Goal: Task Accomplishment & Management: Use online tool/utility

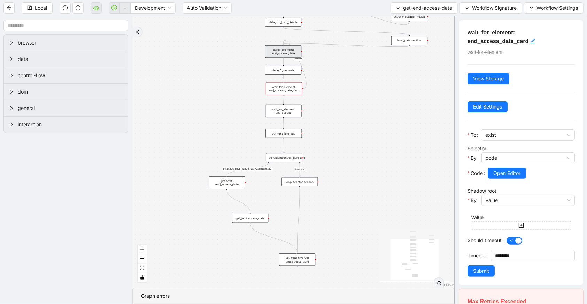
click at [282, 49] on div "scroll_element: end_access_date" at bounding box center [283, 51] width 36 height 13
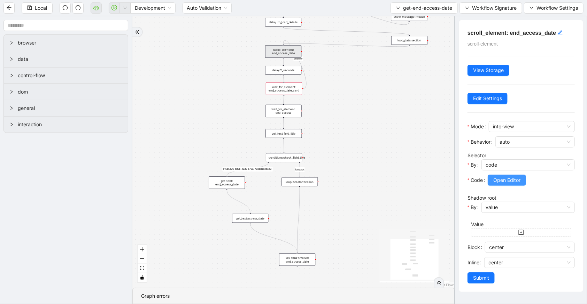
click at [501, 177] on span "Open Editor" at bounding box center [506, 181] width 27 height 8
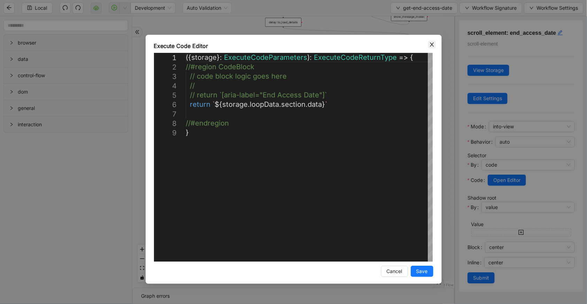
click at [434, 44] on icon "close" at bounding box center [432, 45] width 6 height 6
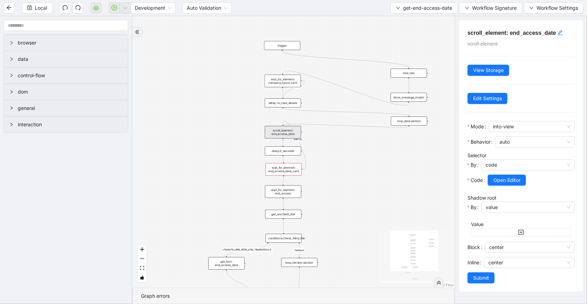
drag, startPoint x: 411, startPoint y: 85, endPoint x: 410, endPoint y: 163, distance: 77.6
click at [410, 163] on div "fallback c15a5e76_c89b_4639_a78a_79ea8a52ecc3 onError onError trigger wait_for_…" at bounding box center [293, 152] width 322 height 272
click at [410, 124] on div "loop_data:section" at bounding box center [409, 121] width 36 height 9
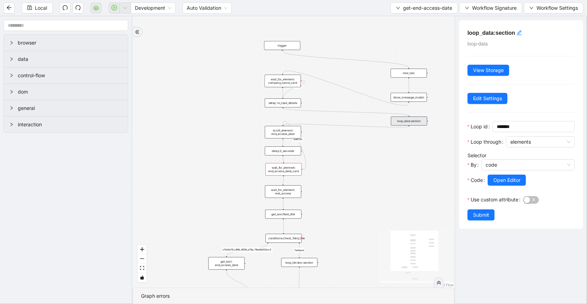
click at [503, 186] on div at bounding box center [530, 190] width 87 height 8
click at [504, 186] on div at bounding box center [530, 190] width 87 height 8
click at [504, 185] on button "Open Editor" at bounding box center [506, 180] width 38 height 11
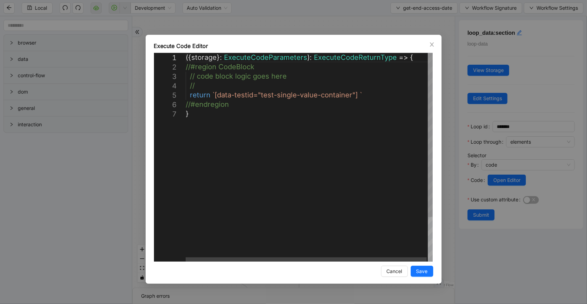
scroll to position [0, 3]
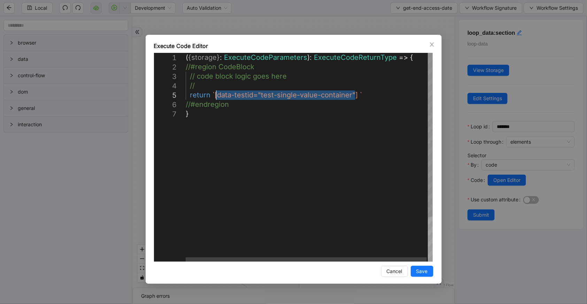
drag, startPoint x: 356, startPoint y: 96, endPoint x: 213, endPoint y: 94, distance: 142.4
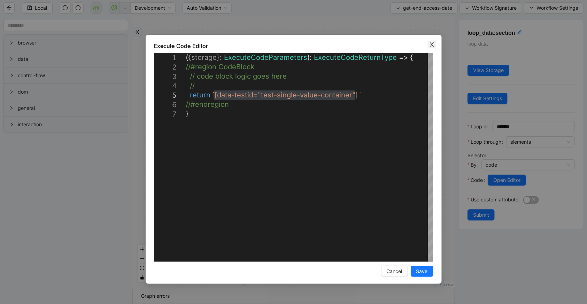
click at [435, 42] on span "Close" at bounding box center [432, 45] width 8 height 8
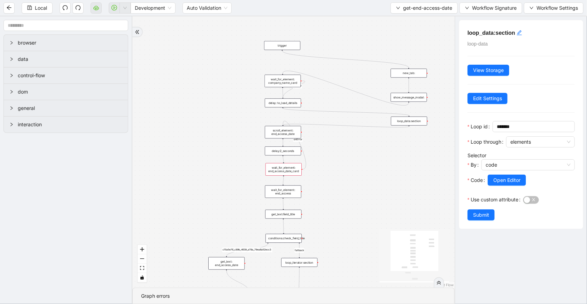
click at [298, 132] on div "scroll_element: end_access_date" at bounding box center [283, 132] width 36 height 13
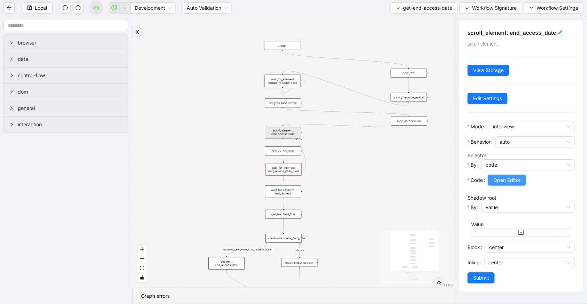
click at [521, 180] on button "Open Editor" at bounding box center [506, 180] width 38 height 11
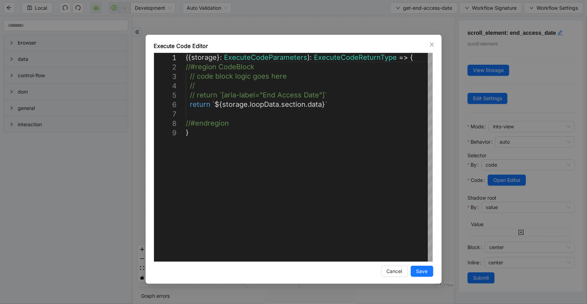
click at [386, 25] on div "**********" at bounding box center [293, 152] width 587 height 304
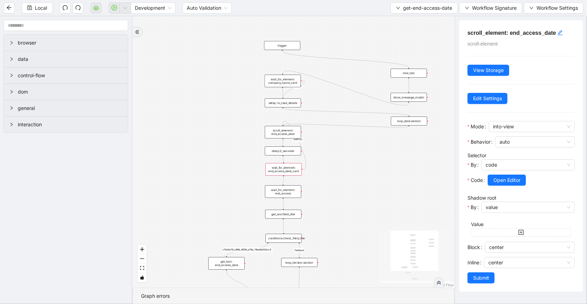
click at [407, 124] on div "loop_data:section" at bounding box center [409, 121] width 36 height 9
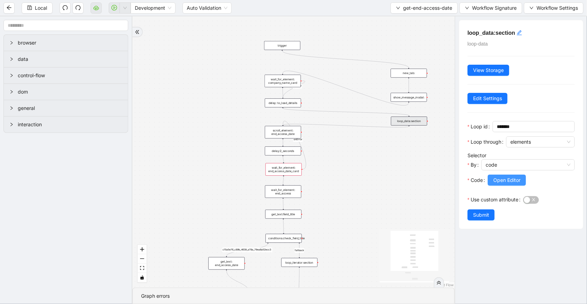
click at [509, 181] on span "Open Editor" at bounding box center [506, 181] width 27 height 8
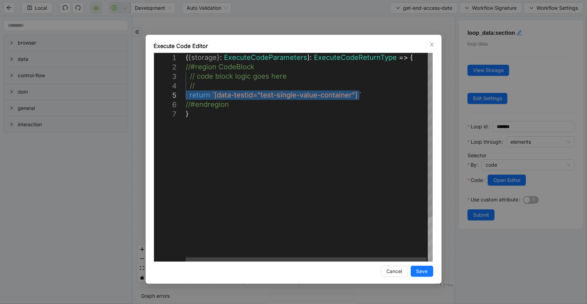
drag, startPoint x: 364, startPoint y: 96, endPoint x: 172, endPoint y: 95, distance: 192.2
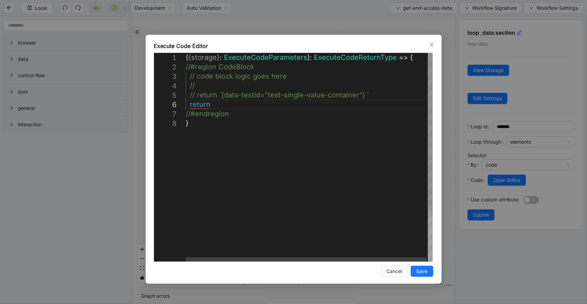
scroll to position [47, 42]
paste textarea "**********"
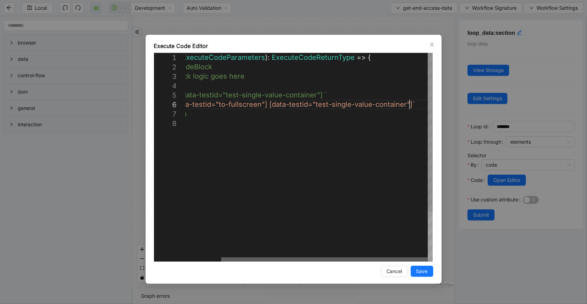
click at [407, 262] on div at bounding box center [324, 260] width 206 height 4
type textarea "**********"
click at [421, 273] on span "Save" at bounding box center [421, 272] width 11 height 8
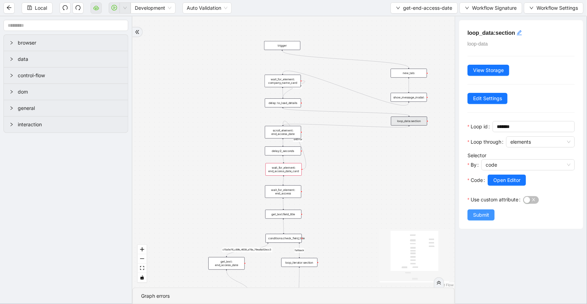
click at [489, 214] on button "Submit" at bounding box center [480, 215] width 27 height 11
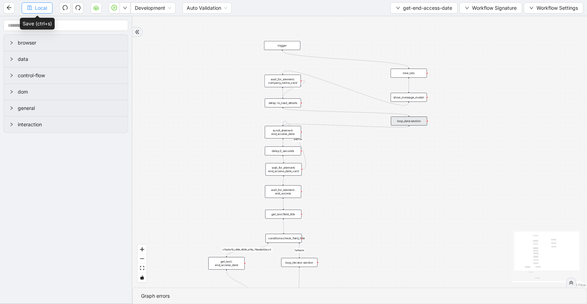
click at [45, 9] on span "Local" at bounding box center [41, 8] width 12 height 8
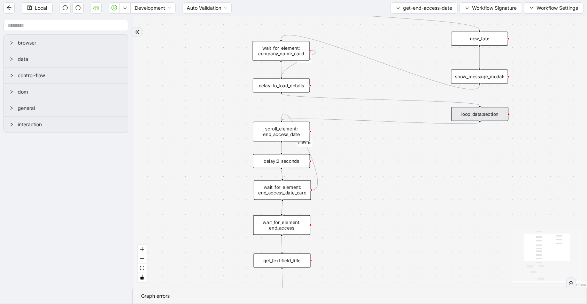
click at [289, 136] on div "scroll_element: end_access_date" at bounding box center [281, 132] width 57 height 20
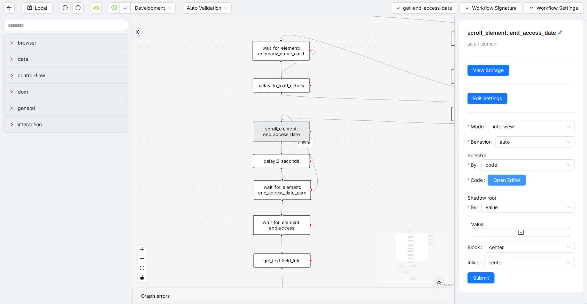
click at [504, 180] on span "Open Editor" at bounding box center [506, 181] width 27 height 8
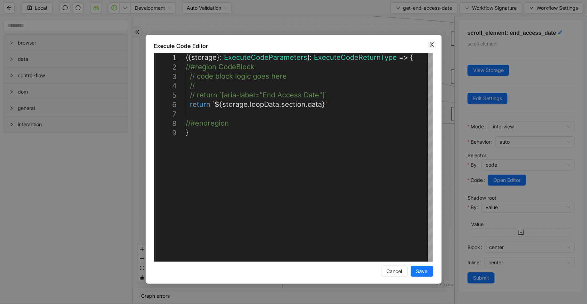
click at [429, 46] on icon "close" at bounding box center [432, 45] width 6 height 6
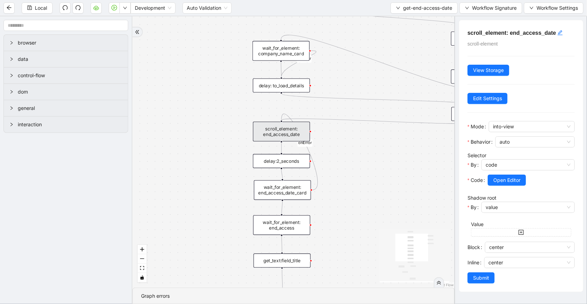
click at [280, 161] on div "delay:2_seconds" at bounding box center [281, 161] width 57 height 14
click at [291, 166] on div "delay:2_seconds" at bounding box center [281, 161] width 57 height 14
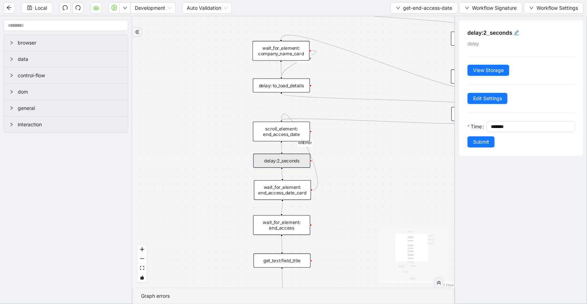
drag, startPoint x: 302, startPoint y: 191, endPoint x: 303, endPoint y: 195, distance: 3.6
click at [303, 195] on div "wait_for_element: end_access_date_card" at bounding box center [282, 190] width 57 height 20
click at [283, 195] on div "wait_for_element: end_access_date_card" at bounding box center [282, 193] width 57 height 20
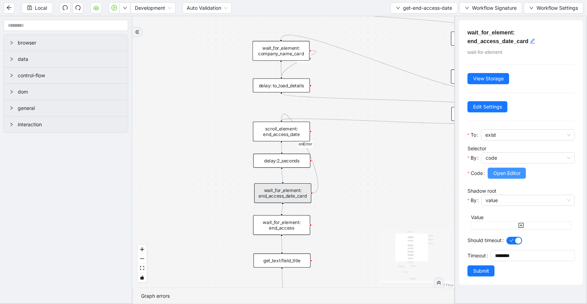
click at [491, 177] on button "Open Editor" at bounding box center [506, 173] width 38 height 11
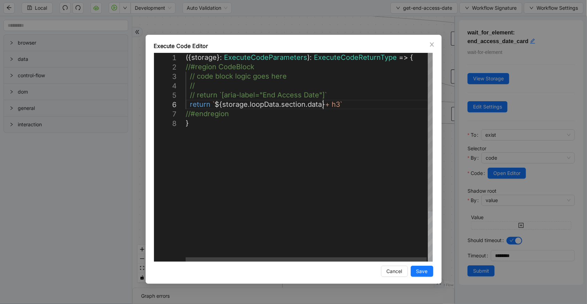
scroll to position [0, 3]
drag, startPoint x: 323, startPoint y: 106, endPoint x: 309, endPoint y: 98, distance: 16.2
type textarea "**********"
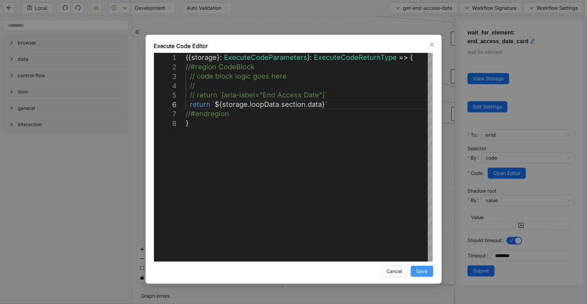
click at [419, 277] on button "Save" at bounding box center [421, 271] width 23 height 11
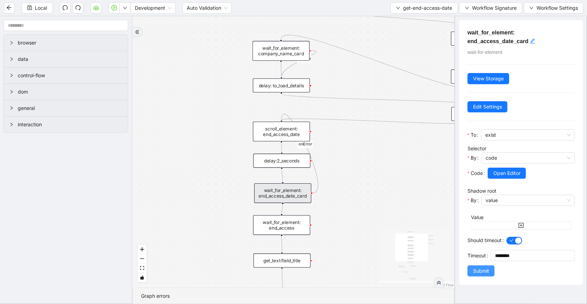
click at [471, 272] on button "Submit" at bounding box center [480, 271] width 27 height 11
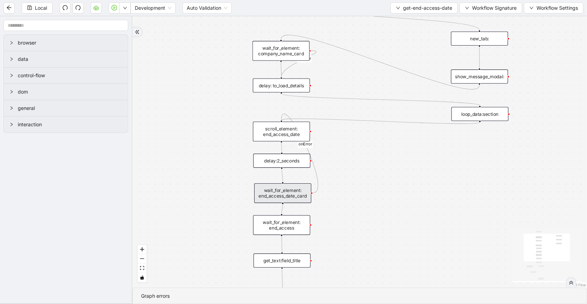
click at [275, 223] on div "wait_for_element: end_access" at bounding box center [281, 225] width 57 height 20
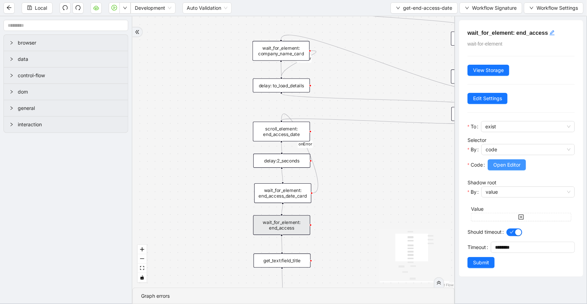
click at [506, 164] on span "Open Editor" at bounding box center [506, 165] width 27 height 8
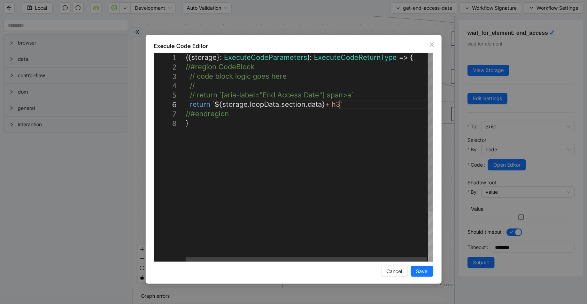
click at [338, 103] on div "({ storage }: ExecuteCodeParameters ): ExecuteCodeReturnType => { //#region Cod…" at bounding box center [310, 190] width 248 height 275
type textarea "**********"
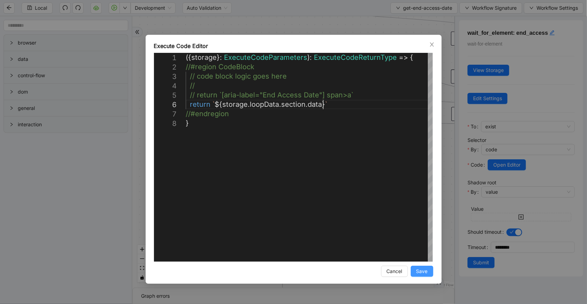
click at [413, 271] on button "Save" at bounding box center [421, 271] width 23 height 11
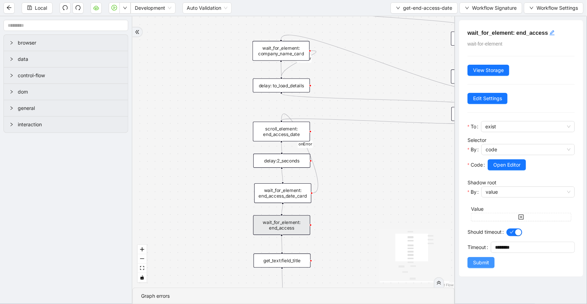
click at [471, 264] on button "Submit" at bounding box center [480, 262] width 27 height 11
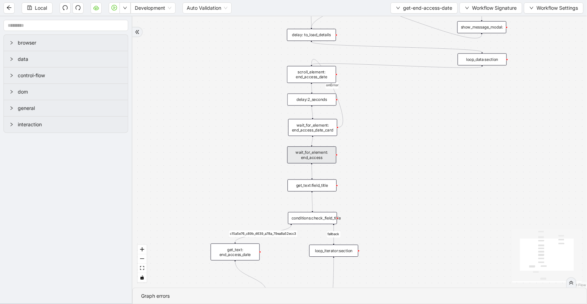
drag, startPoint x: 362, startPoint y: 246, endPoint x: 388, endPoint y: 163, distance: 87.1
click at [388, 163] on div "fallback c15a5e76_c89b_4639_a78a_79ea8a52ecc3 onError onError trigger wait_for_…" at bounding box center [359, 152] width 454 height 272
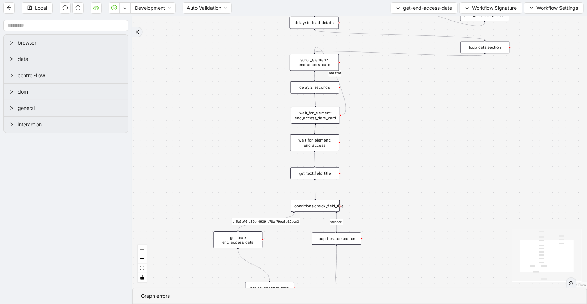
click at [324, 176] on div "get_text:field_title" at bounding box center [314, 173] width 49 height 12
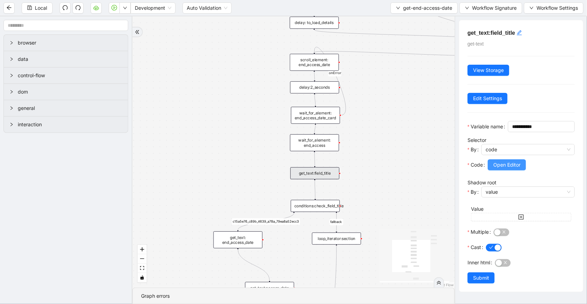
click at [500, 169] on span "Open Editor" at bounding box center [506, 165] width 27 height 8
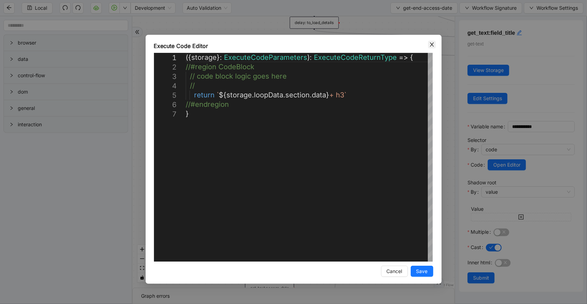
click at [435, 42] on span "Close" at bounding box center [432, 45] width 8 height 8
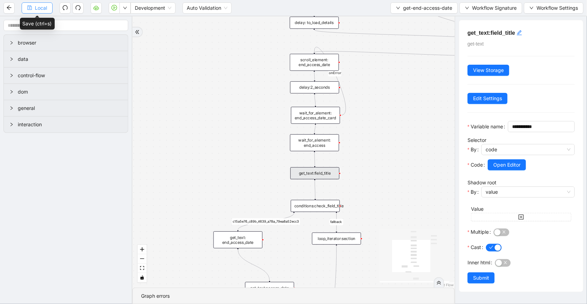
click at [24, 9] on button "Local" at bounding box center [37, 7] width 31 height 11
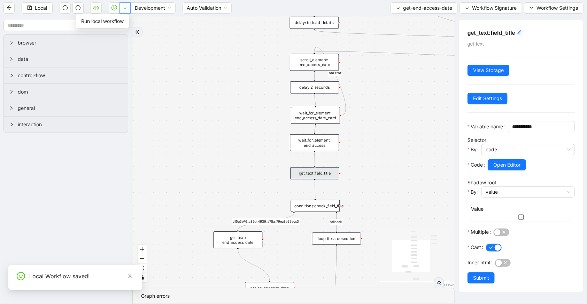
click at [125, 9] on icon "down" at bounding box center [125, 8] width 4 height 4
click at [120, 16] on li "Run local workflow" at bounding box center [102, 21] width 51 height 11
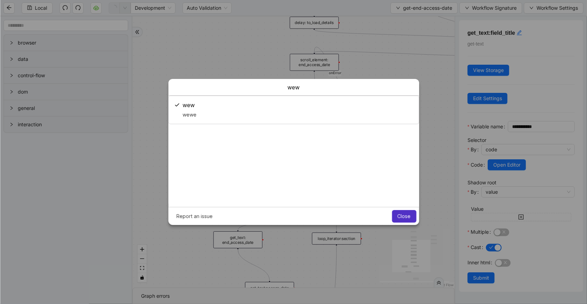
scroll to position [0, 0]
click at [405, 216] on span "Close" at bounding box center [403, 217] width 13 height 6
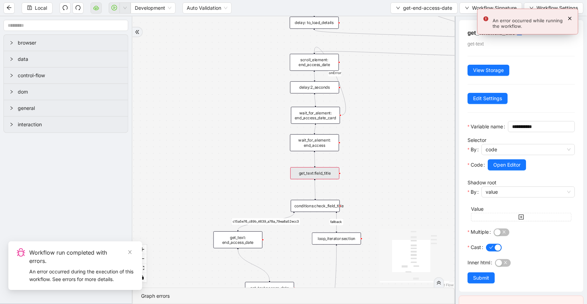
click at [328, 176] on div "get_text:field_title" at bounding box center [314, 173] width 49 height 12
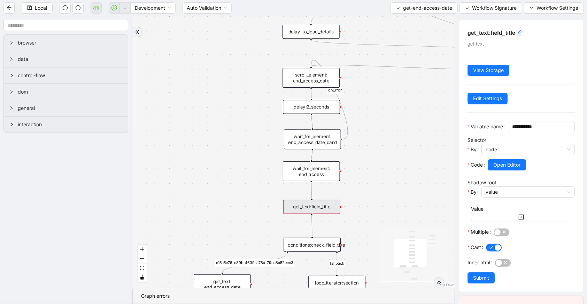
click at [347, 120] on icon "Edge from wait_for_element: end_access_date_card to scroll_element: end_access_…" at bounding box center [329, 99] width 37 height 79
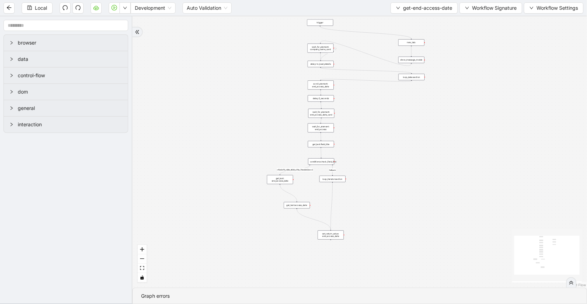
drag, startPoint x: 381, startPoint y: 195, endPoint x: 370, endPoint y: 174, distance: 23.4
click at [370, 174] on div "fallback c15a5e76_c89b_4639_a78a_79ea8a52ecc3 onError trigger wait_for_element:…" at bounding box center [359, 152] width 454 height 272
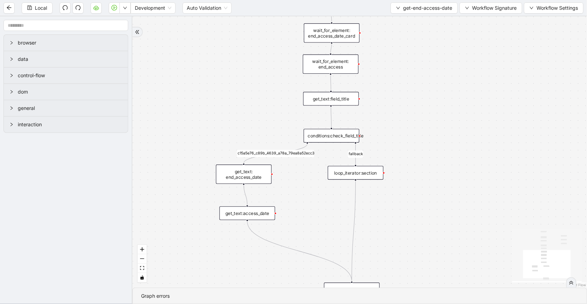
drag, startPoint x: 262, startPoint y: 231, endPoint x: 230, endPoint y: 215, distance: 36.0
click at [230, 215] on div "get_text:access_date" at bounding box center [247, 213] width 56 height 14
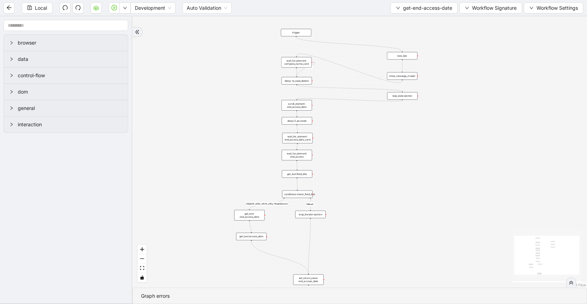
drag, startPoint x: 350, startPoint y: 150, endPoint x: 350, endPoint y: 154, distance: 3.8
click at [350, 154] on div "fallback c15a5e76_c89b_4639_a78a_79ea8a52ecc3 onError trigger wait_for_element:…" at bounding box center [359, 152] width 454 height 272
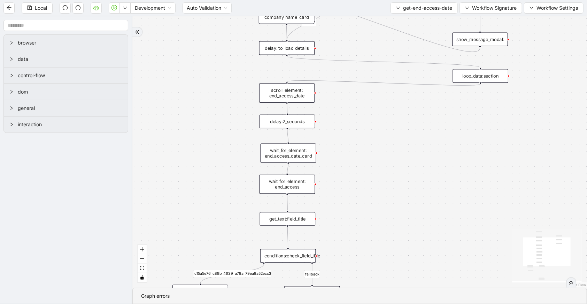
click at [307, 100] on div "scroll_element: end_access_date" at bounding box center [287, 93] width 56 height 19
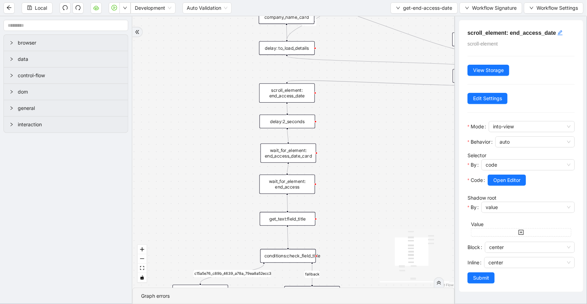
click at [300, 218] on div "get_text:field_title" at bounding box center [288, 219] width 56 height 14
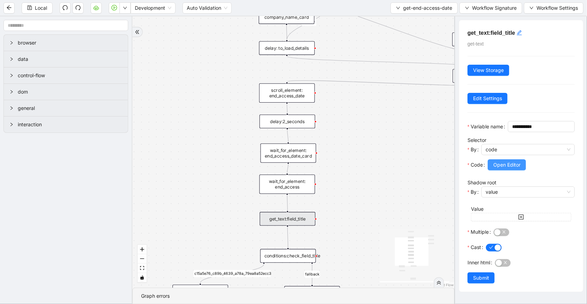
click at [496, 169] on span "Open Editor" at bounding box center [506, 165] width 27 height 8
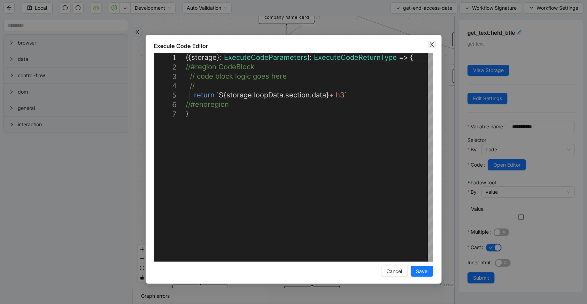
click at [431, 41] on span "Close" at bounding box center [432, 45] width 8 height 8
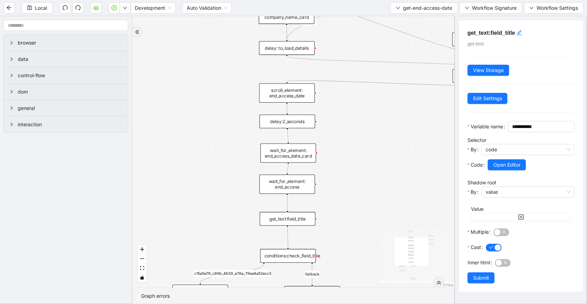
click at [298, 186] on div "wait_for_element: end_access" at bounding box center [287, 184] width 56 height 19
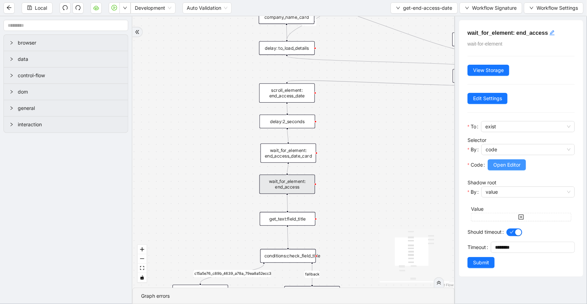
click at [521, 164] on button "Open Editor" at bounding box center [506, 164] width 38 height 11
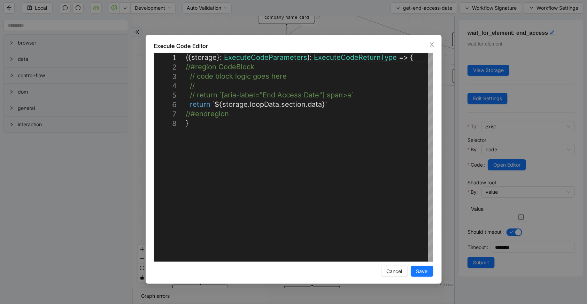
click at [428, 52] on div "**********" at bounding box center [294, 159] width 296 height 249
click at [430, 47] on span "Close" at bounding box center [432, 45] width 8 height 8
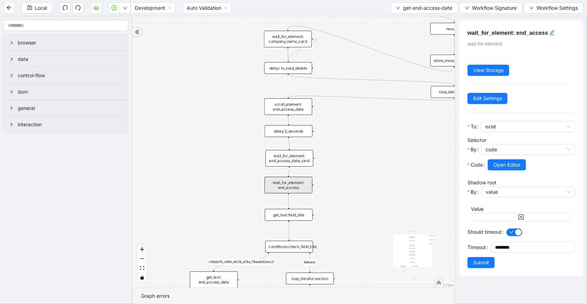
click at [436, 93] on div "loop_data:section" at bounding box center [454, 92] width 48 height 12
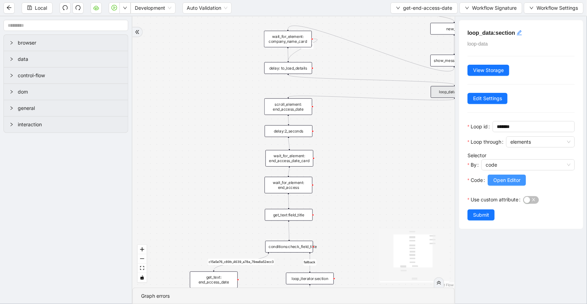
click at [505, 175] on button "Open Editor" at bounding box center [506, 180] width 38 height 11
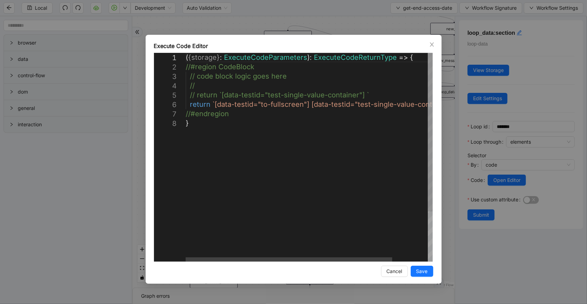
scroll to position [0, 3]
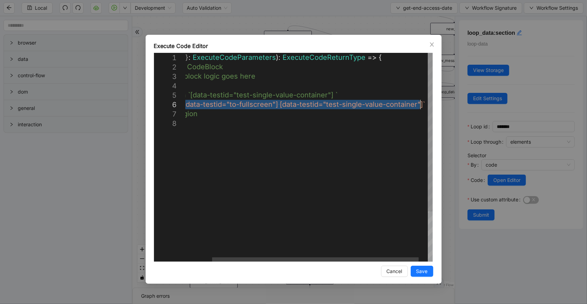
drag, startPoint x: 213, startPoint y: 106, endPoint x: 420, endPoint y: 101, distance: 206.8
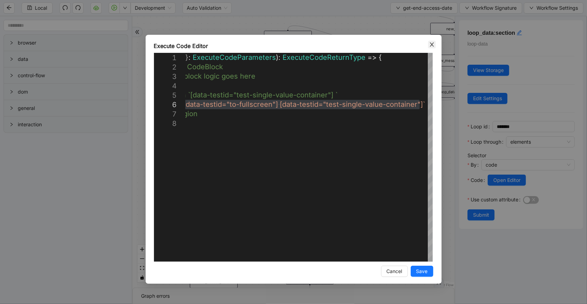
click at [431, 47] on icon "close" at bounding box center [432, 45] width 6 height 6
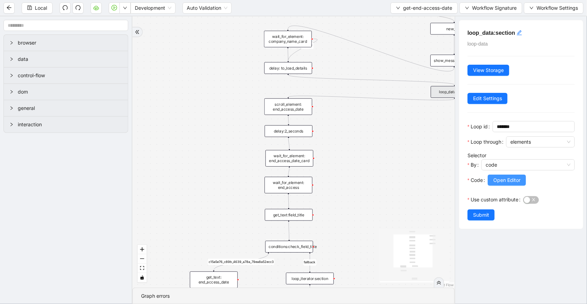
click at [495, 178] on span "Open Editor" at bounding box center [506, 181] width 27 height 8
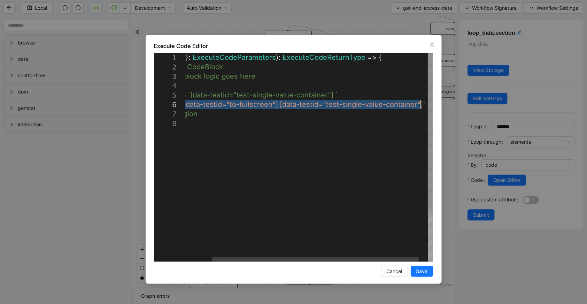
click at [420, 101] on div "( { storage } : ExecuteCodeParameters ): ExecuteCodeReturnType => { //#region C…" at bounding box center [298, 190] width 289 height 275
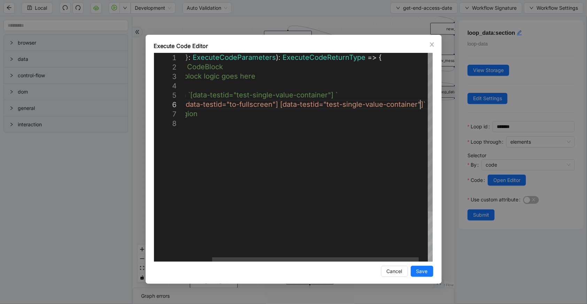
scroll to position [47, 352]
type textarea "**********"
click at [427, 267] on button "Save" at bounding box center [421, 271] width 23 height 11
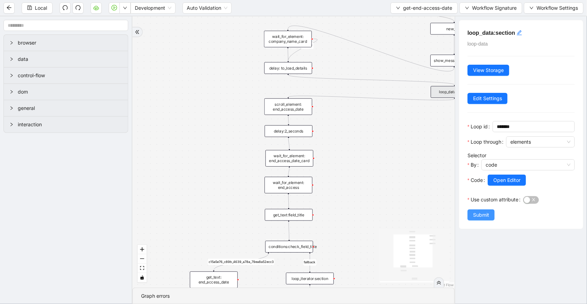
click at [477, 220] on button "Submit" at bounding box center [480, 215] width 27 height 11
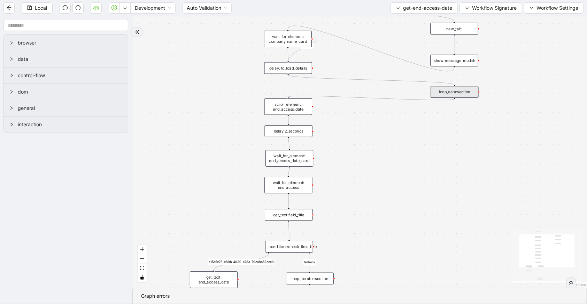
click at [290, 104] on div "scroll_element: end_access_date" at bounding box center [288, 107] width 48 height 17
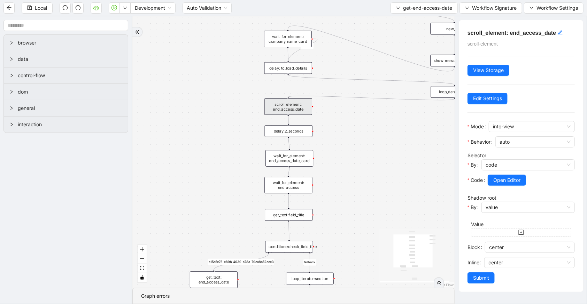
click at [296, 128] on div "delay:2_seconds" at bounding box center [289, 131] width 48 height 12
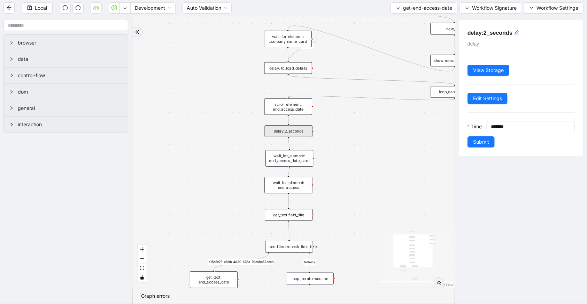
click at [286, 155] on div "wait_for_element: end_access_date_card" at bounding box center [289, 158] width 48 height 17
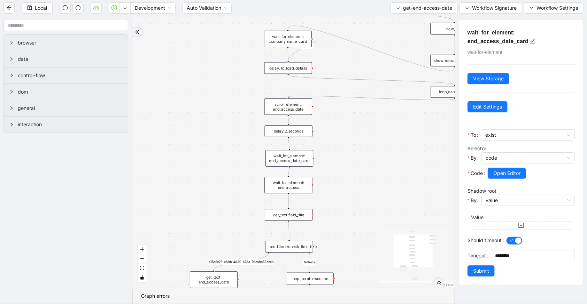
click at [287, 187] on div "wait_for_element: end_access" at bounding box center [288, 185] width 48 height 17
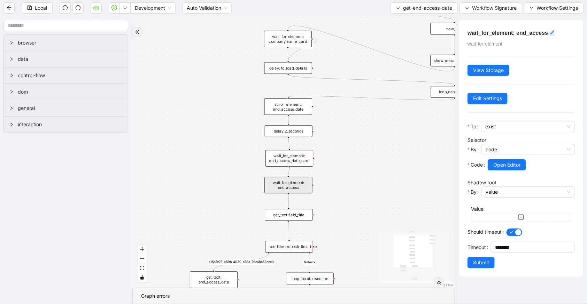
click at [289, 215] on div "get_text:field_title" at bounding box center [289, 215] width 48 height 12
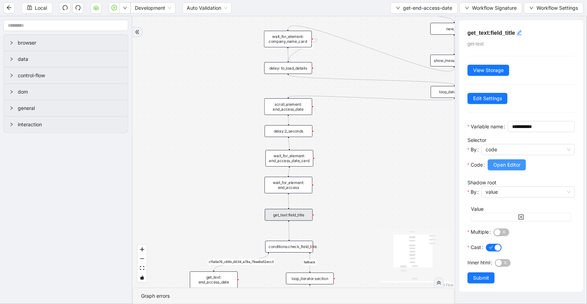
click at [496, 171] on button "Open Editor" at bounding box center [506, 164] width 38 height 11
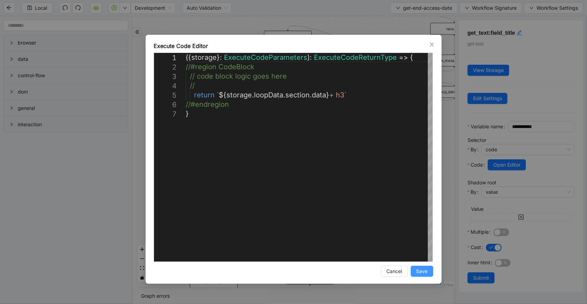
click at [429, 273] on button "Save" at bounding box center [421, 271] width 23 height 11
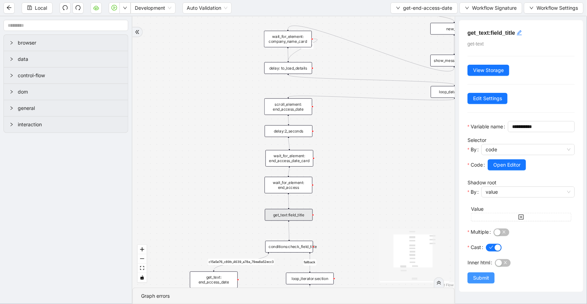
click at [474, 282] on span "Submit" at bounding box center [481, 278] width 16 height 8
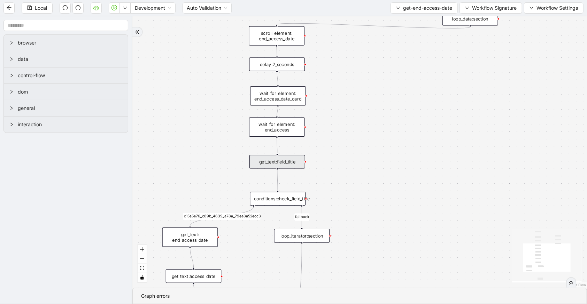
drag, startPoint x: 363, startPoint y: 213, endPoint x: 378, endPoint y: 147, distance: 67.1
click at [384, 154] on div "fallback c15a5e76_c89b_4639_a78a_79ea8a52ecc3 onError trigger wait_for_element:…" at bounding box center [359, 152] width 454 height 272
click at [273, 199] on div "conditions:check_field_title" at bounding box center [276, 197] width 56 height 14
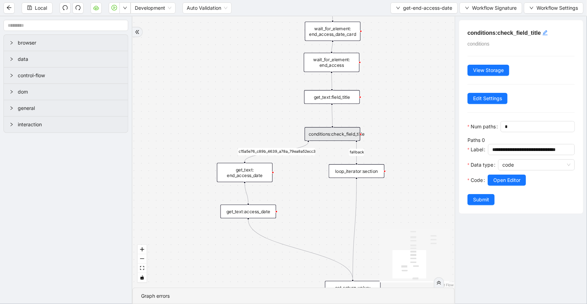
drag, startPoint x: 268, startPoint y: 245, endPoint x: 325, endPoint y: 182, distance: 84.5
click at [325, 182] on div "fallback c15a5e76_c89b_4639_a78a_79ea8a52ecc3 onError trigger wait_for_element:…" at bounding box center [293, 152] width 322 height 272
click at [240, 174] on div "get_text: end_access_date" at bounding box center [245, 172] width 56 height 19
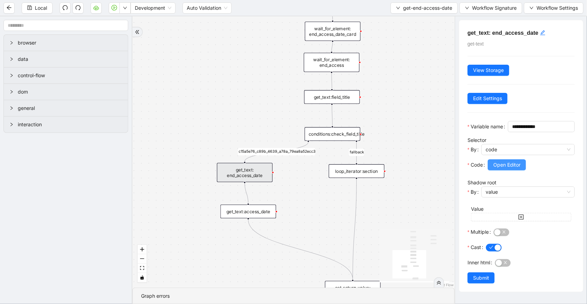
click at [520, 169] on span "Open Editor" at bounding box center [506, 165] width 27 height 8
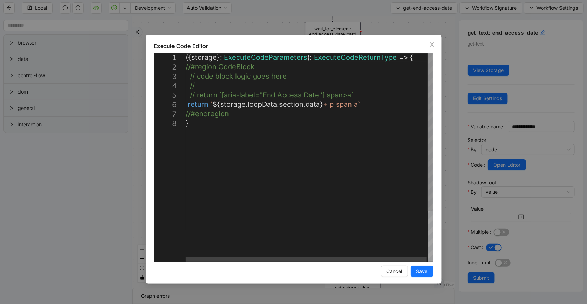
scroll to position [0, 3]
drag, startPoint x: 329, startPoint y: 104, endPoint x: 356, endPoint y: 107, distance: 27.0
paste textarea "Editor content;Press Alt+F1 for Accessibility Options."
type textarea "**********"
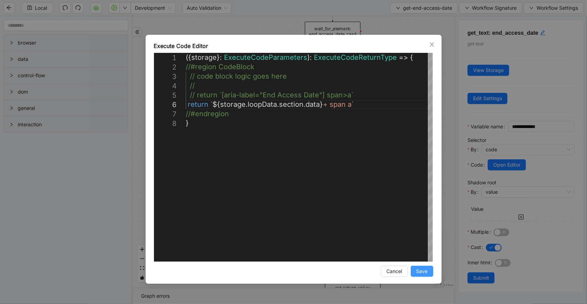
click at [422, 269] on span "Save" at bounding box center [421, 272] width 11 height 8
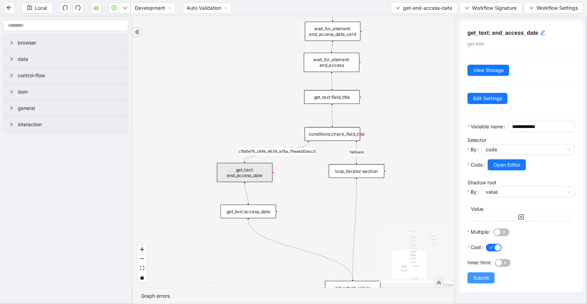
click at [476, 284] on button "Submit" at bounding box center [480, 278] width 27 height 11
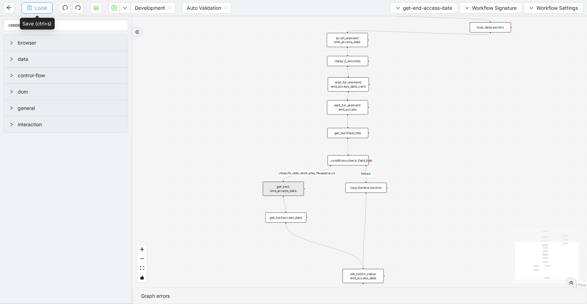
click at [33, 5] on button "Local" at bounding box center [37, 7] width 31 height 11
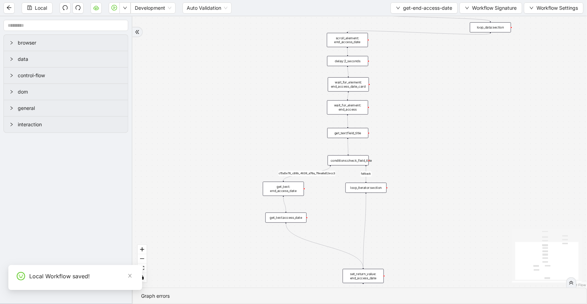
click at [293, 218] on div "get_text:access_date" at bounding box center [285, 218] width 41 height 10
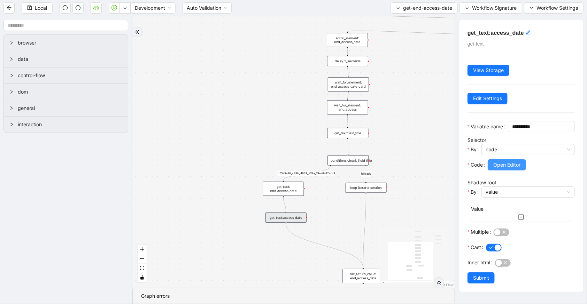
click at [490, 171] on button "Open Editor" at bounding box center [506, 164] width 38 height 11
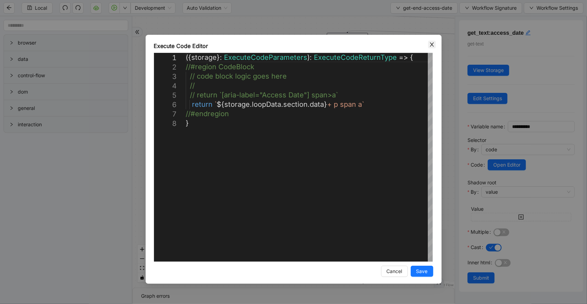
click at [434, 44] on span "Close" at bounding box center [432, 45] width 8 height 8
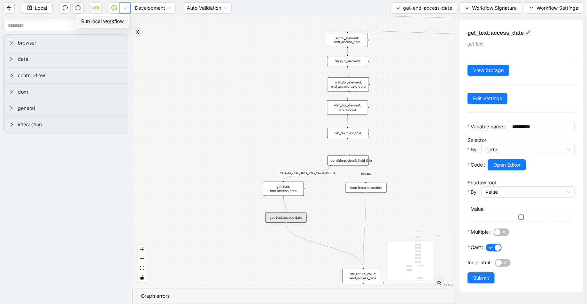
click at [129, 11] on button "button" at bounding box center [124, 7] width 11 height 11
click at [123, 22] on span "Run local workflow" at bounding box center [102, 21] width 42 height 8
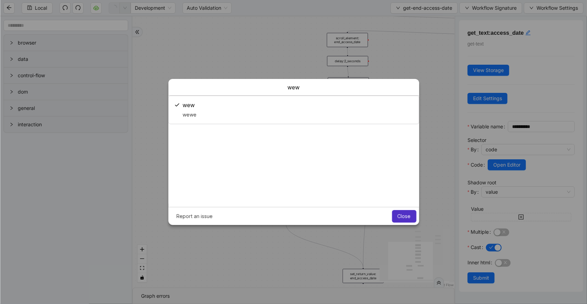
scroll to position [0, 0]
click at [409, 216] on span "Close" at bounding box center [403, 217] width 13 height 6
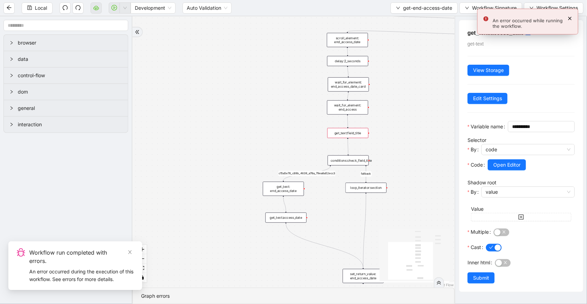
click at [350, 136] on div "get_text:field_title" at bounding box center [347, 133] width 41 height 10
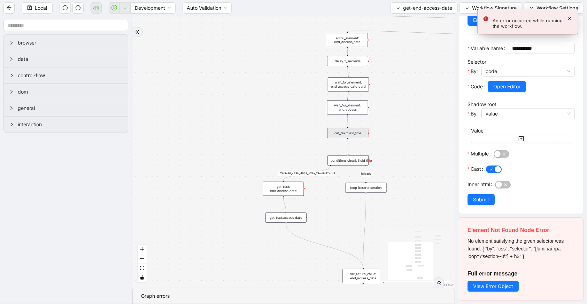
scroll to position [89, 0]
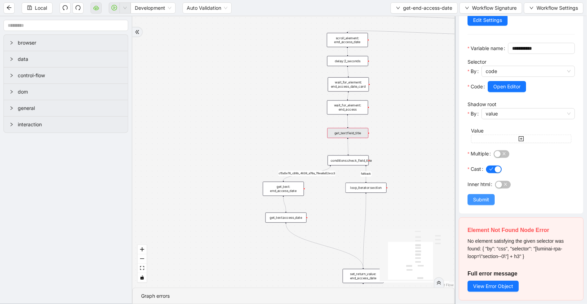
click at [476, 201] on span "Submit" at bounding box center [481, 200] width 16 height 8
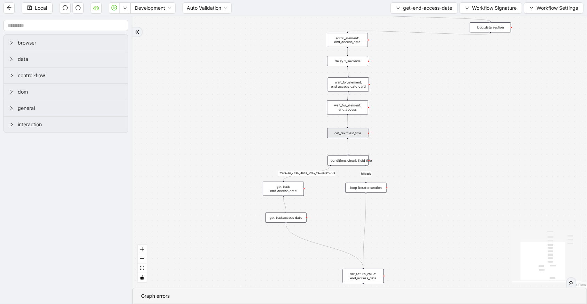
scroll to position [0, 0]
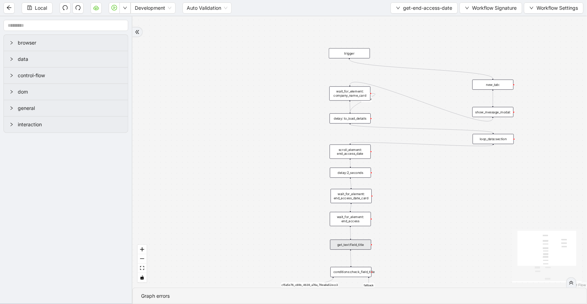
drag, startPoint x: 416, startPoint y: 86, endPoint x: 415, endPoint y: 206, distance: 119.4
click at [419, 215] on div "fallback c15a5e76_c89b_4639_a78a_79ea8a52ecc3 onError trigger wait_for_element:…" at bounding box center [359, 152] width 454 height 272
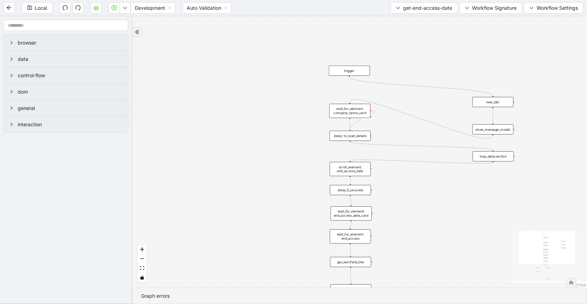
click at [497, 154] on div "loop_data:section" at bounding box center [492, 156] width 41 height 10
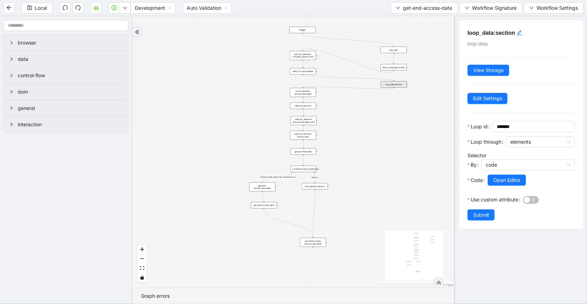
drag, startPoint x: 389, startPoint y: 205, endPoint x: 325, endPoint y: 111, distance: 113.2
click at [325, 111] on div "fallback c15a5e76_c89b_4639_a78a_79ea8a52ecc3 onError trigger wait_for_element:…" at bounding box center [293, 152] width 322 height 272
click at [58, 27] on input "text" at bounding box center [65, 25] width 125 height 11
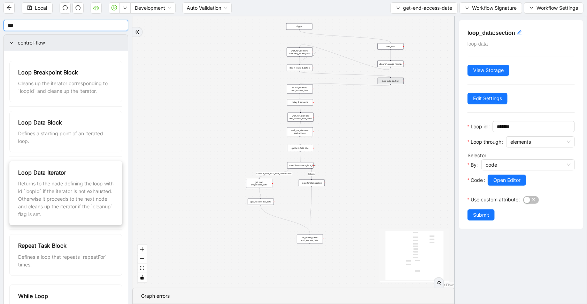
type input "***"
click at [361, 173] on div "fallback c15a5e76_c89b_4639_a78a_79ea8a52ecc3 onError trigger wait_for_element:…" at bounding box center [293, 152] width 322 height 272
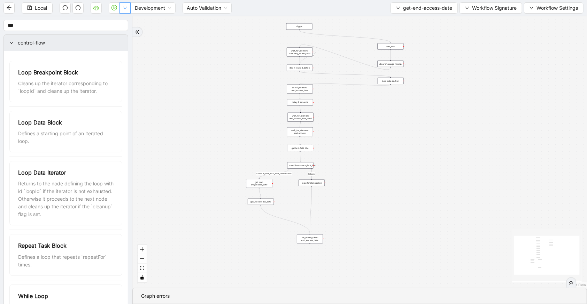
click at [126, 7] on icon "down" at bounding box center [125, 8] width 4 height 4
click at [123, 17] on li "Run local workflow" at bounding box center [102, 21] width 51 height 11
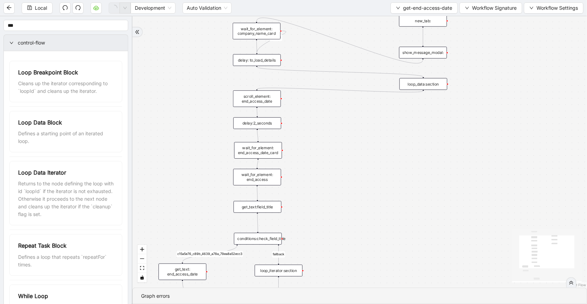
click at [414, 81] on div "loop_data:section" at bounding box center [423, 84] width 48 height 12
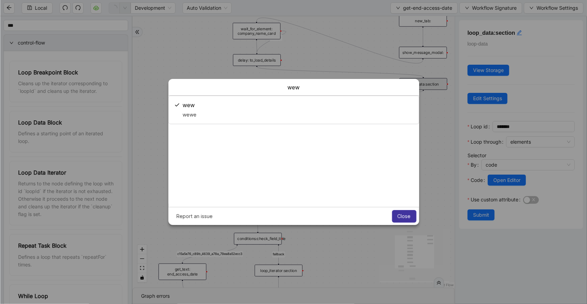
click at [404, 216] on span "Close" at bounding box center [403, 217] width 13 height 6
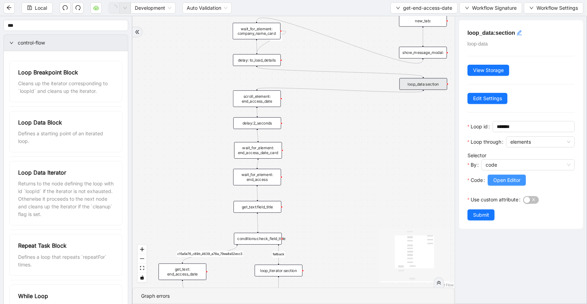
click at [500, 181] on span "Open Editor" at bounding box center [506, 181] width 27 height 8
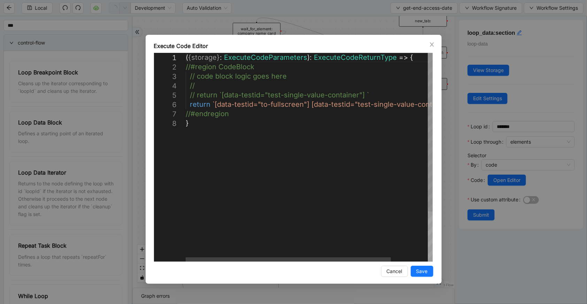
scroll to position [0, 3]
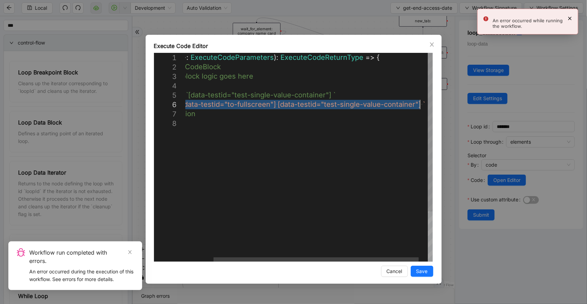
drag, startPoint x: 213, startPoint y: 103, endPoint x: 419, endPoint y: 107, distance: 206.8
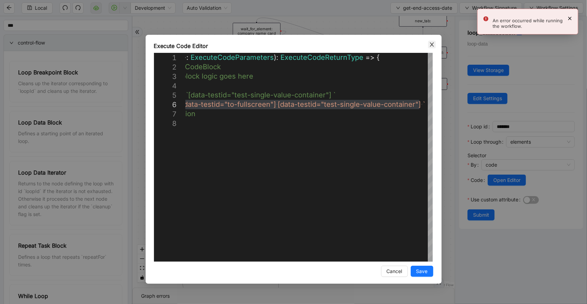
click at [435, 46] on span "Close" at bounding box center [432, 45] width 8 height 8
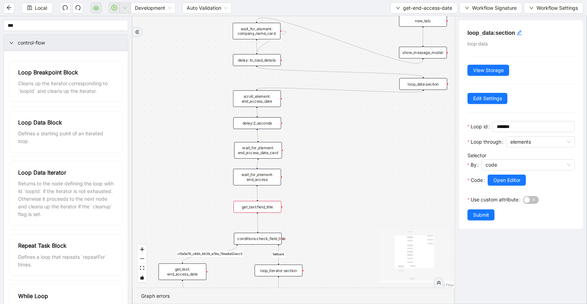
click at [247, 211] on div "get_text:field_title" at bounding box center [257, 207] width 48 height 12
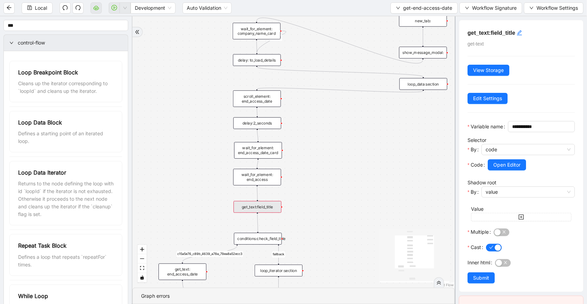
click at [259, 208] on div "get_text:field_title" at bounding box center [257, 207] width 48 height 12
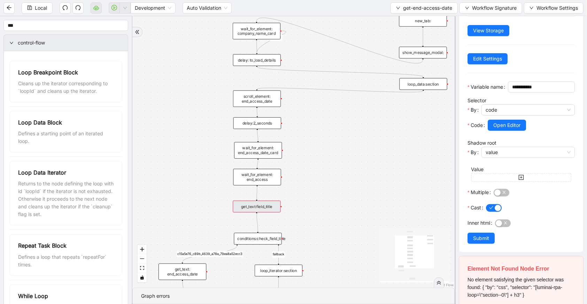
scroll to position [89, 0]
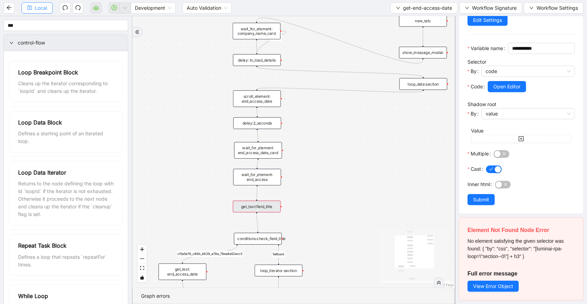
click at [31, 14] on div "Local Development Auto Validation get-end-access-date Workflow Signature Workfl…" at bounding box center [293, 8] width 587 height 16
click at [33, 12] on button "Local" at bounding box center [37, 7] width 31 height 11
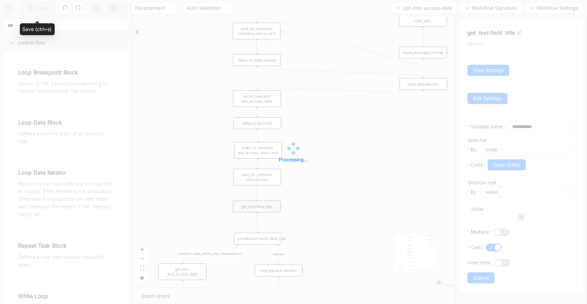
scroll to position [6, 0]
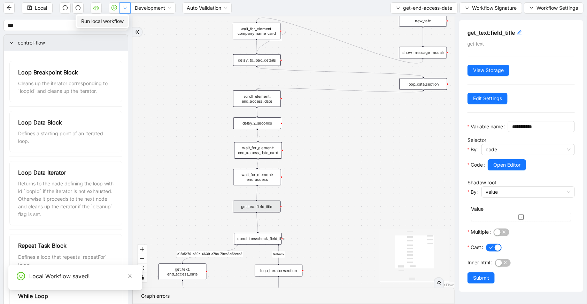
click at [128, 9] on button "button" at bounding box center [124, 7] width 11 height 11
click at [123, 21] on span "Run local workflow" at bounding box center [102, 21] width 42 height 8
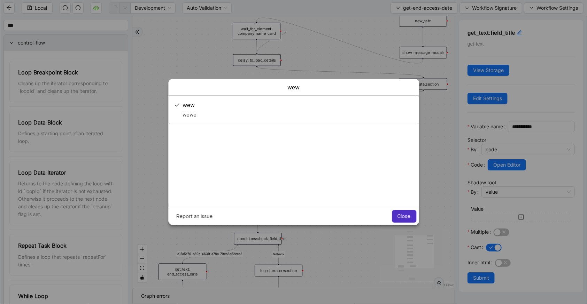
scroll to position [0, 0]
click at [400, 214] on span "Close" at bounding box center [403, 217] width 13 height 6
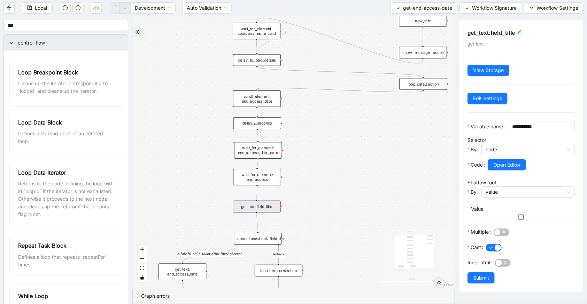
scroll to position [89, 0]
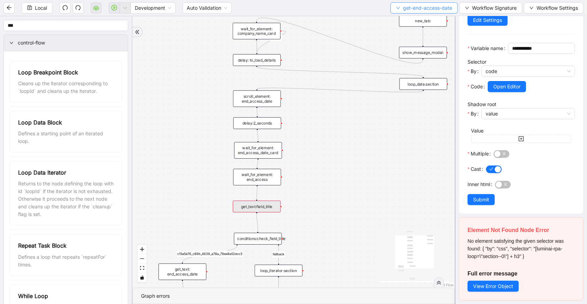
click at [400, 8] on button "get-end-access-date" at bounding box center [423, 7] width 67 height 11
click at [403, 13] on button "get-end-access-date" at bounding box center [423, 7] width 67 height 11
click at [408, 7] on span "get-end-access-date" at bounding box center [427, 8] width 49 height 8
click at [409, 18] on span "Select" at bounding box center [423, 21] width 56 height 8
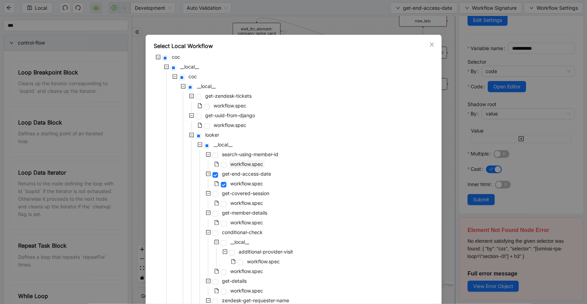
click at [238, 166] on span "workflow.spec" at bounding box center [246, 164] width 33 height 6
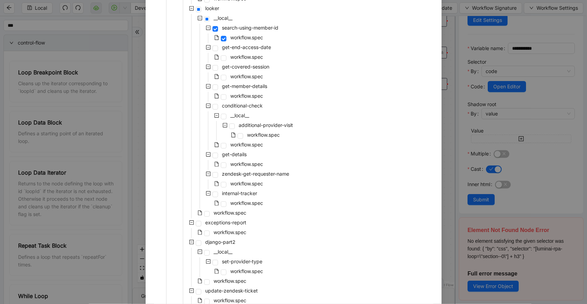
scroll to position [257, 0]
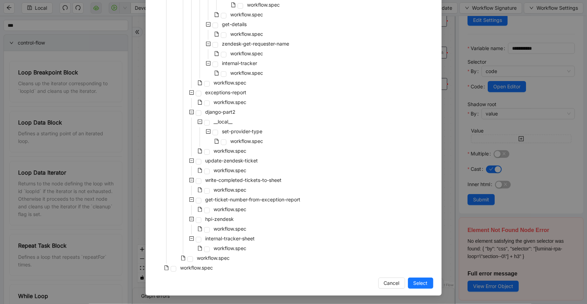
drag, startPoint x: 422, startPoint y: 284, endPoint x: 419, endPoint y: 279, distance: 6.1
click at [422, 284] on span "Select" at bounding box center [420, 284] width 14 height 8
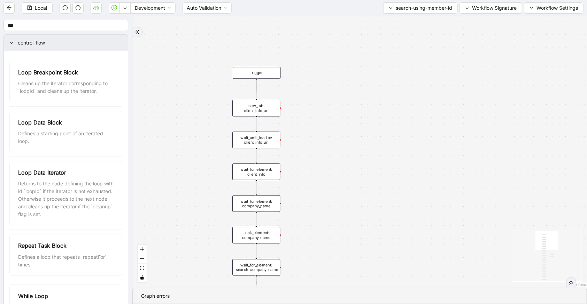
scroll to position [0, 0]
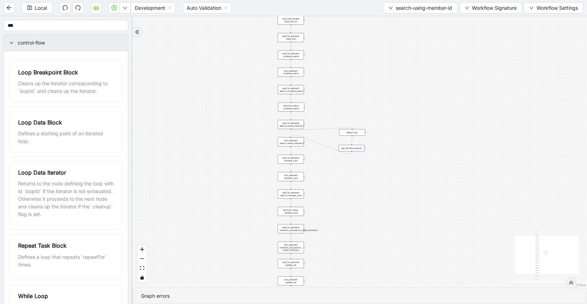
drag, startPoint x: 323, startPoint y: 164, endPoint x: 334, endPoint y: 29, distance: 135.5
click at [334, 29] on div "onError trigger new_tab: client_info_url wait_until_loaded: client_info_url wai…" at bounding box center [359, 152] width 454 height 272
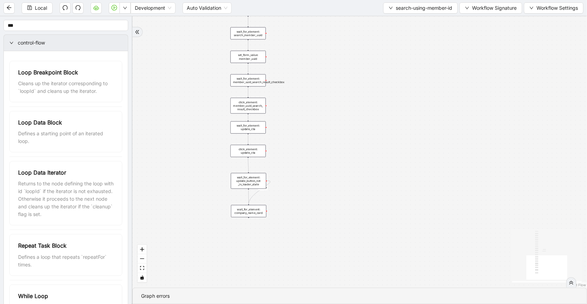
drag, startPoint x: 342, startPoint y: 207, endPoint x: 305, endPoint y: 76, distance: 135.8
click at [316, 59] on div "onError trigger new_tab: client_info_url wait_until_loaded: client_info_url wai…" at bounding box center [359, 152] width 454 height 272
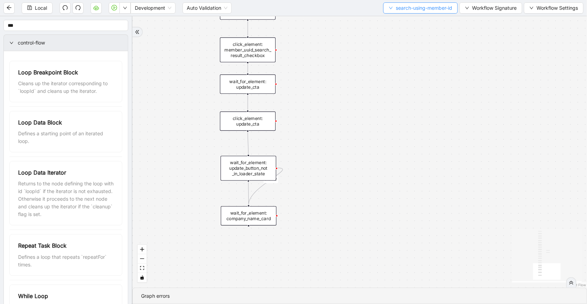
click at [406, 8] on span "search-using-member-id" at bounding box center [423, 8] width 56 height 8
click at [407, 17] on span "Select" at bounding box center [418, 21] width 65 height 8
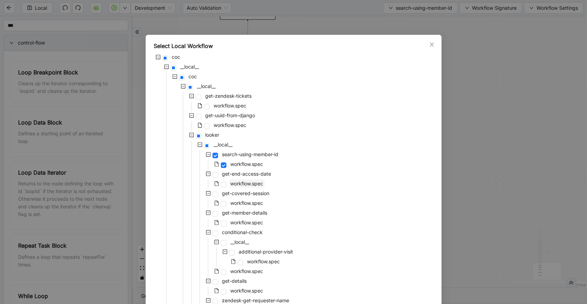
click at [237, 181] on span "workflow.spec" at bounding box center [246, 184] width 33 height 6
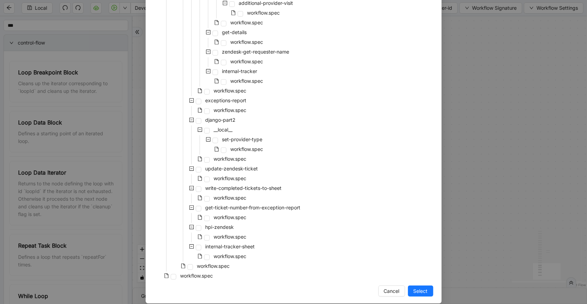
scroll to position [257, 0]
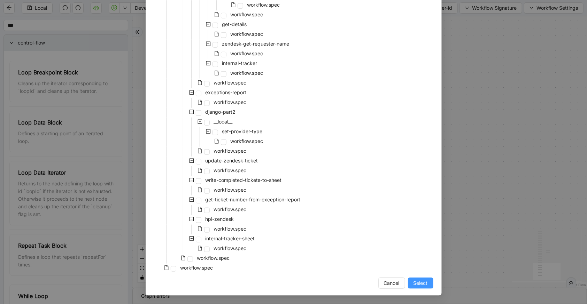
drag, startPoint x: 415, startPoint y: 288, endPoint x: 389, endPoint y: 270, distance: 31.6
click at [415, 287] on button "Select" at bounding box center [420, 283] width 25 height 11
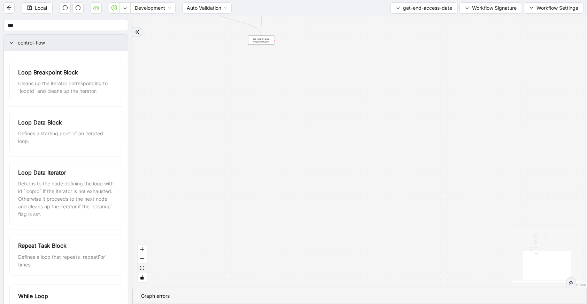
click at [142, 271] on button "fit view" at bounding box center [142, 268] width 9 height 9
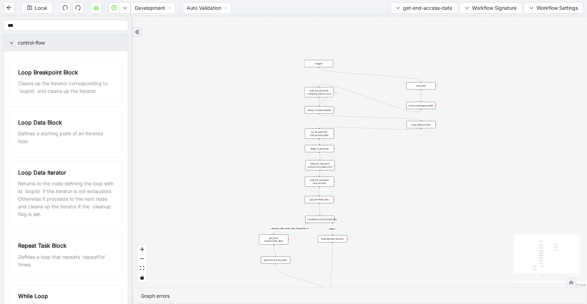
drag, startPoint x: 287, startPoint y: 123, endPoint x: 268, endPoint y: 160, distance: 41.9
click at [268, 160] on div "fallback c15a5e76_c89b_4639_a78a_79ea8a52ecc3 onError trigger wait_for_element:…" at bounding box center [359, 152] width 454 height 272
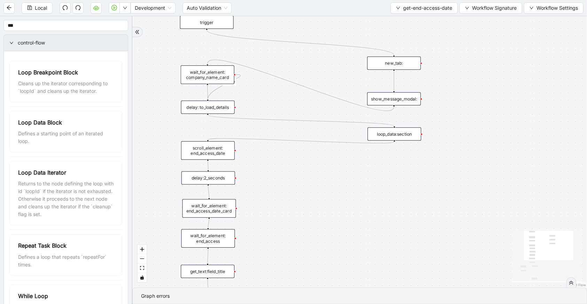
click at [397, 136] on div "loop_data:section" at bounding box center [394, 133] width 54 height 13
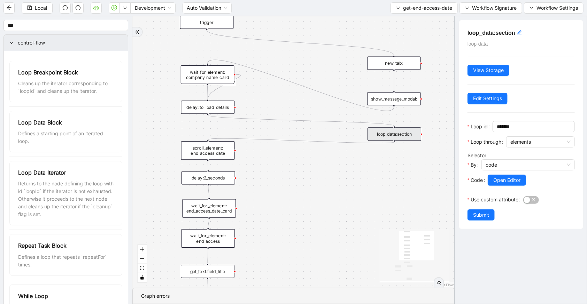
click at [219, 149] on div "scroll_element: end_access_date" at bounding box center [208, 150] width 54 height 18
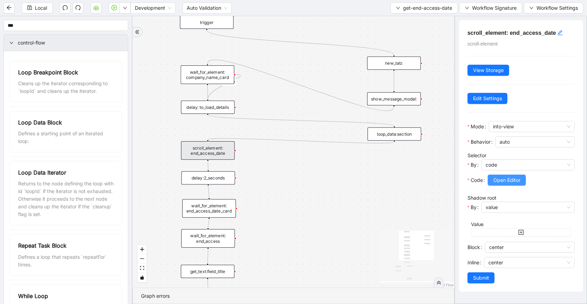
click at [491, 179] on button "Open Editor" at bounding box center [506, 180] width 38 height 11
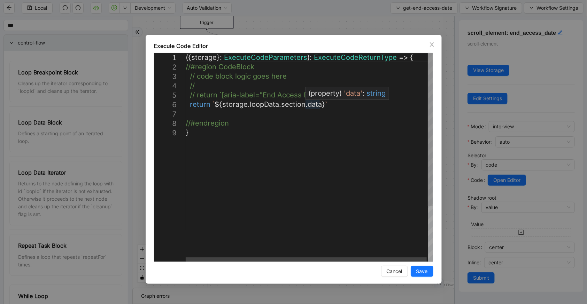
scroll to position [0, 3]
click at [314, 105] on div "({ storage }: ExecuteCodeParameters ): ExecuteCodeReturnType => { //#region Cod…" at bounding box center [310, 195] width 248 height 284
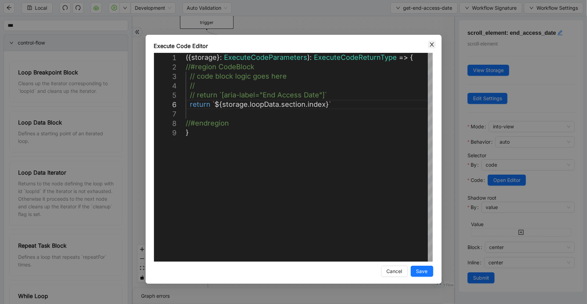
type textarea "**********"
click at [430, 45] on icon "close" at bounding box center [432, 45] width 6 height 6
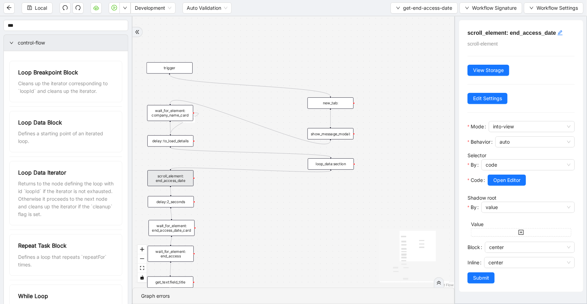
drag, startPoint x: 281, startPoint y: 44, endPoint x: 331, endPoint y: 121, distance: 92.2
click at [331, 121] on div "fallback c15a5e76_c89b_4639_a78a_79ea8a52ecc3 onError trigger wait_for_element:…" at bounding box center [293, 152] width 322 height 272
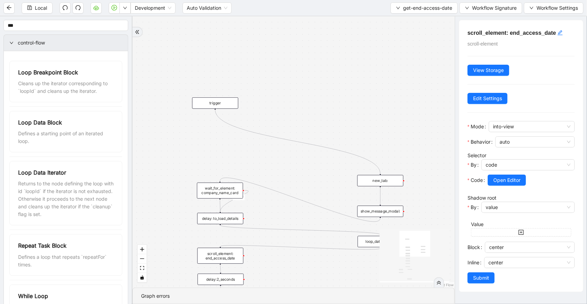
drag, startPoint x: 224, startPoint y: 144, endPoint x: 220, endPoint y: 102, distance: 42.7
click at [220, 102] on div "trigger" at bounding box center [215, 102] width 46 height 11
drag, startPoint x: 216, startPoint y: 179, endPoint x: 216, endPoint y: 156, distance: 23.3
click at [216, 156] on div "wait_for_element: company_name_card" at bounding box center [216, 160] width 46 height 16
drag, startPoint x: 222, startPoint y: 220, endPoint x: 218, endPoint y: 198, distance: 23.0
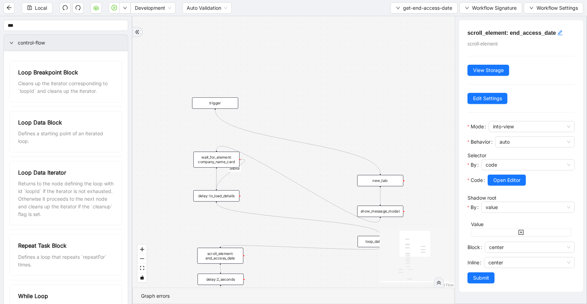
click at [218, 198] on div "delay: to_load_details" at bounding box center [216, 195] width 46 height 11
drag, startPoint x: 381, startPoint y: 180, endPoint x: 377, endPoint y: 144, distance: 36.8
click at [377, 144] on div "new_tab:" at bounding box center [376, 144] width 46 height 11
drag, startPoint x: 390, startPoint y: 210, endPoint x: 390, endPoint y: 167, distance: 43.2
click at [390, 167] on div "show_message_modal:" at bounding box center [380, 168] width 46 height 11
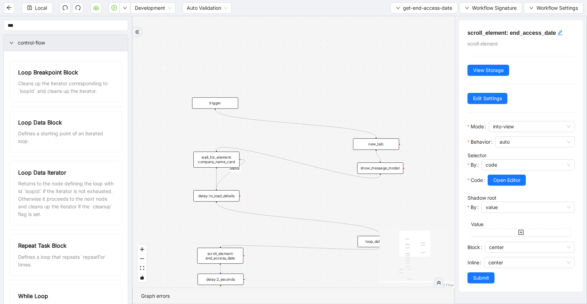
click at [367, 178] on icon "Edge from show_message_modal: to wait_for_element: company_name_card" at bounding box center [299, 162] width 164 height 31
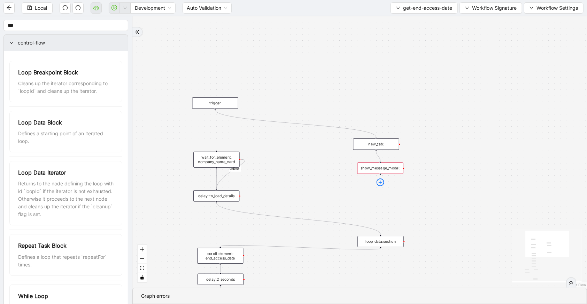
click at [382, 181] on icon "plus-circle" at bounding box center [380, 183] width 8 height 8
type input "******"
click at [375, 197] on div "Scroll Element" at bounding box center [380, 198] width 61 height 7
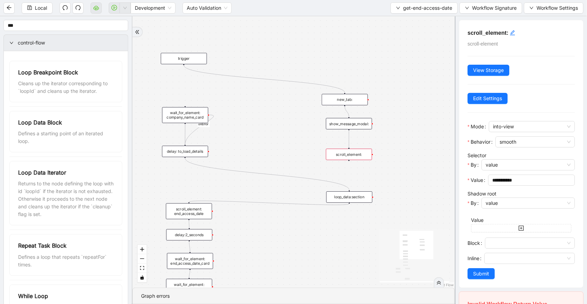
drag, startPoint x: 282, startPoint y: 230, endPoint x: 251, endPoint y: 186, distance: 54.5
click at [251, 186] on div "fallback c15a5e76_c89b_4639_a78a_79ea8a52ecc3 onError trigger wait_for_element:…" at bounding box center [293, 152] width 322 height 272
click at [205, 212] on div "scroll_element: end_access_date" at bounding box center [189, 211] width 46 height 16
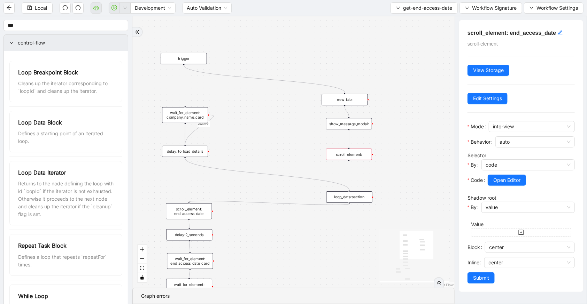
click at [354, 159] on div "scroll_element:" at bounding box center [349, 154] width 46 height 11
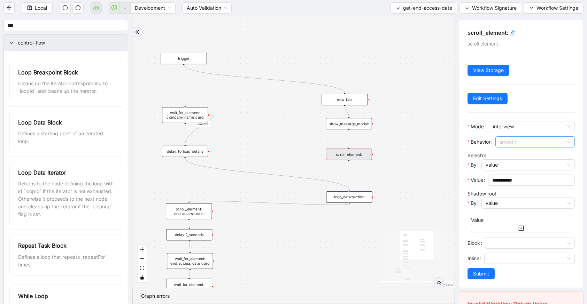
click at [510, 143] on span "smooth" at bounding box center [534, 142] width 71 height 10
click at [512, 166] on div "auto" at bounding box center [533, 167] width 63 height 8
click at [508, 165] on span "value" at bounding box center [527, 165] width 85 height 10
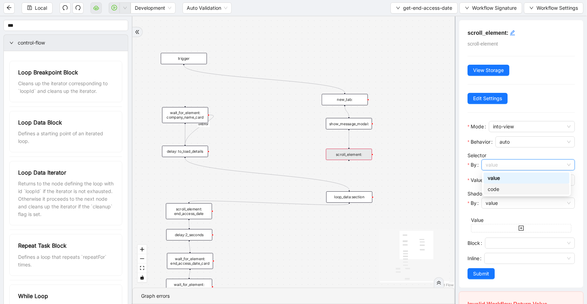
click at [499, 188] on div "code" at bounding box center [526, 190] width 78 height 8
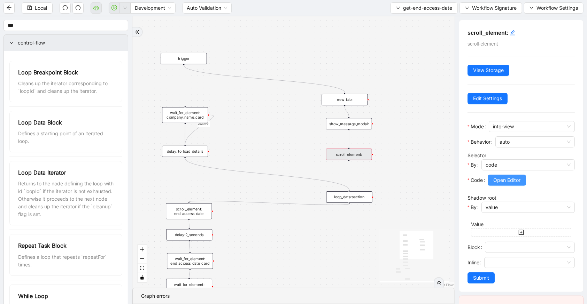
click at [499, 184] on button "Open Editor" at bounding box center [506, 180] width 38 height 11
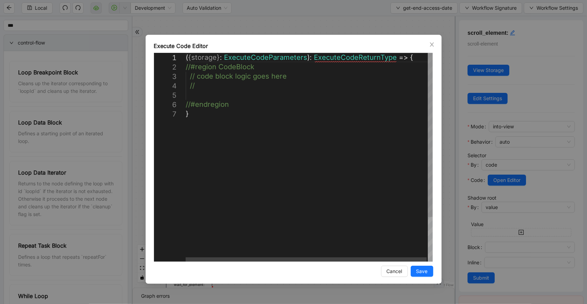
scroll to position [0, 3]
click at [206, 100] on div "( { storage } : ExecuteCodeParameters ): ExecuteCodeReturnType => { //#region C…" at bounding box center [310, 185] width 248 height 265
paste textarea "**********"
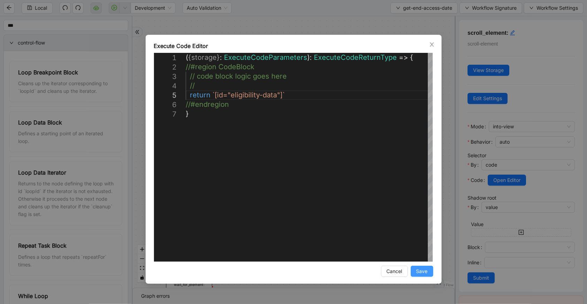
type textarea "**********"
click at [430, 272] on button "Save" at bounding box center [421, 271] width 23 height 11
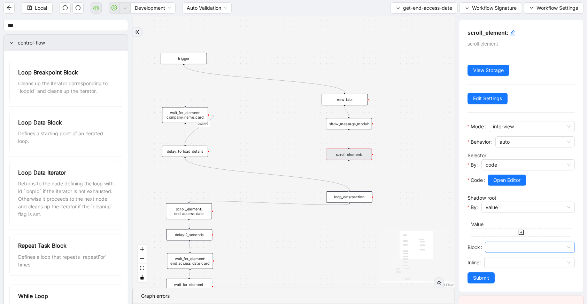
click at [494, 247] on input "Block" at bounding box center [529, 247] width 81 height 10
click at [499, 281] on div "end" at bounding box center [528, 283] width 74 height 8
click at [500, 249] on span "end" at bounding box center [529, 247] width 81 height 10
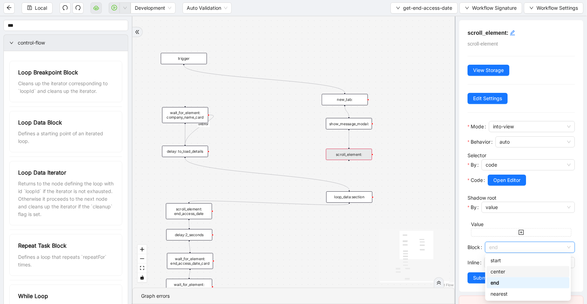
click at [498, 268] on div "center" at bounding box center [528, 272] width 74 height 8
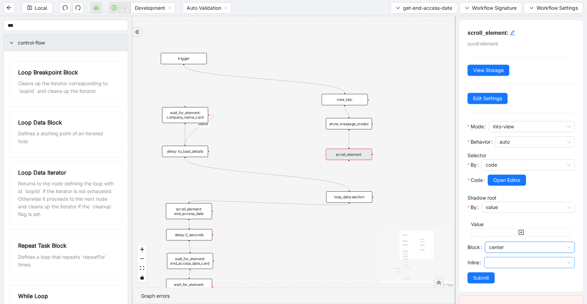
click at [496, 261] on input "Inline" at bounding box center [529, 263] width 82 height 10
click at [502, 229] on div "center" at bounding box center [527, 226] width 75 height 8
click at [485, 279] on span "Submit" at bounding box center [481, 278] width 16 height 8
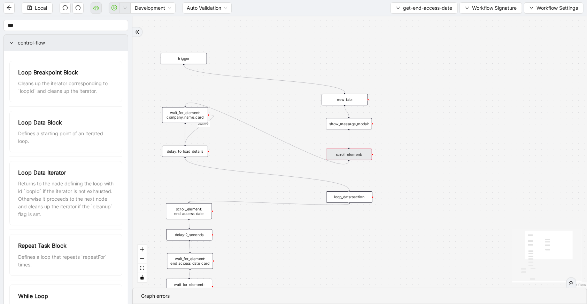
drag, startPoint x: 348, startPoint y: 160, endPoint x: 189, endPoint y: 105, distance: 169.0
click at [189, 105] on div "fallback c15a5e76_c89b_4639_a78a_79ea8a52ecc3 onError trigger wait_for_element:…" at bounding box center [359, 152] width 454 height 272
click at [48, 10] on button "Local" at bounding box center [37, 7] width 31 height 11
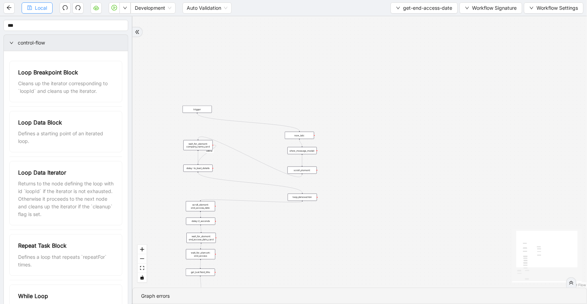
click at [33, 9] on button "Local" at bounding box center [37, 7] width 31 height 11
click at [129, 8] on button "button" at bounding box center [124, 7] width 11 height 11
click at [115, 24] on span "Run local workflow" at bounding box center [102, 21] width 42 height 8
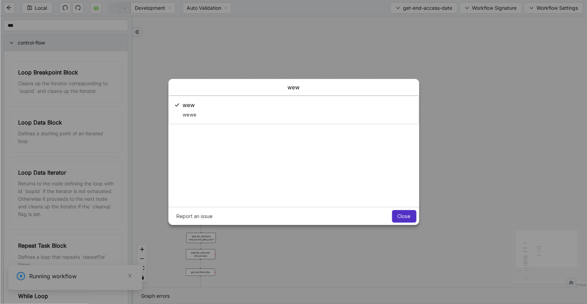
scroll to position [0, 0]
click at [401, 215] on span "Close" at bounding box center [403, 217] width 13 height 6
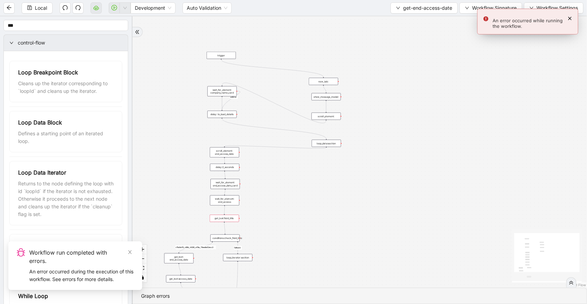
drag, startPoint x: 396, startPoint y: 222, endPoint x: 432, endPoint y: 126, distance: 102.1
click at [432, 126] on div "fallback c15a5e76_c89b_4639_a78a_79ea8a52ecc3 onError trigger wait_for_element:…" at bounding box center [359, 152] width 454 height 272
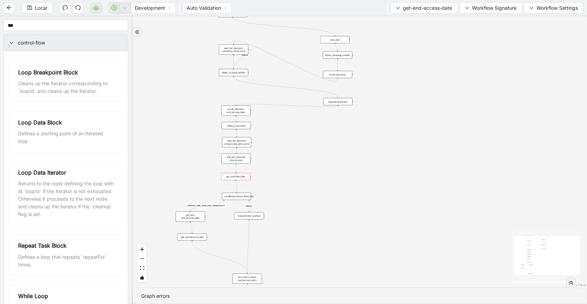
click at [334, 77] on div "scroll_element:" at bounding box center [337, 74] width 29 height 7
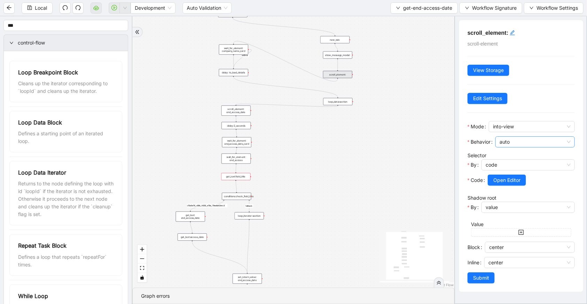
click at [503, 142] on span "auto" at bounding box center [534, 142] width 71 height 10
click at [513, 154] on div "smooth" at bounding box center [533, 156] width 63 height 8
click at [479, 278] on span "Submit" at bounding box center [481, 278] width 16 height 8
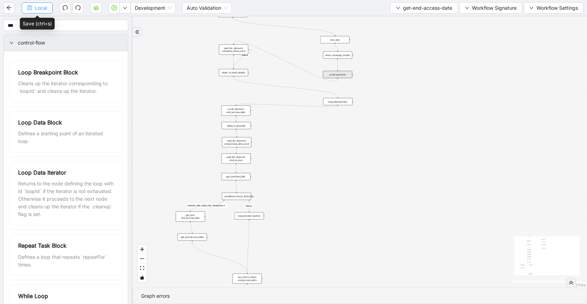
click at [42, 7] on span "Local" at bounding box center [41, 8] width 12 height 8
click at [125, 7] on icon "down" at bounding box center [125, 8] width 4 height 4
click at [121, 21] on span "Run local workflow" at bounding box center [102, 21] width 42 height 8
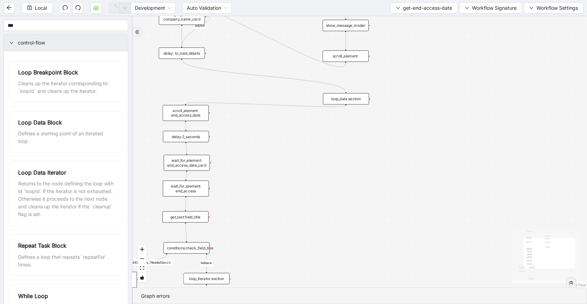
click at [350, 94] on div "loop_data:section" at bounding box center [346, 98] width 46 height 11
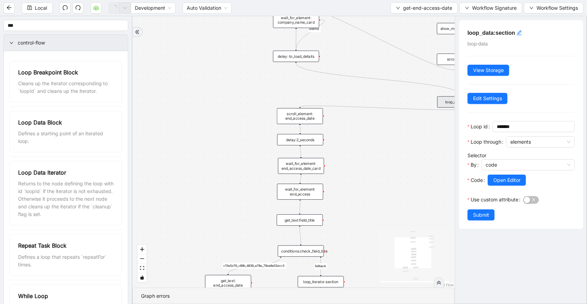
drag, startPoint x: 251, startPoint y: 138, endPoint x: 367, endPoint y: 141, distance: 116.0
click at [367, 141] on div "fallback c15a5e76_c89b_4639_a78a_79ea8a52ecc3 onError trigger wait_for_element:…" at bounding box center [293, 152] width 322 height 272
click at [305, 170] on div "wait_for_element: end_access_date_card" at bounding box center [303, 166] width 46 height 16
click at [311, 168] on div "wait_for_element: end_access_date_card" at bounding box center [303, 166] width 46 height 16
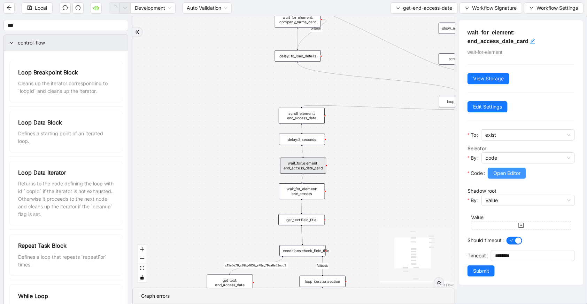
click at [496, 174] on span "Open Editor" at bounding box center [506, 174] width 27 height 8
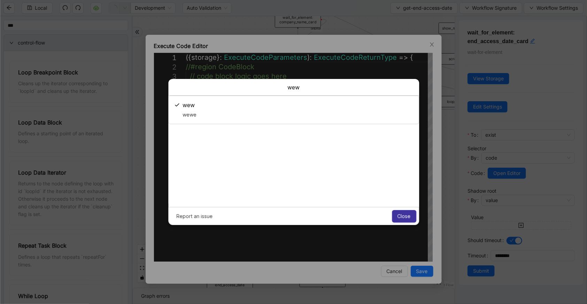
click at [402, 221] on button "Close" at bounding box center [404, 216] width 24 height 13
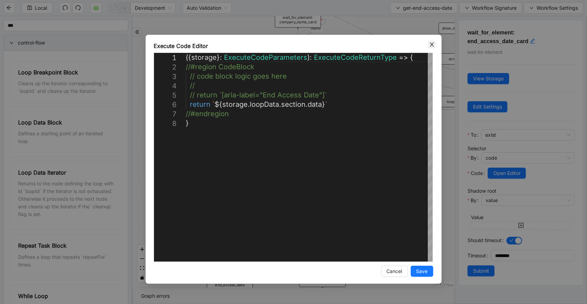
click at [432, 44] on icon "close" at bounding box center [432, 44] width 4 height 4
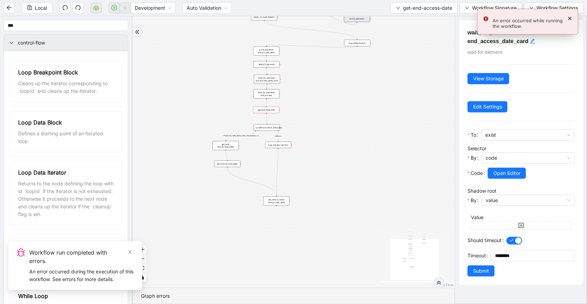
drag, startPoint x: 307, startPoint y: 212, endPoint x: 322, endPoint y: 132, distance: 81.3
click at [322, 132] on div "fallback c15a5e76_c89b_4639_a78a_79ea8a52ecc3 onError trigger wait_for_element:…" at bounding box center [293, 152] width 322 height 272
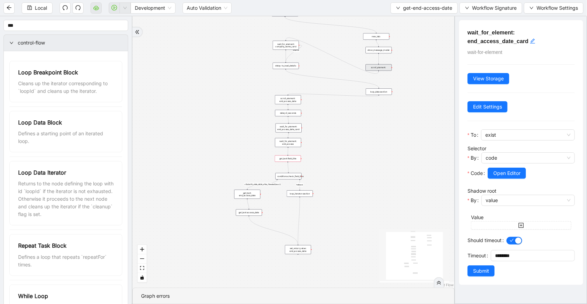
drag, startPoint x: 348, startPoint y: 58, endPoint x: 374, endPoint y: 118, distance: 64.9
click at [374, 118] on div "fallback c15a5e76_c89b_4639_a78a_79ea8a52ecc3 onError trigger wait_for_element:…" at bounding box center [293, 152] width 322 height 272
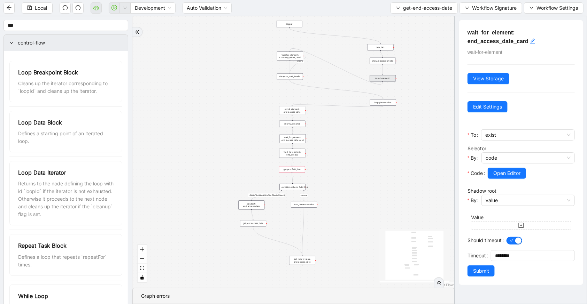
click at [57, 46] on span "control-flow" at bounding box center [70, 43] width 104 height 8
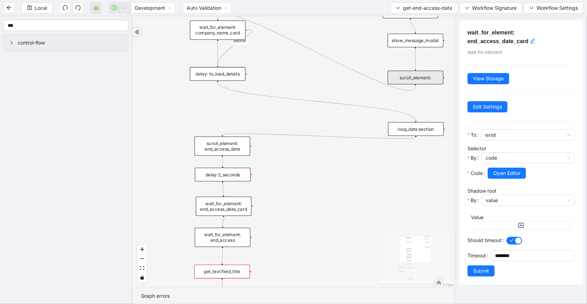
click at [404, 82] on div "scroll_element:" at bounding box center [415, 78] width 56 height 14
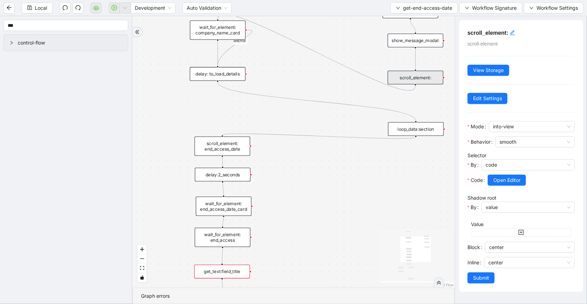
click at [402, 91] on icon "Edge from scroll_element: to wait_for_element: company_name_card" at bounding box center [317, 52] width 198 height 77
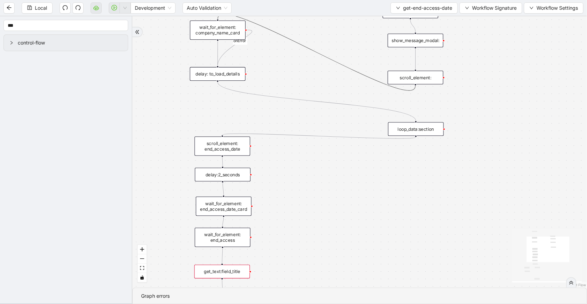
click at [415, 63] on icon "Edge from show_message_modal: to scroll_element:" at bounding box center [415, 59] width 0 height 21
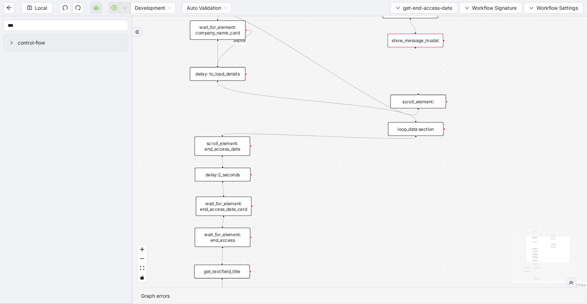
click at [422, 104] on div "scroll_element:" at bounding box center [418, 102] width 56 height 14
click at [414, 56] on icon "plus-circle" at bounding box center [414, 57] width 9 height 9
type input "*****"
click at [430, 100] on div "scroll_element:" at bounding box center [418, 102] width 56 height 14
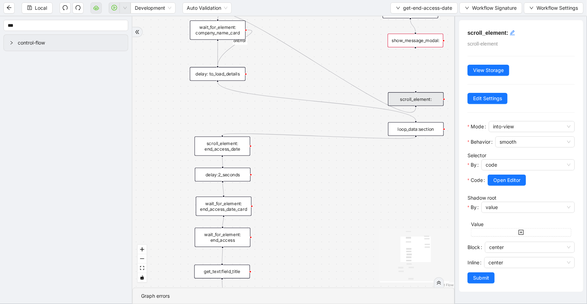
click at [415, 97] on div "scroll_element:" at bounding box center [416, 99] width 56 height 14
click at [414, 56] on icon "plus-circle" at bounding box center [414, 57] width 9 height 9
type input "******"
click at [430, 72] on div "Scroll Element" at bounding box center [414, 76] width 73 height 8
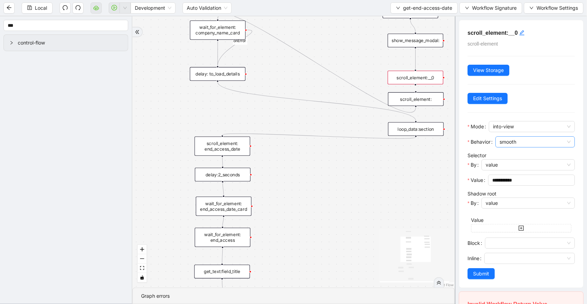
click at [504, 137] on span "smooth" at bounding box center [534, 142] width 71 height 10
click at [508, 164] on div "auto" at bounding box center [533, 167] width 63 height 8
click at [507, 162] on span "value" at bounding box center [527, 165] width 85 height 10
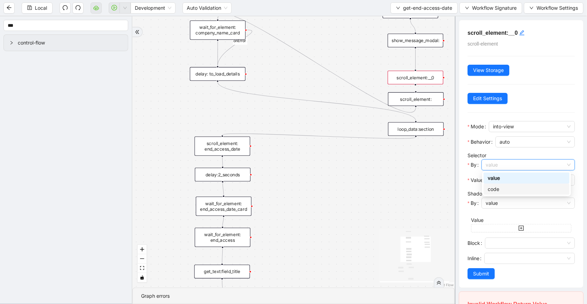
click at [501, 188] on div "code" at bounding box center [526, 190] width 78 height 8
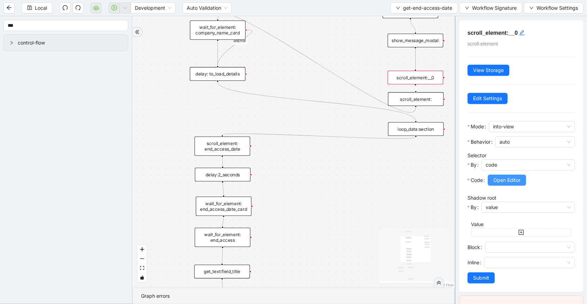
click at [507, 181] on span "Open Editor" at bounding box center [506, 181] width 27 height 8
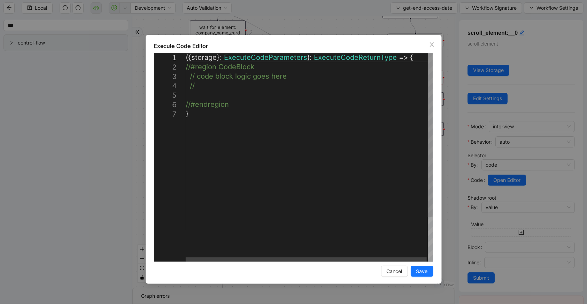
scroll to position [0, 3]
click at [209, 97] on div "({ storage }: ExecuteCodeParameters ): ExecuteCodeReturnType => { //#region Cod…" at bounding box center [310, 185] width 248 height 265
paste textarea "**********"
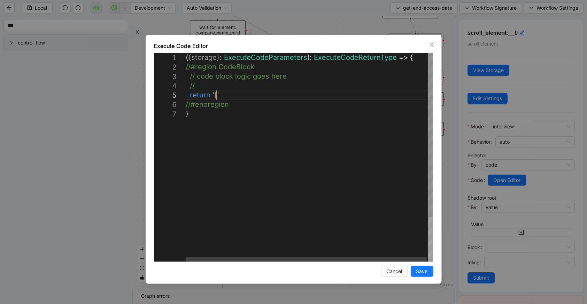
paste textarea "**********"
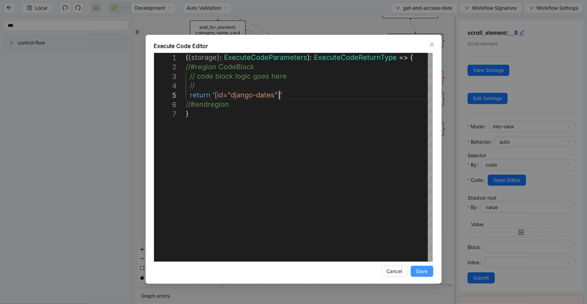
type textarea "**********"
click at [422, 273] on span "Save" at bounding box center [421, 272] width 11 height 8
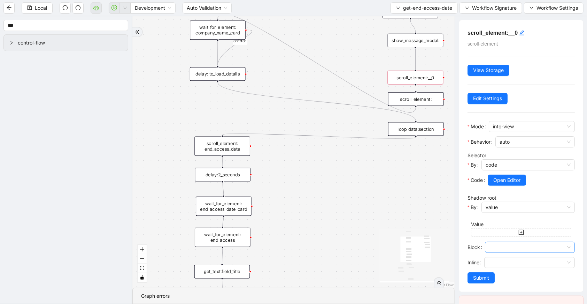
click at [504, 246] on input "Block" at bounding box center [529, 247] width 81 height 10
click at [501, 273] on div "center" at bounding box center [528, 272] width 74 height 8
click at [496, 266] on input "Inline" at bounding box center [529, 263] width 82 height 10
click at [509, 225] on div "center" at bounding box center [527, 226] width 75 height 8
click at [484, 276] on span "Submit" at bounding box center [481, 278] width 16 height 8
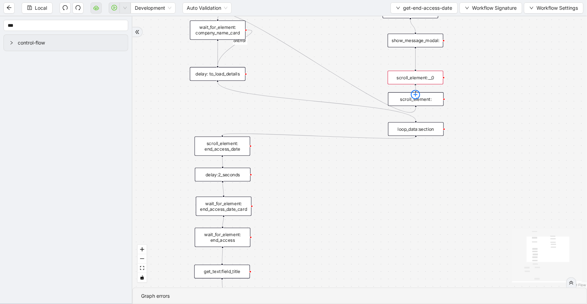
drag, startPoint x: 414, startPoint y: 85, endPoint x: 414, endPoint y: 94, distance: 9.7
click at [23, 7] on button "Local" at bounding box center [37, 7] width 31 height 11
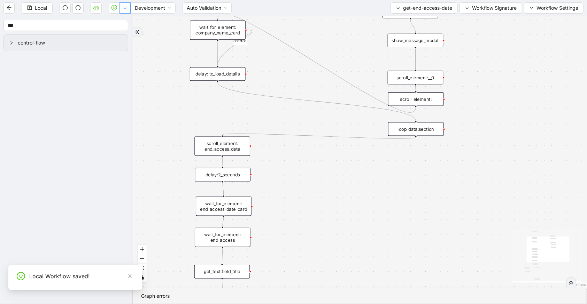
click at [125, 12] on button "button" at bounding box center [124, 7] width 11 height 11
click at [121, 21] on span "Run local workflow" at bounding box center [102, 21] width 42 height 8
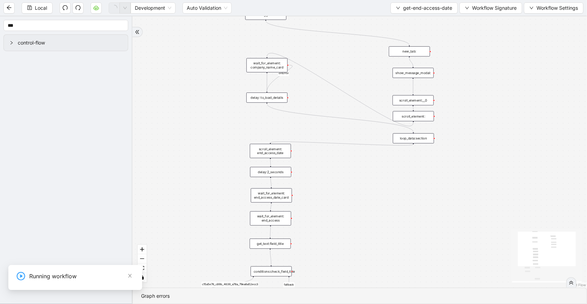
drag, startPoint x: 486, startPoint y: 53, endPoint x: 473, endPoint y: 108, distance: 56.8
click at [473, 108] on div "fallback c15a5e76_c89b_4639_a78a_79ea8a52ecc3 onError trigger wait_for_element:…" at bounding box center [359, 152] width 454 height 272
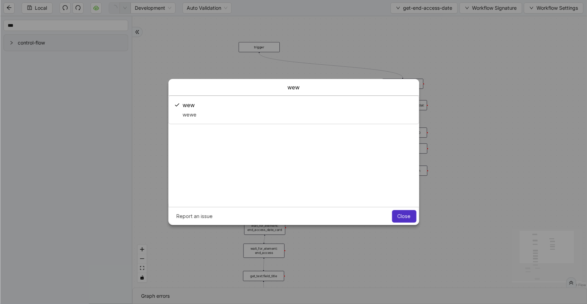
scroll to position [0, 0]
click at [409, 214] on span "Close" at bounding box center [403, 217] width 13 height 6
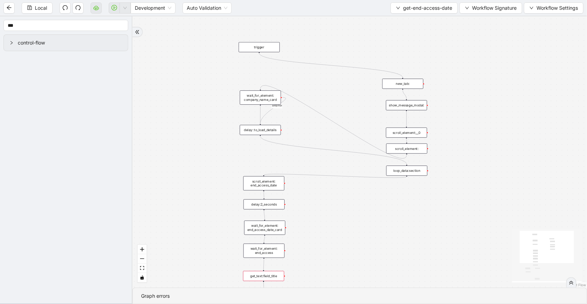
click at [421, 133] on div "scroll_element:__0" at bounding box center [406, 133] width 41 height 10
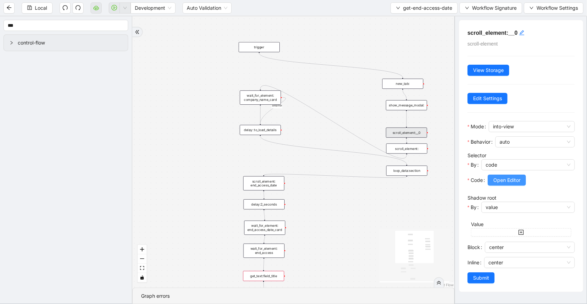
click at [503, 179] on span "Open Editor" at bounding box center [506, 181] width 27 height 8
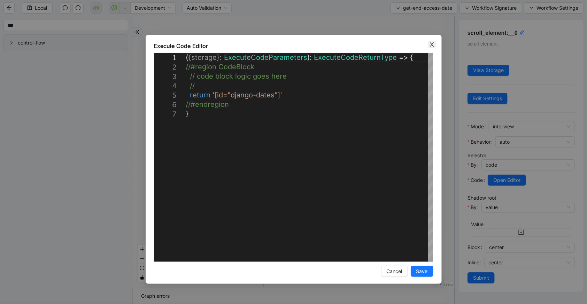
click at [430, 45] on icon "close" at bounding box center [432, 45] width 6 height 6
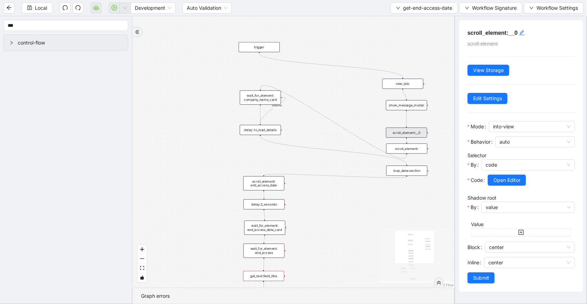
click at [414, 151] on div "scroll_element:" at bounding box center [406, 149] width 41 height 10
click at [503, 178] on span "Open Editor" at bounding box center [506, 181] width 27 height 8
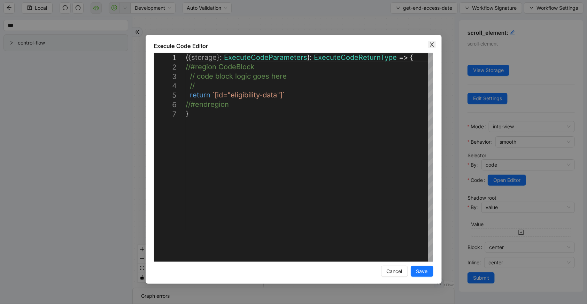
click at [431, 45] on icon "close" at bounding box center [432, 44] width 4 height 4
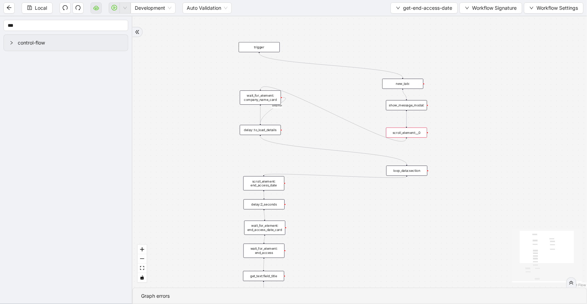
drag, startPoint x: 406, startPoint y: 139, endPoint x: 257, endPoint y: 93, distance: 155.7
click at [257, 93] on div "trigger wait_for_element: company_name_card scroll_element: end_access_date wai…" at bounding box center [401, 148] width 358 height 214
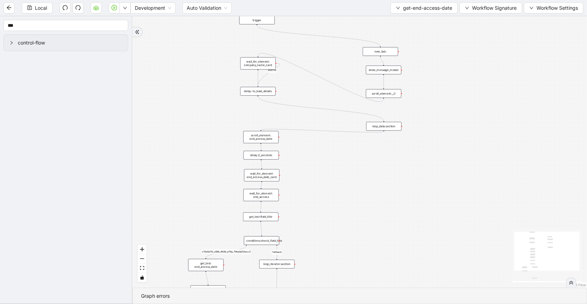
drag, startPoint x: 327, startPoint y: 227, endPoint x: 313, endPoint y: 170, distance: 59.1
click at [313, 170] on div "fallback c15a5e76_c89b_4639_a78a_79ea8a52ecc3 onError trigger wait_for_element:…" at bounding box center [359, 152] width 454 height 272
click at [269, 213] on div "get_text:field_title" at bounding box center [258, 211] width 35 height 9
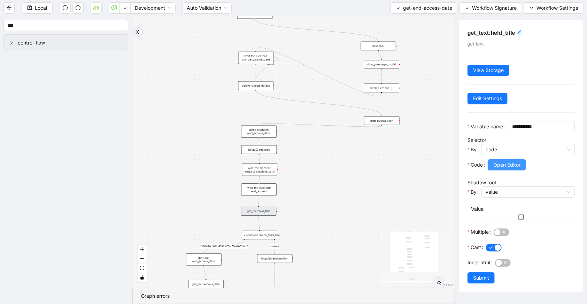
click at [519, 169] on span "Open Editor" at bounding box center [506, 165] width 27 height 8
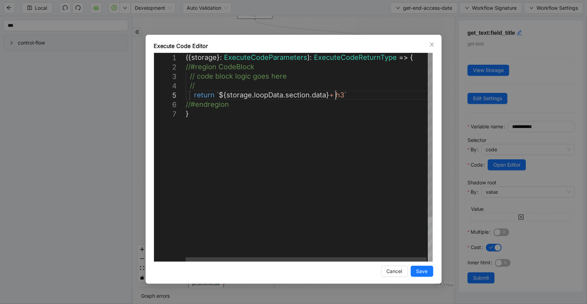
scroll to position [0, 3]
click at [335, 94] on div "({ storage }: ExecuteCodeParameters ): ExecuteCodeReturnType => { //#region Cod…" at bounding box center [310, 185] width 248 height 265
type textarea "**********"
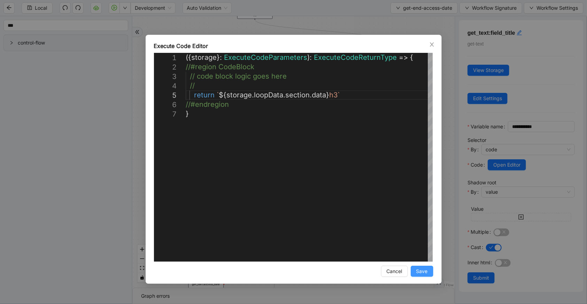
click at [416, 272] on span "Save" at bounding box center [421, 272] width 11 height 8
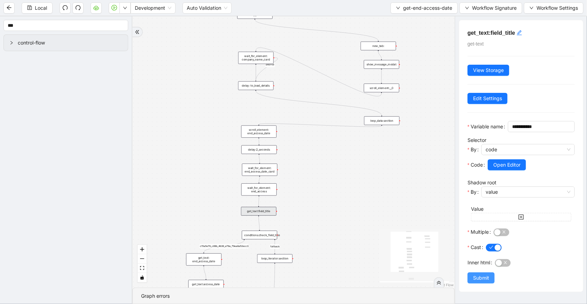
click at [477, 282] on span "Submit" at bounding box center [481, 278] width 16 height 8
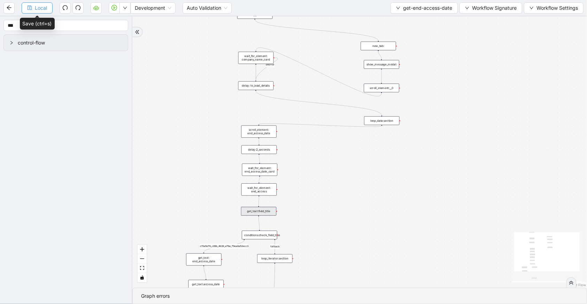
click at [48, 8] on button "Local" at bounding box center [37, 7] width 31 height 11
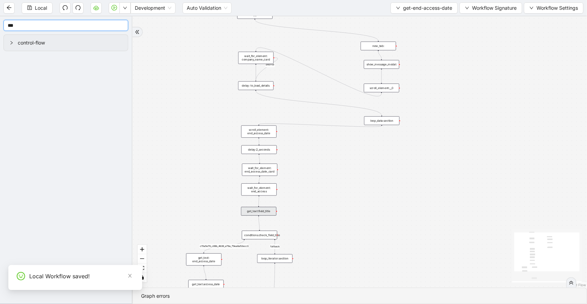
click at [119, 22] on input "***" at bounding box center [65, 25] width 125 height 11
click at [123, 6] on icon "down" at bounding box center [125, 8] width 4 height 4
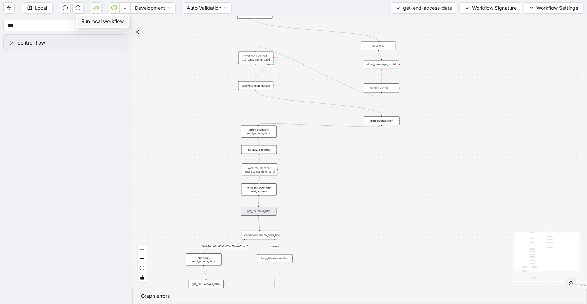
click at [119, 23] on span "Run local workflow" at bounding box center [102, 21] width 42 height 8
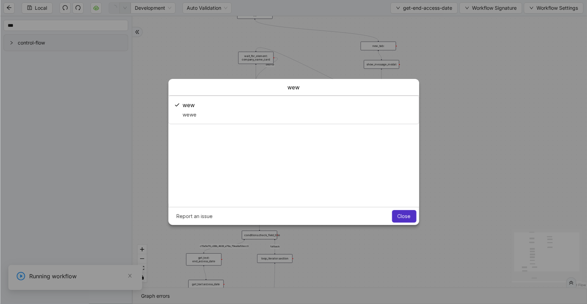
scroll to position [0, 0]
click at [404, 220] on button "Close" at bounding box center [404, 216] width 24 height 13
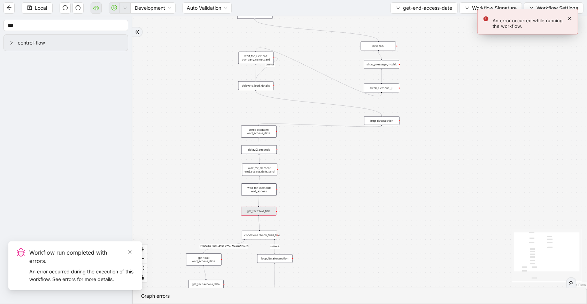
click at [266, 213] on div "get_text:field_title" at bounding box center [258, 211] width 35 height 9
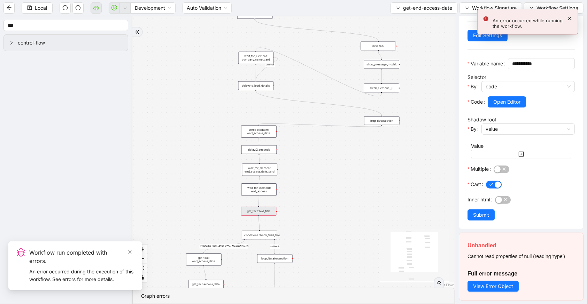
scroll to position [73, 0]
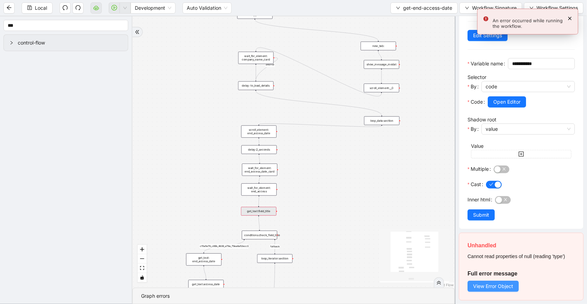
click at [495, 284] on span "View Error Object" at bounding box center [493, 287] width 40 height 8
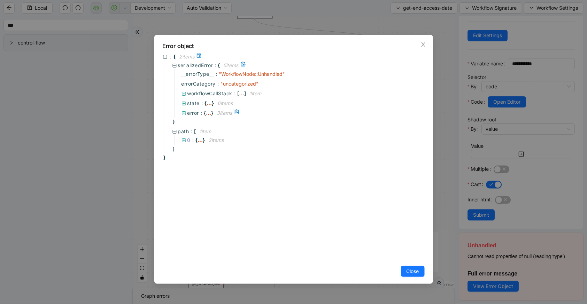
click at [187, 117] on div "error : { ... } 3 item s" at bounding box center [298, 113] width 249 height 10
click at [187, 114] on span "error" at bounding box center [193, 113] width 12 height 6
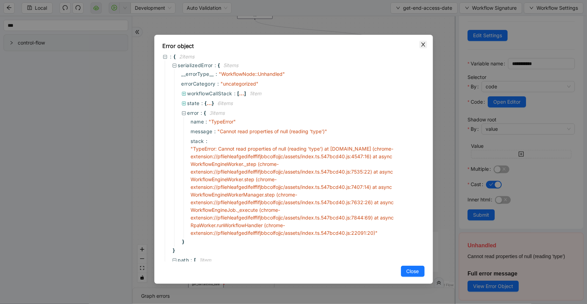
click at [421, 45] on icon "close" at bounding box center [423, 45] width 6 height 6
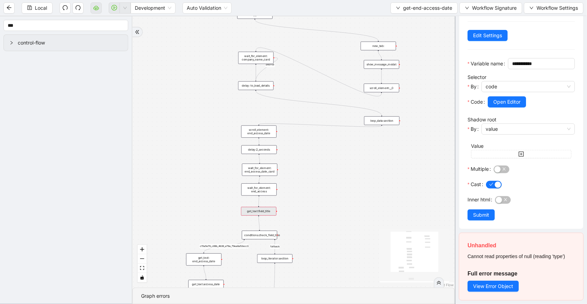
click at [261, 185] on div "wait_for_element: end_access" at bounding box center [258, 189] width 35 height 12
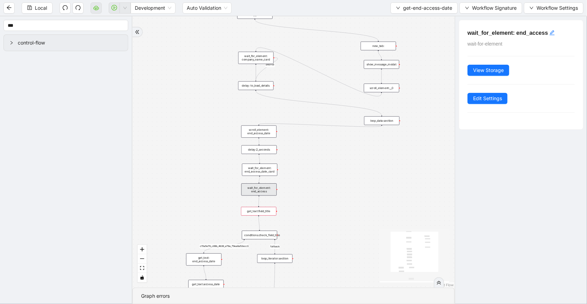
scroll to position [0, 0]
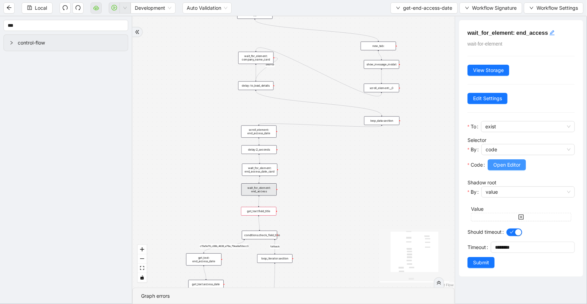
click at [498, 167] on span "Open Editor" at bounding box center [506, 165] width 27 height 8
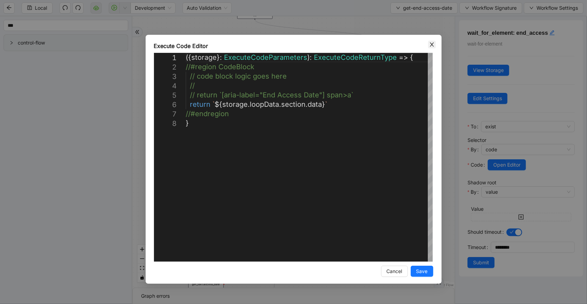
click at [432, 43] on icon "close" at bounding box center [432, 45] width 6 height 6
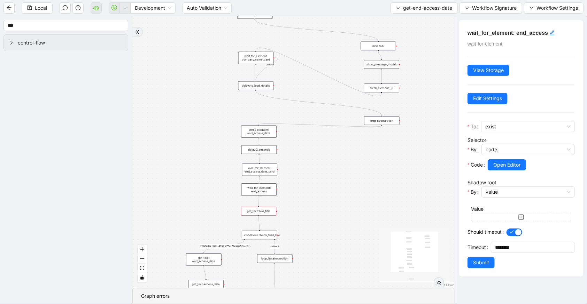
click at [395, 85] on div "scroll_element:__0" at bounding box center [381, 88] width 35 height 9
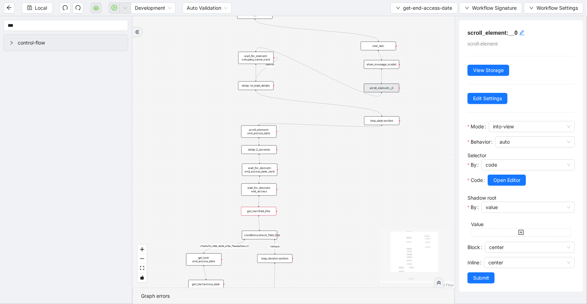
click at [273, 132] on div "scroll_element: end_access_date" at bounding box center [258, 132] width 35 height 12
click at [506, 180] on span "Open Editor" at bounding box center [506, 181] width 27 height 8
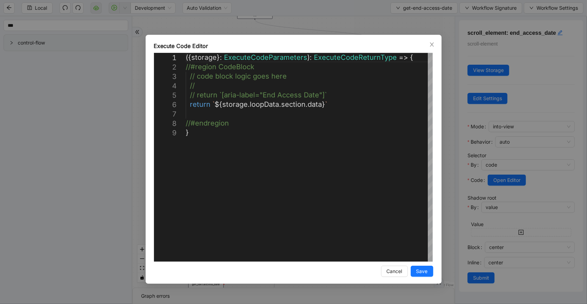
click at [427, 44] on div "Execute Code Editor" at bounding box center [293, 46] width 279 height 8
click at [430, 45] on icon "close" at bounding box center [432, 45] width 6 height 6
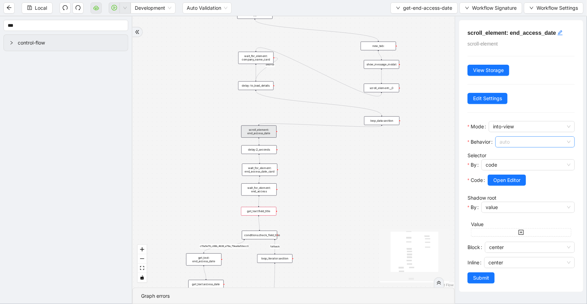
click at [500, 138] on div "auto" at bounding box center [534, 141] width 79 height 11
click at [508, 158] on div "smooth" at bounding box center [533, 156] width 63 height 8
drag, startPoint x: 503, startPoint y: 248, endPoint x: 505, endPoint y: 241, distance: 6.9
click at [505, 243] on span "center" at bounding box center [529, 247] width 81 height 10
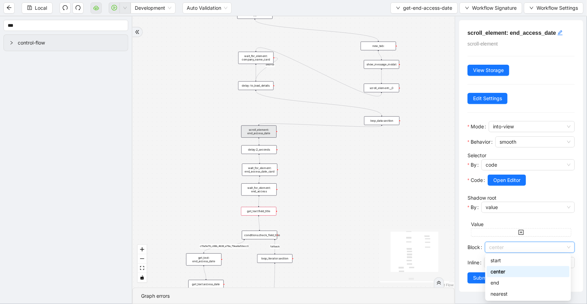
click at [509, 274] on div "center" at bounding box center [528, 272] width 74 height 8
click at [486, 277] on span "Submit" at bounding box center [481, 278] width 16 height 8
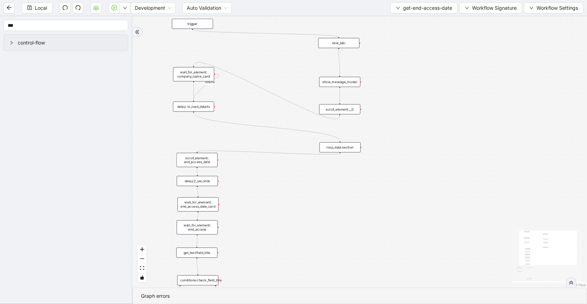
drag, startPoint x: 344, startPoint y: 63, endPoint x: 347, endPoint y: 45, distance: 17.6
click at [347, 45] on div "new_tab:" at bounding box center [338, 43] width 41 height 10
drag, startPoint x: 352, startPoint y: 79, endPoint x: 351, endPoint y: 65, distance: 14.7
click at [351, 65] on div "show_message_modal:" at bounding box center [337, 67] width 41 height 10
click at [351, 65] on div "show_message_modal:" at bounding box center [338, 67] width 41 height 10
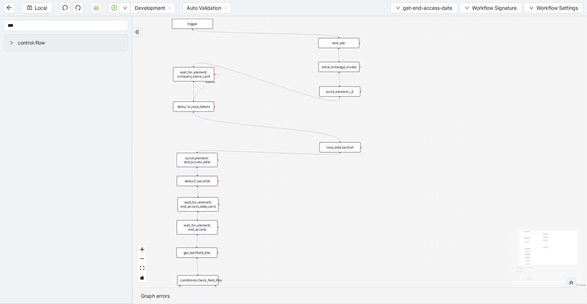
drag, startPoint x: 353, startPoint y: 106, endPoint x: 353, endPoint y: 88, distance: 17.8
click at [353, 88] on div "scroll_element:__0" at bounding box center [339, 92] width 41 height 10
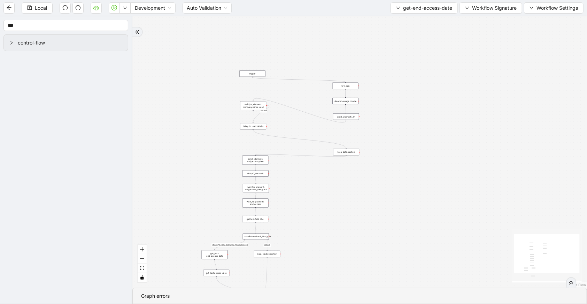
click at [350, 152] on div "loop_data:section" at bounding box center [346, 152] width 26 height 7
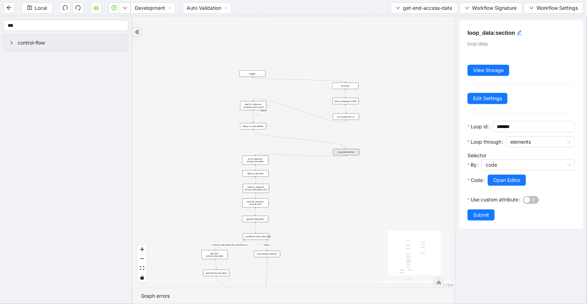
click at [257, 158] on div "scroll_element: end_access_date" at bounding box center [255, 160] width 26 height 9
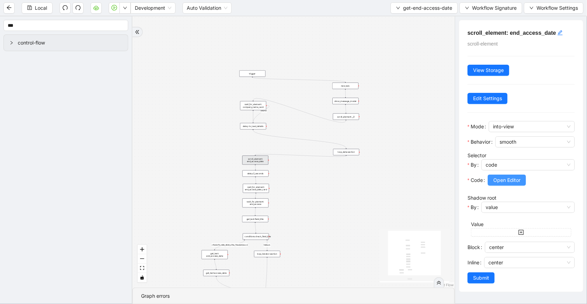
click at [500, 175] on button "Open Editor" at bounding box center [506, 180] width 38 height 11
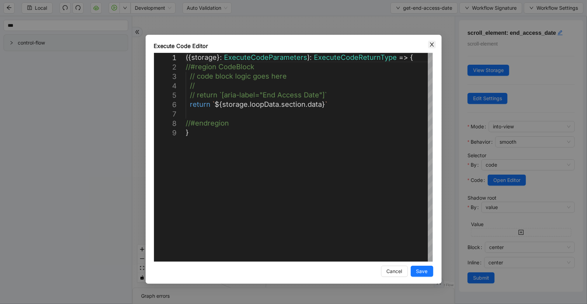
click at [429, 44] on icon "close" at bounding box center [432, 45] width 6 height 6
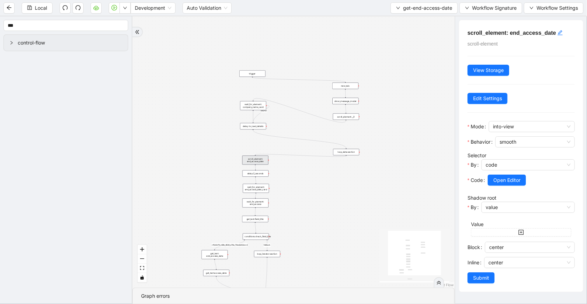
click at [349, 153] on div "loop_data:section" at bounding box center [346, 152] width 26 height 7
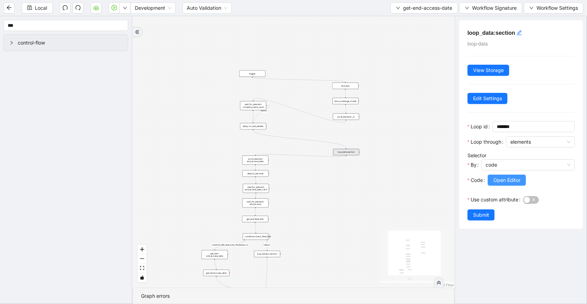
click at [515, 185] on button "Open Editor" at bounding box center [506, 180] width 38 height 11
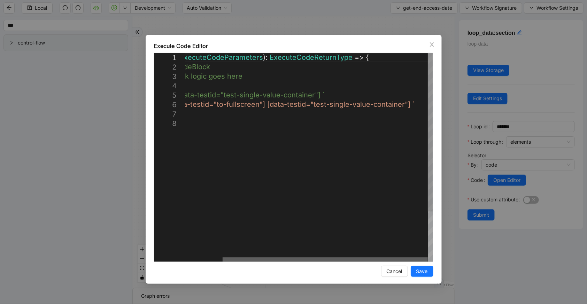
click at [404, 262] on div at bounding box center [324, 260] width 205 height 4
click at [410, 102] on div "( { storage } : ExecuteCodeParameters ): ExecuteCodeReturnType => { //#region C…" at bounding box center [286, 190] width 291 height 275
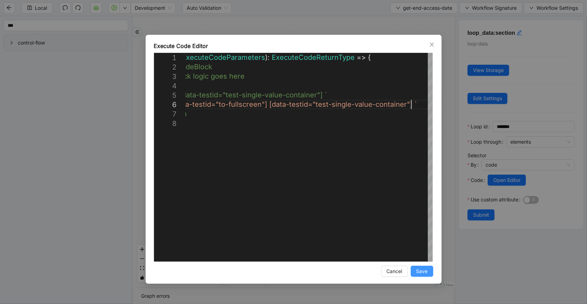
type textarea "**********"
click at [413, 272] on button "Save" at bounding box center [421, 271] width 23 height 11
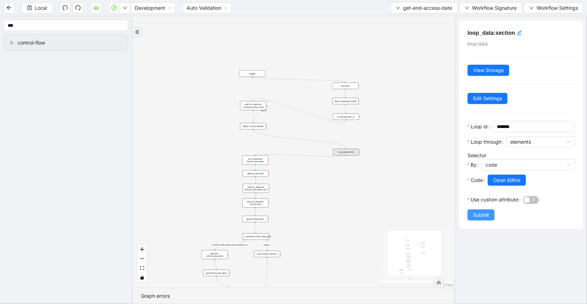
click at [489, 214] on button "Submit" at bounding box center [480, 215] width 27 height 11
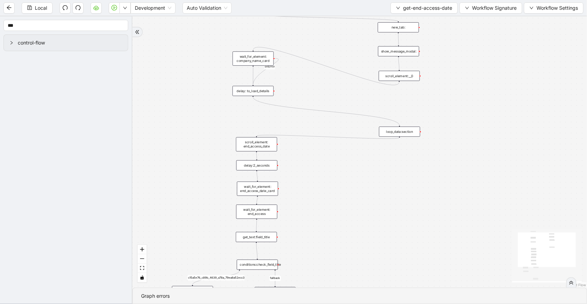
click at [258, 211] on div "wait_for_element: end_access" at bounding box center [256, 212] width 41 height 14
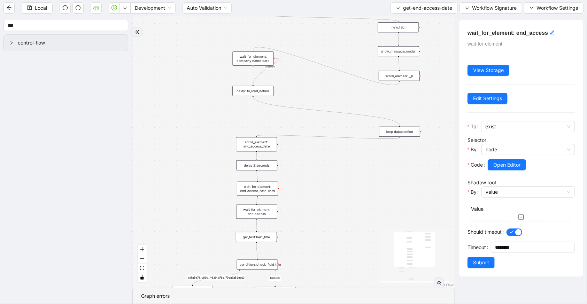
click at [251, 146] on div "scroll_element: end_access_date" at bounding box center [256, 144] width 41 height 14
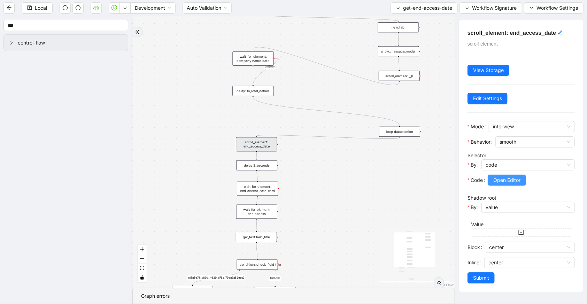
click at [502, 177] on span "Open Editor" at bounding box center [506, 181] width 27 height 8
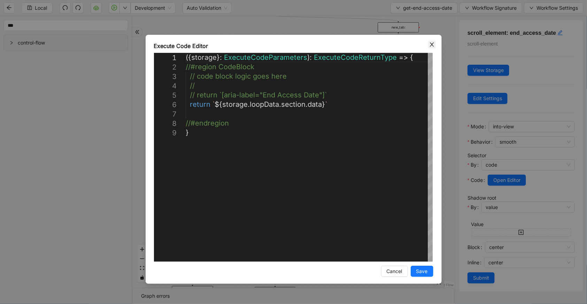
click at [429, 42] on icon "close" at bounding box center [432, 45] width 6 height 6
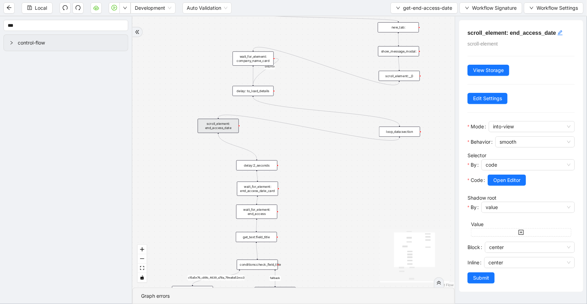
drag, startPoint x: 260, startPoint y: 146, endPoint x: 212, endPoint y: 125, distance: 51.7
click at [212, 125] on div "scroll_element: end_access_date" at bounding box center [217, 126] width 41 height 14
drag, startPoint x: 400, startPoint y: 136, endPoint x: 256, endPoint y: 158, distance: 145.4
click at [256, 158] on div "fallback c15a5e76_c89b_4639_a78a_79ea8a52ecc3 onError trigger wait_for_element:…" at bounding box center [341, 109] width 253 height 214
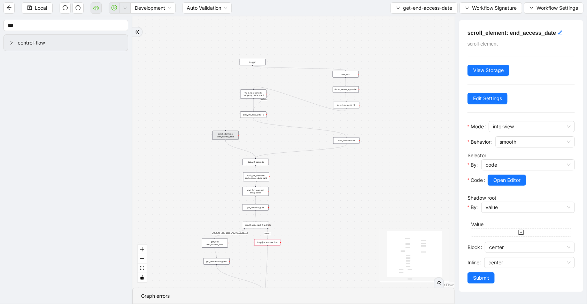
click at [330, 227] on div "fallback c15a5e76_c89b_4639_a78a_79ea8a52ecc3 onError trigger wait_for_element:…" at bounding box center [293, 152] width 322 height 272
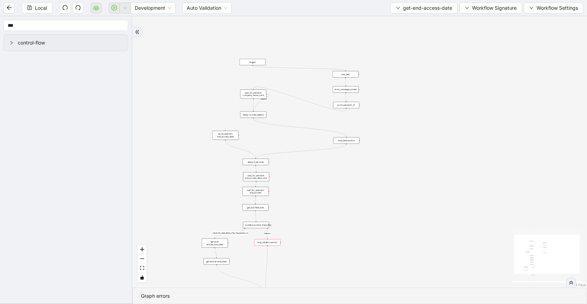
click at [237, 148] on icon "Edge from scroll_element: end_access_date to delay:2_seconds" at bounding box center [240, 149] width 30 height 18
click at [44, 11] on span "Local" at bounding box center [41, 8] width 12 height 8
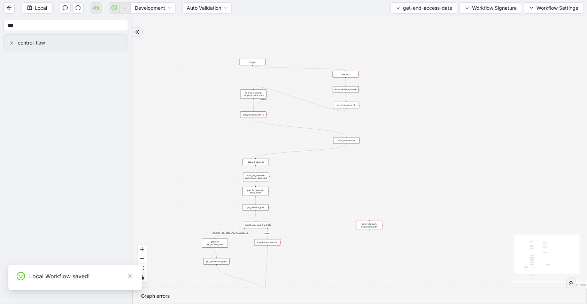
drag, startPoint x: 219, startPoint y: 134, endPoint x: 365, endPoint y: 229, distance: 174.0
click at [365, 229] on div "scroll_element: end_access_date" at bounding box center [369, 225] width 26 height 9
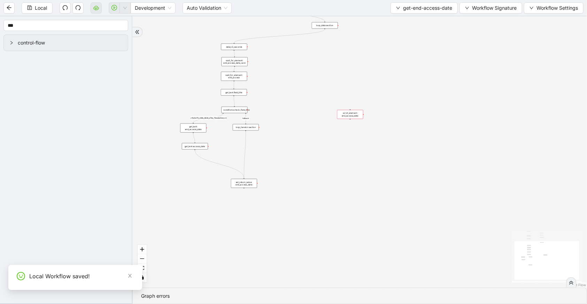
drag, startPoint x: 324, startPoint y: 195, endPoint x: 306, endPoint y: 20, distance: 175.7
click at [305, 20] on div "fallback c15a5e76_c89b_4639_a78a_79ea8a52ecc3 onError trigger wait_for_element:…" at bounding box center [359, 152] width 454 height 272
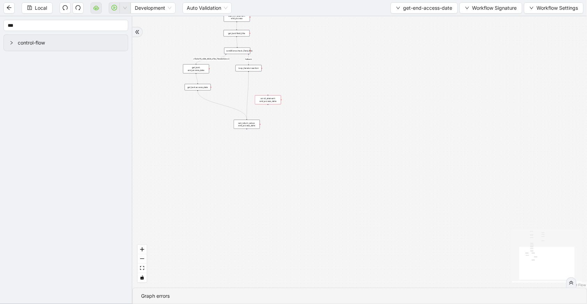
drag, startPoint x: 345, startPoint y: 53, endPoint x: 259, endPoint y: 97, distance: 96.5
click at [259, 97] on div "scroll_element: end_access_date" at bounding box center [268, 99] width 26 height 9
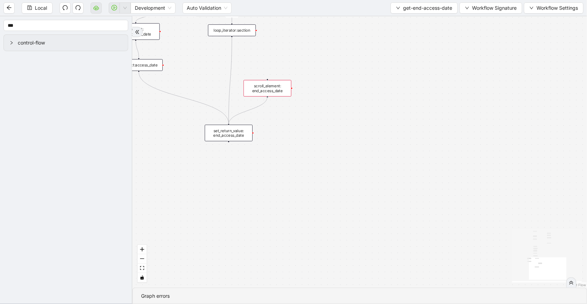
drag, startPoint x: 268, startPoint y: 97, endPoint x: 231, endPoint y: 126, distance: 46.9
click at [46, 9] on span "Local" at bounding box center [41, 8] width 12 height 8
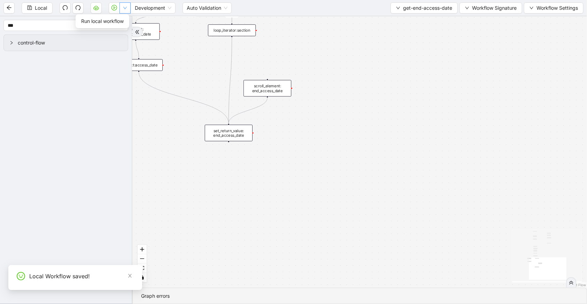
click at [128, 9] on button "button" at bounding box center [124, 7] width 11 height 11
click at [125, 18] on li "Run local workflow" at bounding box center [102, 21] width 51 height 11
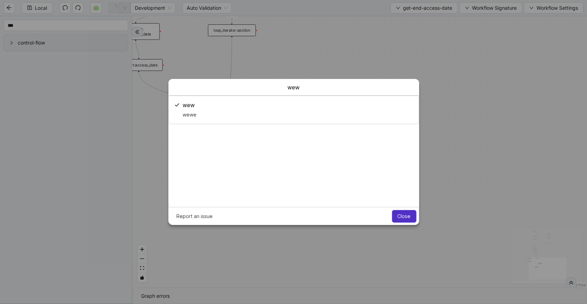
scroll to position [0, 0]
click at [401, 221] on button "Close" at bounding box center [404, 216] width 24 height 13
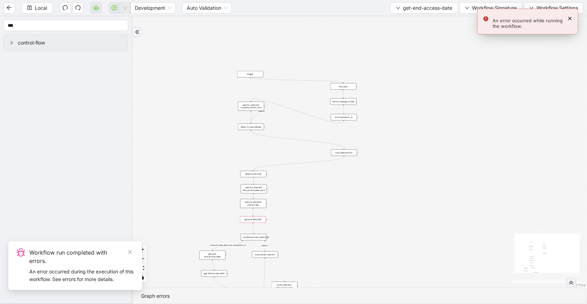
drag, startPoint x: 355, startPoint y: 109, endPoint x: 338, endPoint y: 252, distance: 144.1
click at [338, 252] on div "fallback c15a5e76_c89b_4639_a78a_79ea8a52ecc3 onError trigger wait_for_element:…" at bounding box center [359, 152] width 454 height 272
drag, startPoint x: 338, startPoint y: 252, endPoint x: 287, endPoint y: 201, distance: 72.6
click at [335, 216] on div "fallback c15a5e76_c89b_4639_a78a_79ea8a52ecc3 onError trigger wait_for_element:…" at bounding box center [359, 152] width 454 height 272
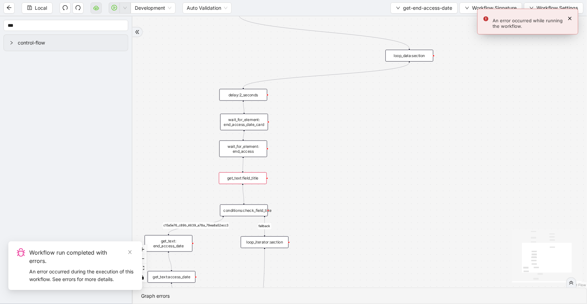
click at [252, 179] on div "get_text:field_title" at bounding box center [243, 178] width 48 height 12
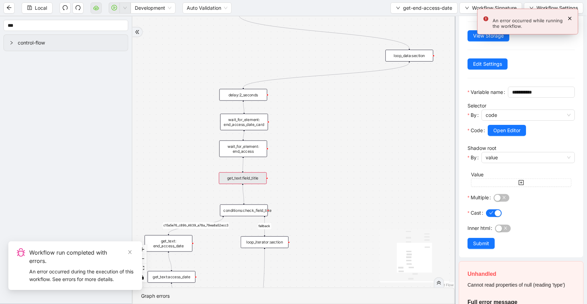
scroll to position [73, 0]
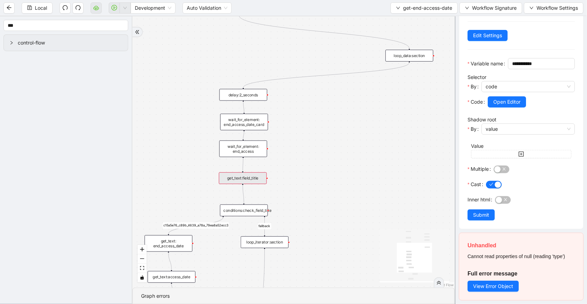
click at [401, 56] on div "loop_data:section" at bounding box center [409, 56] width 48 height 12
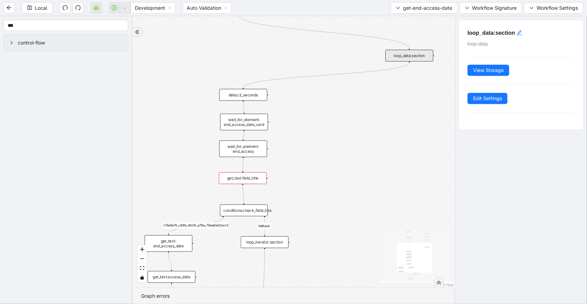
scroll to position [0, 0]
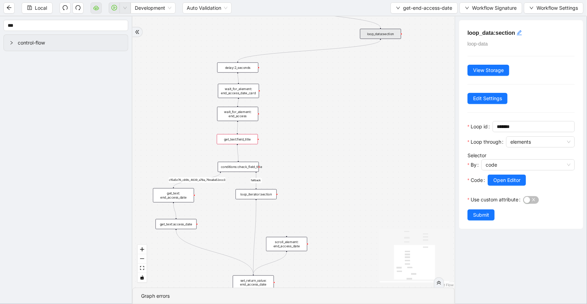
drag, startPoint x: 301, startPoint y: 181, endPoint x: 287, endPoint y: 136, distance: 47.5
click at [287, 136] on div "fallback c15a5e76_c89b_4639_a78a_79ea8a52ecc3 onError trigger wait_for_element:…" at bounding box center [293, 152] width 322 height 272
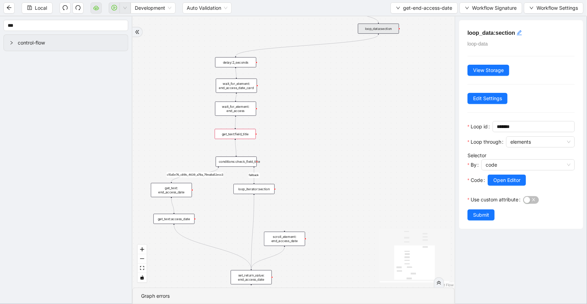
drag, startPoint x: 255, startPoint y: 133, endPoint x: 259, endPoint y: 143, distance: 11.1
click at [262, 174] on div "fallback c15a5e76_c89b_4639_a78a_79ea8a52ecc3 onError trigger wait_for_element:…" at bounding box center [293, 152] width 322 height 272
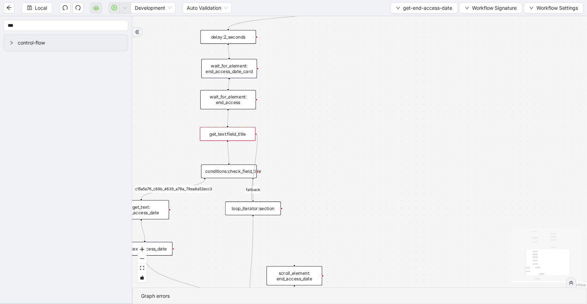
drag, startPoint x: 256, startPoint y: 133, endPoint x: 254, endPoint y: 199, distance: 66.2
click at [40, 11] on span "Local" at bounding box center [41, 8] width 12 height 8
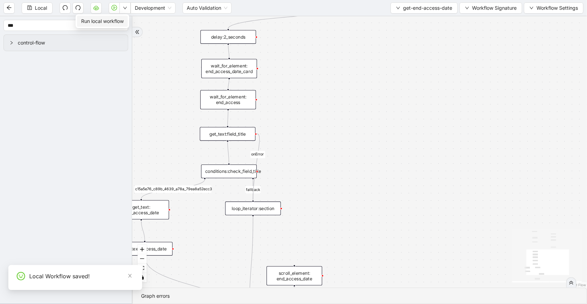
click at [117, 21] on span "Run local workflow" at bounding box center [102, 21] width 42 height 8
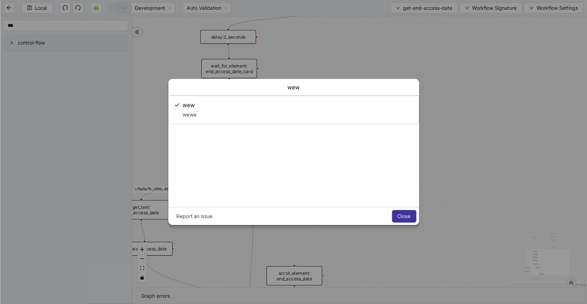
click at [398, 214] on span "Close" at bounding box center [403, 217] width 13 height 6
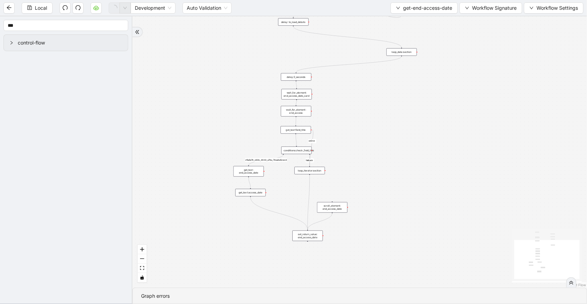
drag, startPoint x: 398, startPoint y: 214, endPoint x: 389, endPoint y: 174, distance: 41.5
click at [389, 174] on div "fallback c15a5e76_c89b_4639_a78a_79ea8a52ecc3 onError onError trigger wait_for_…" at bounding box center [359, 152] width 454 height 272
click at [384, 175] on div "fallback c15a5e76_c89b_4639_a78a_79ea8a52ecc3 onError onError trigger wait_for_…" at bounding box center [359, 152] width 454 height 272
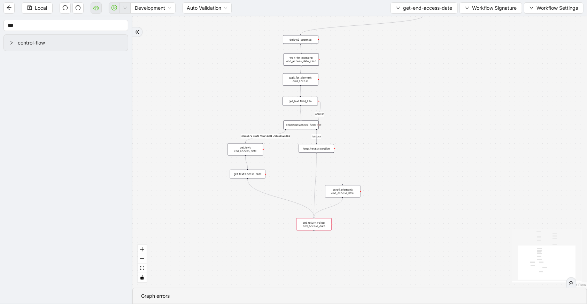
click at [314, 226] on div "set_return_value: end_access_date" at bounding box center [313, 224] width 35 height 12
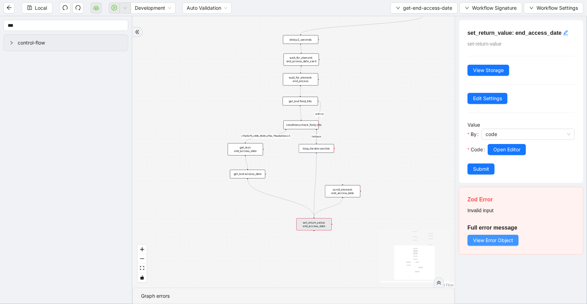
click at [499, 238] on span "View Error Object" at bounding box center [493, 241] width 40 height 8
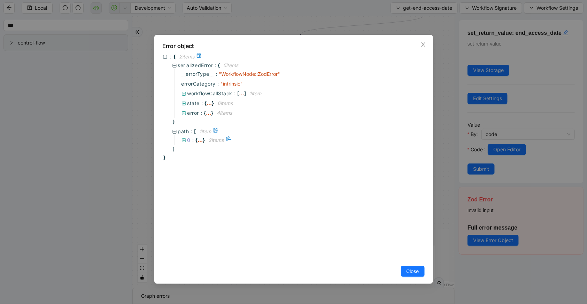
click at [185, 137] on span at bounding box center [183, 140] width 5 height 6
click at [195, 113] on span "error" at bounding box center [193, 113] width 12 height 6
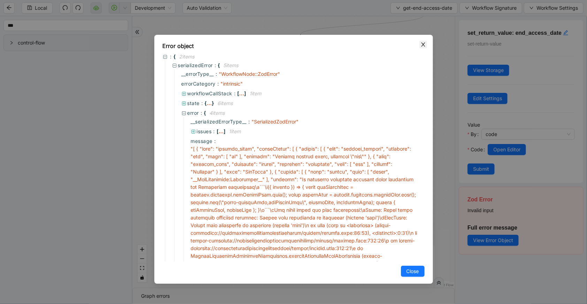
click at [423, 44] on icon "close" at bounding box center [423, 44] width 4 height 4
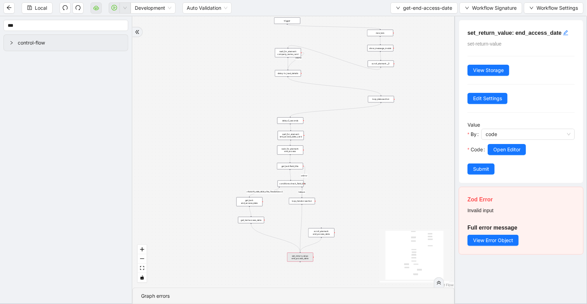
drag, startPoint x: 366, startPoint y: 94, endPoint x: 361, endPoint y: 161, distance: 67.0
click at [365, 172] on div "fallback c15a5e76_c89b_4639_a78a_79ea8a52ecc3 onError onError trigger wait_for_…" at bounding box center [293, 152] width 322 height 272
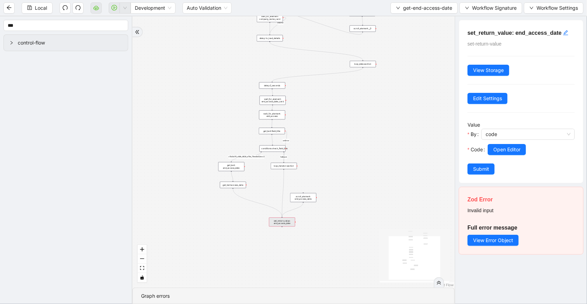
drag, startPoint x: 351, startPoint y: 205, endPoint x: 337, endPoint y: 147, distance: 60.4
click at [337, 147] on div "fallback c15a5e76_c89b_4639_a78a_79ea8a52ecc3 onError onError trigger wait_for_…" at bounding box center [293, 152] width 322 height 272
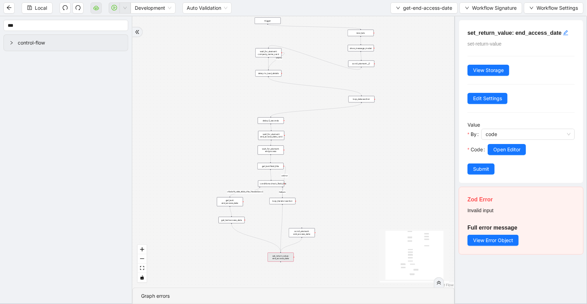
drag, startPoint x: 362, startPoint y: 111, endPoint x: 362, endPoint y: 177, distance: 65.8
click at [362, 177] on div "fallback c15a5e76_c89b_4639_a78a_79ea8a52ecc3 onError onError trigger wait_for_…" at bounding box center [293, 152] width 322 height 272
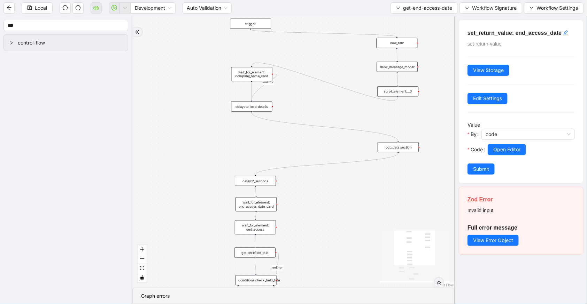
click at [390, 153] on div "fallback c15a5e76_c89b_4639_a78a_79ea8a52ecc3 onError onError trigger wait_for_…" at bounding box center [293, 152] width 322 height 272
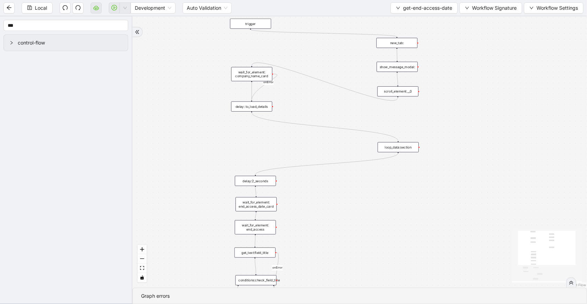
click at [390, 150] on div "loop_data:section" at bounding box center [397, 147] width 41 height 10
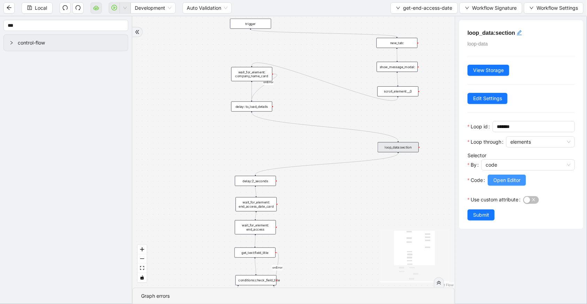
click at [496, 182] on span "Open Editor" at bounding box center [506, 181] width 27 height 8
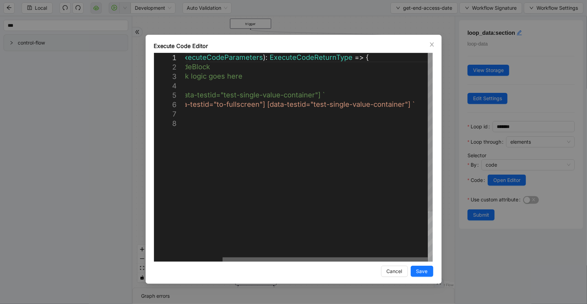
click at [387, 258] on div at bounding box center [324, 260] width 205 height 4
click at [433, 46] on icon "close" at bounding box center [432, 44] width 4 height 4
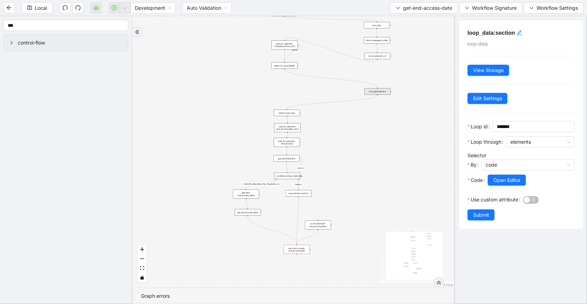
drag, startPoint x: 346, startPoint y: 212, endPoint x: 347, endPoint y: 134, distance: 78.3
click at [349, 138] on div "fallback c15a5e76_c89b_4639_a78a_79ea8a52ecc3 onError onError trigger wait_for_…" at bounding box center [293, 152] width 322 height 272
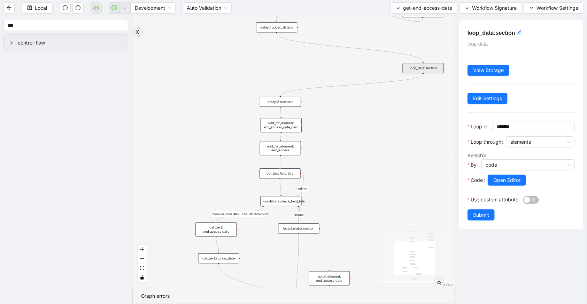
click at [288, 153] on div "wait_for_element: end_access" at bounding box center [280, 148] width 41 height 14
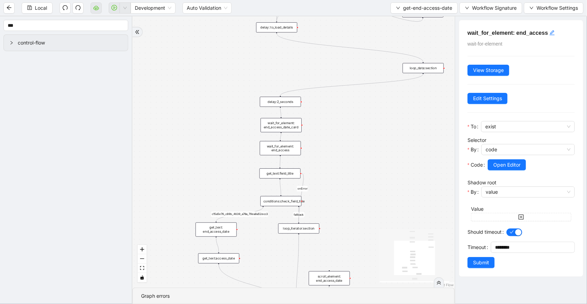
click at [290, 170] on div "get_text:field_title" at bounding box center [279, 173] width 41 height 10
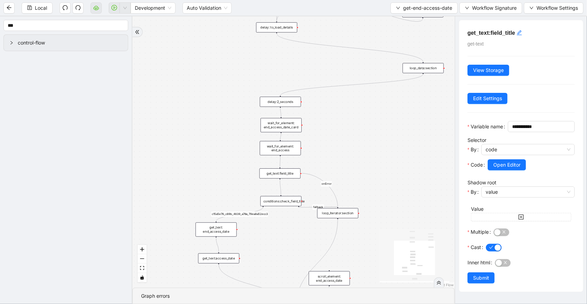
drag, startPoint x: 313, startPoint y: 231, endPoint x: 352, endPoint y: 215, distance: 41.9
click at [352, 215] on div "loop_iterator:section" at bounding box center [337, 213] width 41 height 10
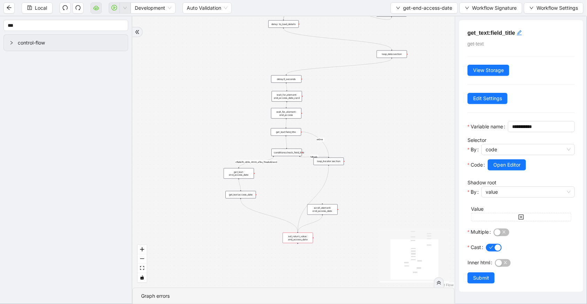
drag, startPoint x: 358, startPoint y: 230, endPoint x: 344, endPoint y: 175, distance: 56.4
click at [344, 175] on div "fallback c15a5e76_c89b_4639_a78a_79ea8a52ecc3 onError onError trigger wait_for_…" at bounding box center [293, 152] width 322 height 272
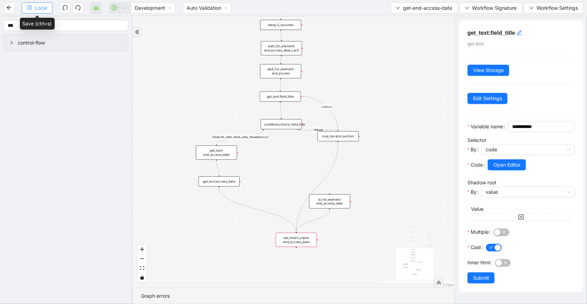
click at [39, 5] on span "Local" at bounding box center [41, 8] width 12 height 8
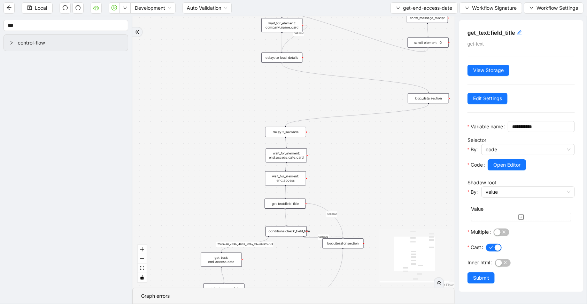
drag, startPoint x: 342, startPoint y: 56, endPoint x: 347, endPoint y: 163, distance: 107.3
click at [347, 163] on div "fallback c15a5e76_c89b_4639_a78a_79ea8a52ecc3 onError onError trigger wait_for_…" at bounding box center [293, 152] width 322 height 272
click at [340, 135] on div "fallback c15a5e76_c89b_4639_a78a_79ea8a52ecc3 onError onError trigger wait_for_…" at bounding box center [293, 152] width 322 height 272
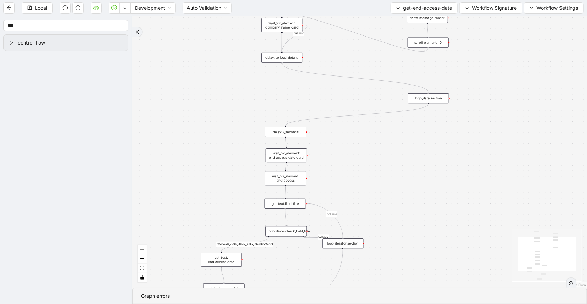
click at [289, 137] on div "fallback c15a5e76_c89b_4639_a78a_79ea8a52ecc3 onError onError trigger wait_for_…" at bounding box center [359, 152] width 454 height 272
click at [293, 160] on div "wait_for_element: end_access_date_card" at bounding box center [286, 155] width 41 height 14
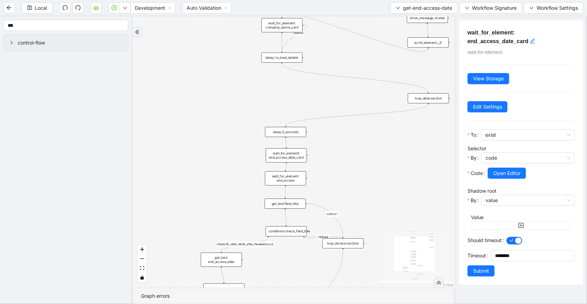
click at [293, 176] on div "wait_for_element: end_access" at bounding box center [285, 178] width 41 height 14
click at [295, 204] on div "get_text:field_title" at bounding box center [285, 204] width 41 height 10
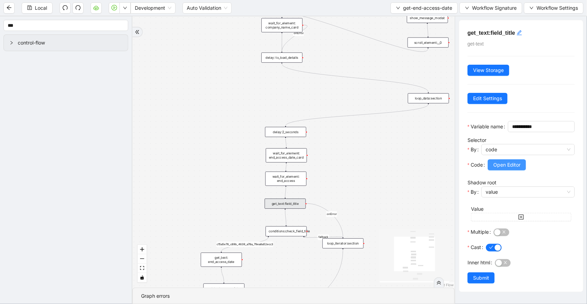
click at [519, 171] on button "Open Editor" at bounding box center [506, 164] width 38 height 11
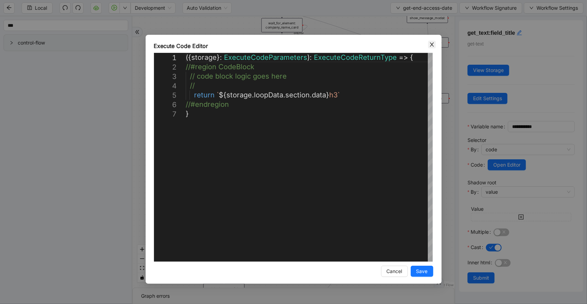
click at [433, 47] on span "Close" at bounding box center [432, 45] width 8 height 8
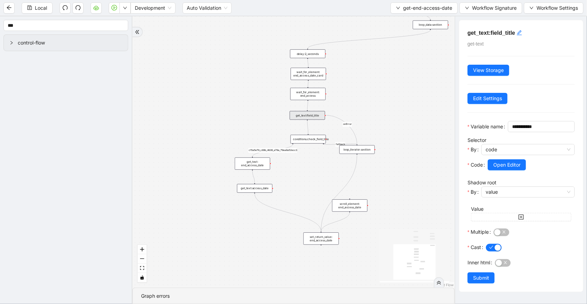
drag, startPoint x: 376, startPoint y: 196, endPoint x: 388, endPoint y: 114, distance: 82.3
click at [388, 114] on div "fallback c15a5e76_c89b_4639_a78a_79ea8a52ecc3 onError onError trigger wait_for_…" at bounding box center [293, 152] width 322 height 272
click at [309, 136] on div "conditions:check_field_title" at bounding box center [308, 139] width 35 height 9
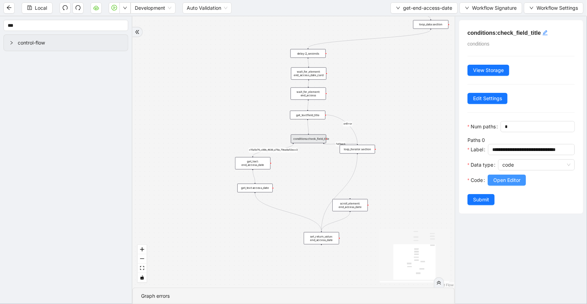
click at [491, 185] on button "Open Editor" at bounding box center [506, 180] width 38 height 11
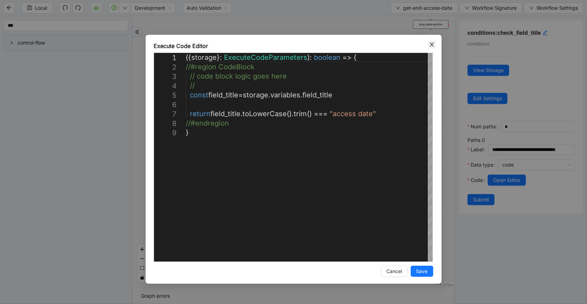
click at [434, 44] on icon "close" at bounding box center [432, 45] width 6 height 6
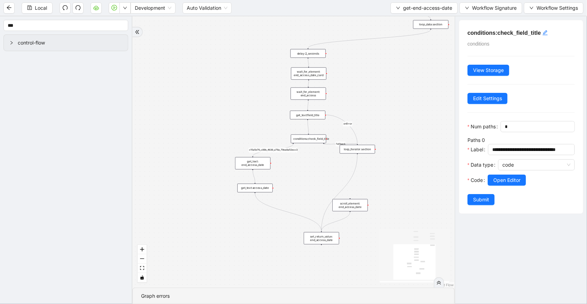
click at [314, 240] on div "set_return_value: end_access_date" at bounding box center [321, 238] width 35 height 12
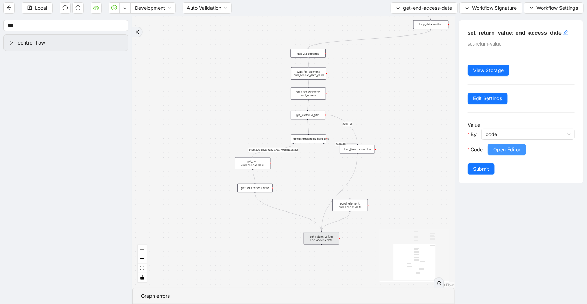
click at [503, 150] on span "Open Editor" at bounding box center [506, 150] width 27 height 8
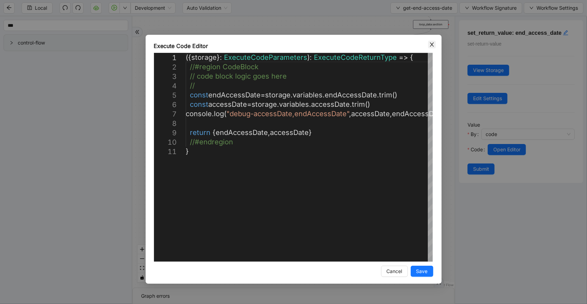
click at [434, 43] on icon "close" at bounding box center [432, 45] width 6 height 6
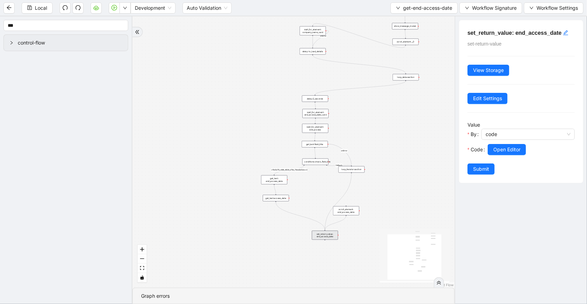
drag, startPoint x: 361, startPoint y: 81, endPoint x: 357, endPoint y: 144, distance: 62.5
click at [357, 146] on div "fallback c15a5e76_c89b_4639_a78a_79ea8a52ecc3 onError onError trigger wait_for_…" at bounding box center [293, 152] width 322 height 272
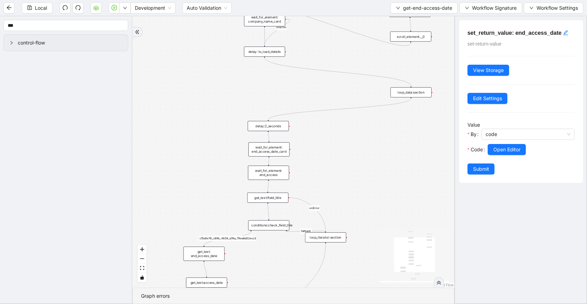
click at [266, 153] on div "wait_for_element: end_access_date_card" at bounding box center [268, 149] width 41 height 14
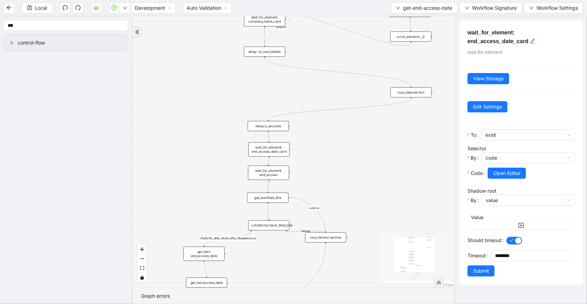
click at [288, 177] on div "wait_for_element: end_access" at bounding box center [268, 173] width 41 height 14
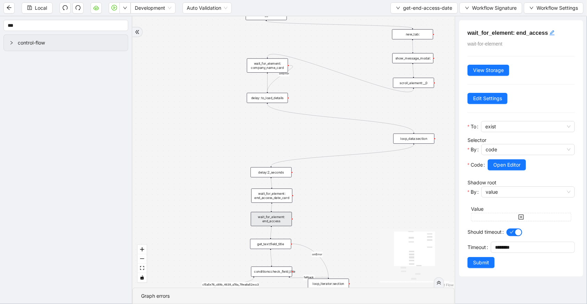
drag, startPoint x: 333, startPoint y: 147, endPoint x: 335, endPoint y: 169, distance: 22.1
click at [335, 169] on div "fallback c15a5e76_c89b_4639_a78a_79ea8a52ecc3 onError onError trigger wait_for_…" at bounding box center [293, 152] width 322 height 272
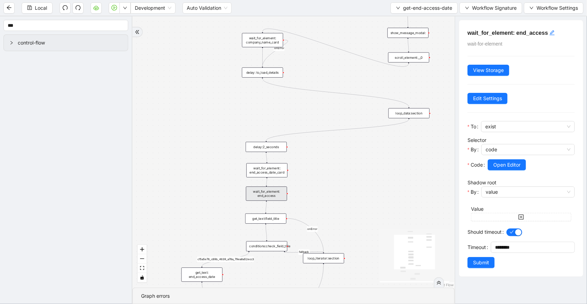
drag, startPoint x: 345, startPoint y: 211, endPoint x: 340, endPoint y: 185, distance: 25.9
click at [340, 185] on div "fallback c15a5e76_c89b_4639_a78a_79ea8a52ecc3 onError onError trigger wait_for_…" at bounding box center [293, 152] width 322 height 272
click at [405, 57] on div "scroll_element:__0" at bounding box center [408, 58] width 41 height 10
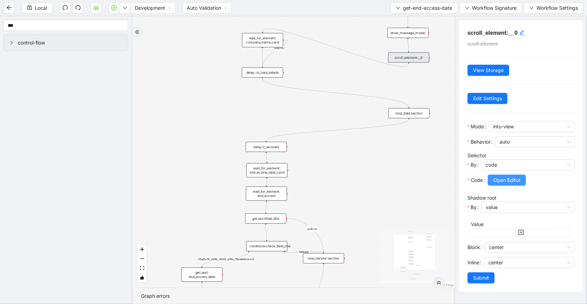
click at [498, 177] on span "Open Editor" at bounding box center [506, 181] width 27 height 8
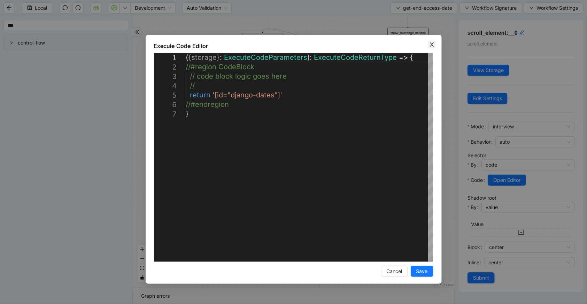
click at [430, 46] on icon "close" at bounding box center [432, 44] width 4 height 4
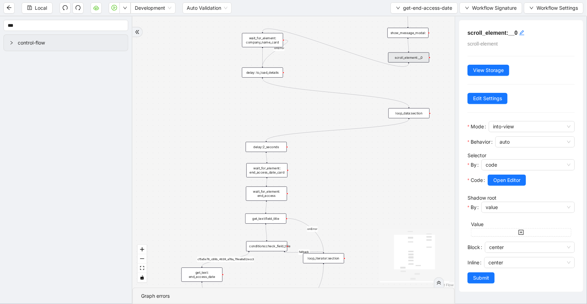
click at [411, 57] on div "scroll_element:__0" at bounding box center [408, 58] width 41 height 10
click at [378, 148] on div "fallback c15a5e76_c89b_4639_a78a_79ea8a52ecc3 onError onError trigger wait_for_…" at bounding box center [293, 152] width 322 height 272
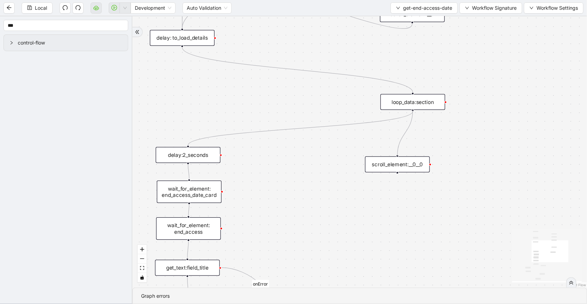
drag, startPoint x: 414, startPoint y: 110, endPoint x: 396, endPoint y: 155, distance: 48.9
click at [396, 155] on div "trigger wait_for_element: company_name_card scroll_element: end_access_date wai…" at bounding box center [403, 65] width 563 height 336
drag, startPoint x: 396, startPoint y: 172, endPoint x: 186, endPoint y: 147, distance: 211.8
click at [186, 147] on div "trigger wait_for_element: company_name_card scroll_element: end_access_date wai…" at bounding box center [403, 65] width 563 height 336
click at [407, 167] on div "scroll_element:__0__0" at bounding box center [397, 165] width 65 height 16
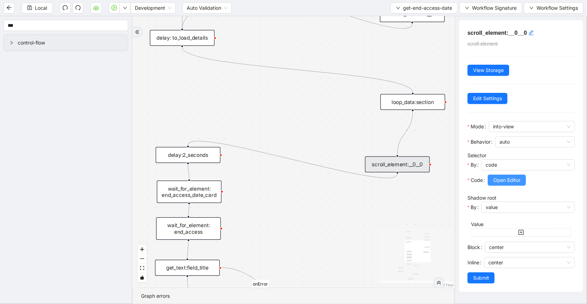
click at [512, 177] on span "Open Editor" at bounding box center [506, 181] width 27 height 8
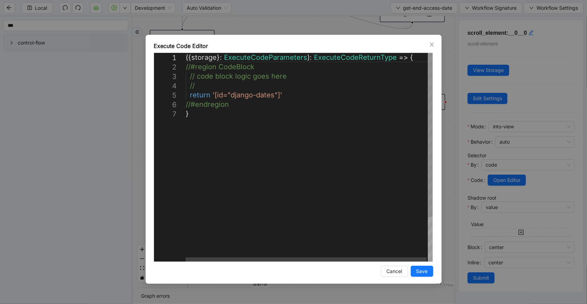
scroll to position [0, 3]
drag, startPoint x: 292, startPoint y: 96, endPoint x: 212, endPoint y: 93, distance: 80.5
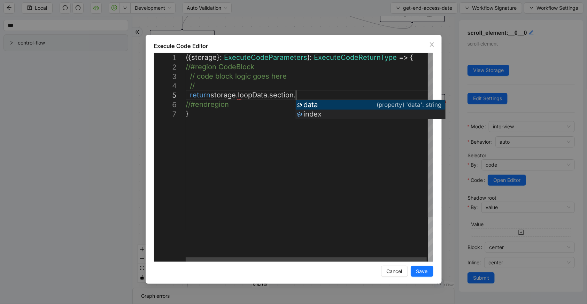
scroll to position [38, 142]
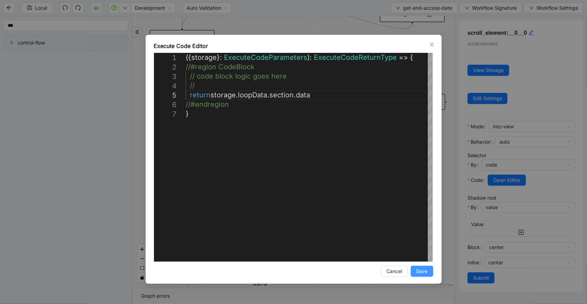
type textarea "**********"
click at [428, 274] on button "Save" at bounding box center [421, 271] width 23 height 11
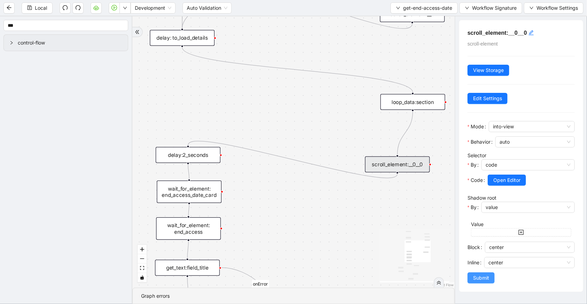
click at [476, 282] on button "Submit" at bounding box center [480, 278] width 27 height 11
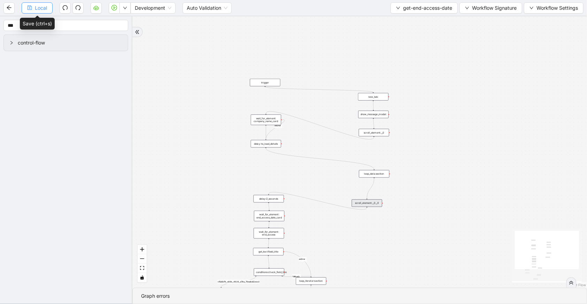
click at [28, 12] on button "Local" at bounding box center [37, 7] width 31 height 11
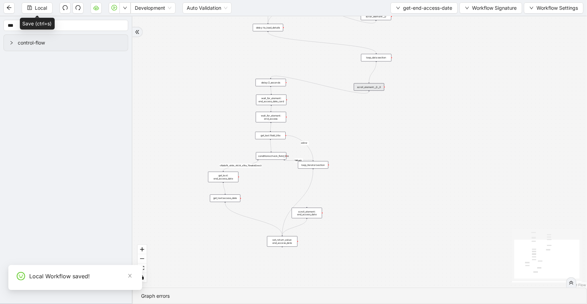
drag, startPoint x: 339, startPoint y: 256, endPoint x: 336, endPoint y: 133, distance: 123.3
click at [337, 133] on div "fallback c15a5e76_c89b_4639_a78a_79ea8a52ecc3 onError onError trigger wait_for_…" at bounding box center [359, 152] width 454 height 272
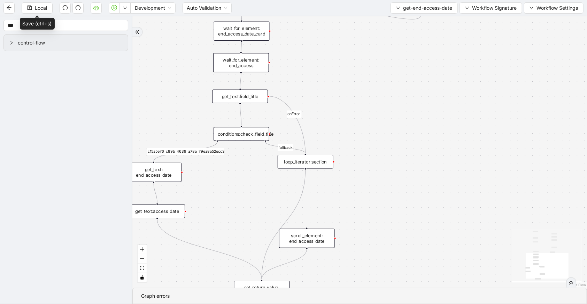
drag, startPoint x: 316, startPoint y: 152, endPoint x: 304, endPoint y: 164, distance: 17.3
click at [304, 164] on div "loop_iterator:section" at bounding box center [305, 162] width 56 height 14
drag, startPoint x: 318, startPoint y: 239, endPoint x: 429, endPoint y: 205, distance: 115.4
click at [429, 205] on div "scroll_element: end_access_date" at bounding box center [417, 204] width 56 height 19
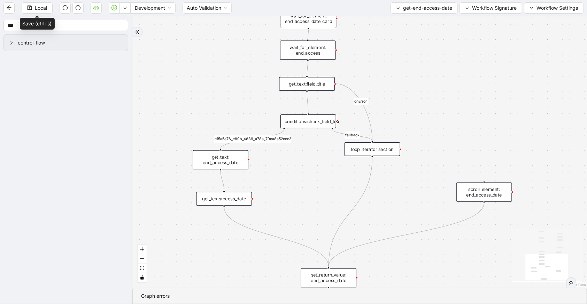
drag, startPoint x: 300, startPoint y: 158, endPoint x: 313, endPoint y: 156, distance: 13.1
click at [313, 156] on div "fallback c15a5e76_c89b_4639_a78a_79ea8a52ecc3 onError onError trigger wait_for_…" at bounding box center [359, 152] width 454 height 272
click at [237, 158] on div "get_text: end_access_date" at bounding box center [220, 160] width 56 height 19
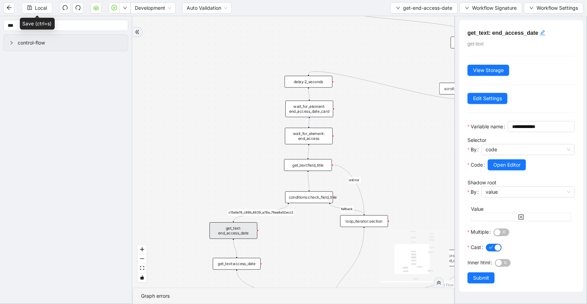
drag, startPoint x: 397, startPoint y: 112, endPoint x: 382, endPoint y: 178, distance: 67.1
click at [382, 178] on div "fallback c15a5e76_c89b_4639_a78a_79ea8a52ecc3 onError onError trigger wait_for_…" at bounding box center [293, 152] width 322 height 272
click at [306, 170] on div "get_text:field_title" at bounding box center [308, 165] width 48 height 12
click at [514, 169] on span "Open Editor" at bounding box center [506, 165] width 27 height 8
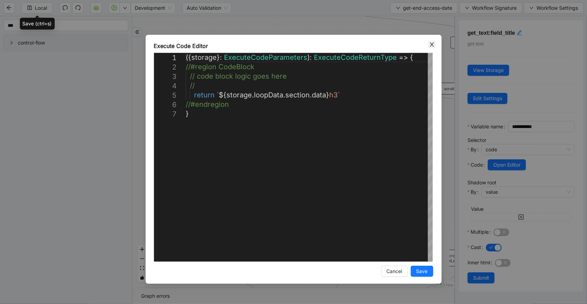
click at [432, 43] on icon "close" at bounding box center [432, 44] width 4 height 4
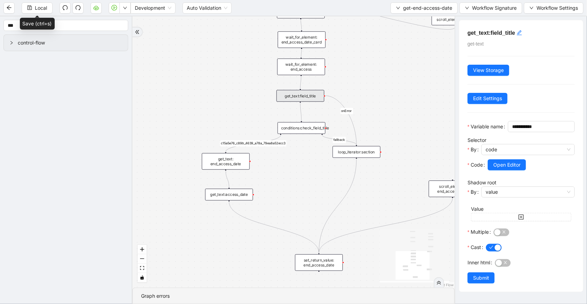
drag, startPoint x: 407, startPoint y: 188, endPoint x: 399, endPoint y: 118, distance: 69.7
click at [399, 118] on div "fallback c15a5e76_c89b_4639_a78a_79ea8a52ecc3 onError onError trigger wait_for_…" at bounding box center [293, 152] width 322 height 272
click at [300, 129] on div "conditions:check_field_title" at bounding box center [301, 128] width 48 height 12
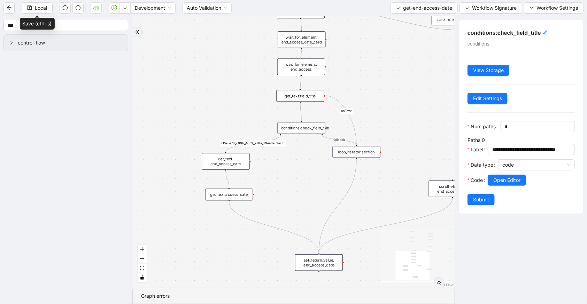
click at [313, 98] on div "get_text:field_title" at bounding box center [300, 96] width 48 height 12
click at [302, 100] on div "get_text:field_title" at bounding box center [300, 96] width 48 height 12
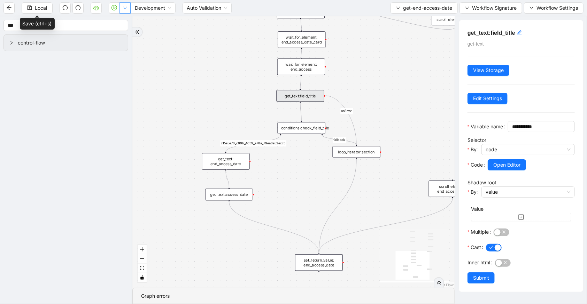
click at [125, 10] on icon "down" at bounding box center [125, 8] width 4 height 4
click at [123, 22] on span "Run local workflow" at bounding box center [102, 21] width 42 height 8
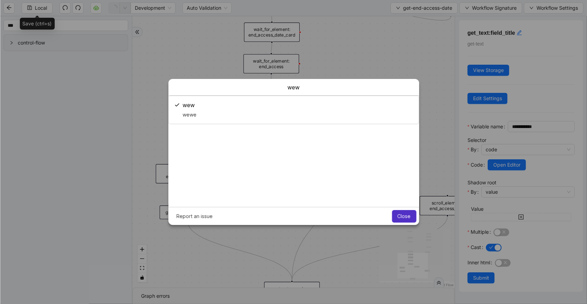
scroll to position [0, 0]
click at [404, 219] on button "Close" at bounding box center [404, 216] width 24 height 13
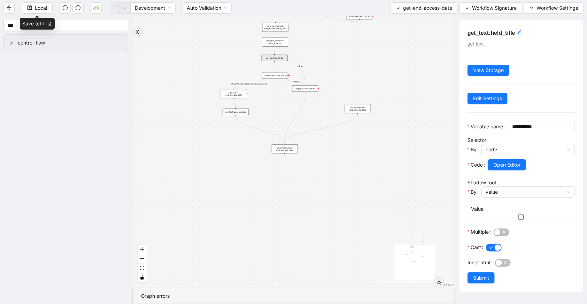
drag, startPoint x: 313, startPoint y: 180, endPoint x: 341, endPoint y: 76, distance: 108.1
click at [341, 76] on div "fallback c15a5e76_c89b_4639_a78a_79ea8a52ecc3 onError onError trigger wait_for_…" at bounding box center [293, 152] width 322 height 272
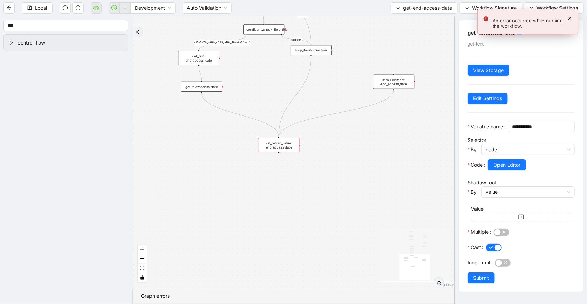
click at [291, 149] on div "set_return_value: end_access_date" at bounding box center [278, 145] width 41 height 14
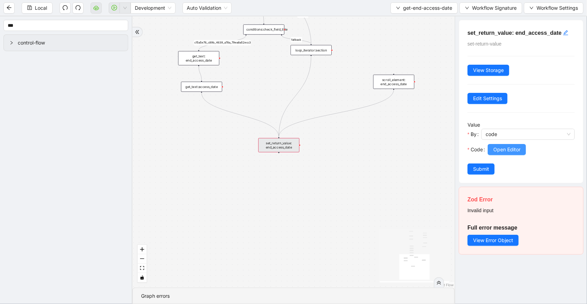
click at [509, 146] on span "Open Editor" at bounding box center [506, 150] width 27 height 8
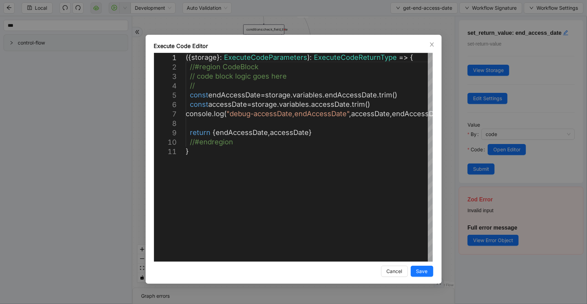
click at [147, 118] on div "**********" at bounding box center [294, 159] width 296 height 249
click at [435, 45] on span "Close" at bounding box center [432, 45] width 8 height 8
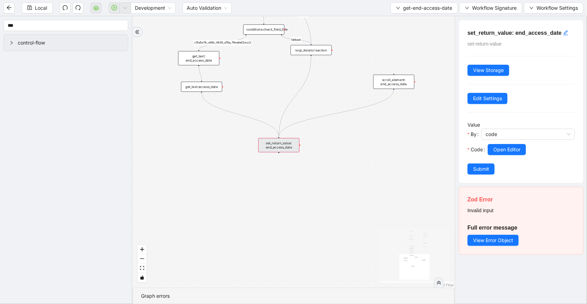
click at [270, 27] on div "conditions:check_field_title" at bounding box center [263, 29] width 41 height 10
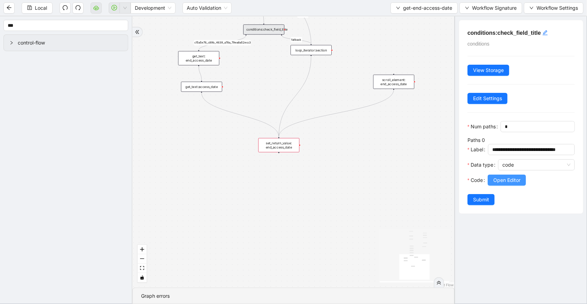
click at [517, 186] on button "Open Editor" at bounding box center [506, 180] width 38 height 11
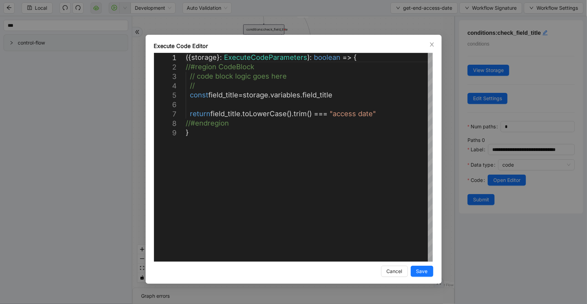
drag, startPoint x: 429, startPoint y: 42, endPoint x: 366, endPoint y: 51, distance: 63.7
click at [376, 42] on div "**********" at bounding box center [294, 159] width 296 height 249
click at [341, 95] on div "({ storage }: ExecuteCodeParameters ): boolean => { //#region CodeBlock // code…" at bounding box center [309, 195] width 247 height 284
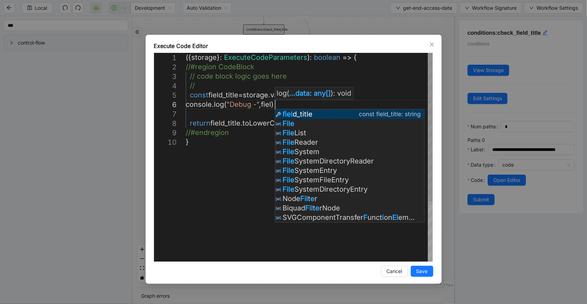
scroll to position [47, 121]
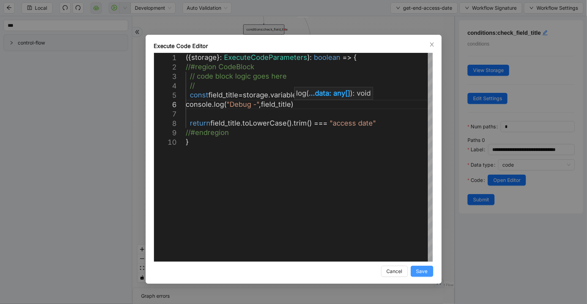
type textarea "**********"
click at [424, 270] on span "Save" at bounding box center [421, 272] width 11 height 8
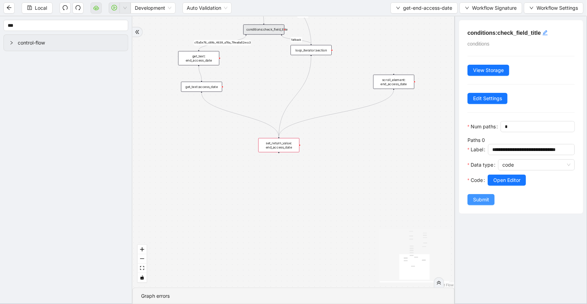
click at [473, 204] on span "Submit" at bounding box center [481, 200] width 16 height 8
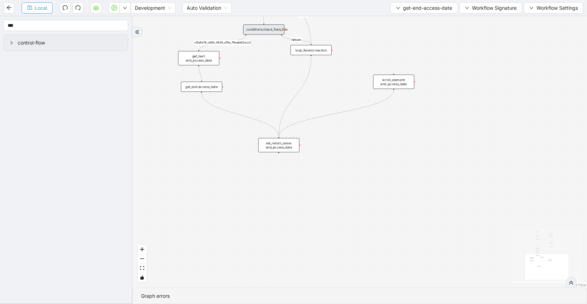
click at [51, 9] on button "Local" at bounding box center [37, 7] width 31 height 11
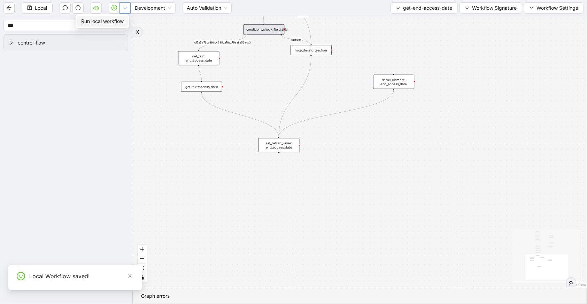
click at [126, 9] on icon "down" at bounding box center [125, 8] width 4 height 4
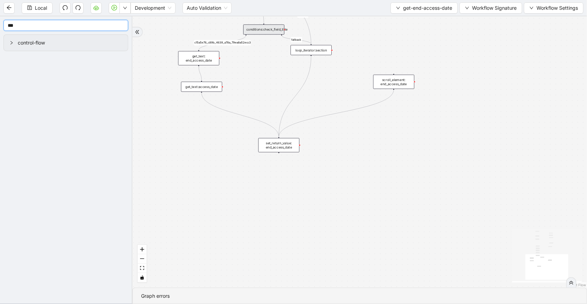
click at [122, 22] on input "***" at bounding box center [65, 25] width 125 height 11
click at [120, 9] on button "button" at bounding box center [124, 7] width 11 height 11
click at [120, 19] on span "Run local workflow" at bounding box center [102, 21] width 42 height 8
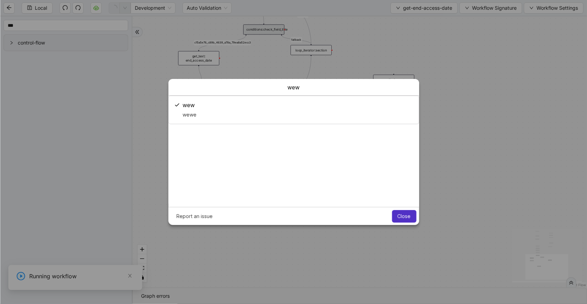
scroll to position [0, 0]
click at [403, 218] on span "Close" at bounding box center [403, 217] width 13 height 6
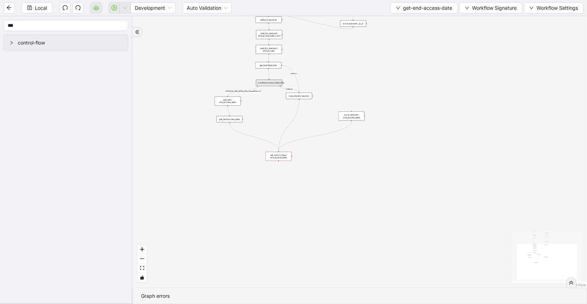
click at [291, 159] on div "set_return_value: end_access_date" at bounding box center [278, 156] width 26 height 9
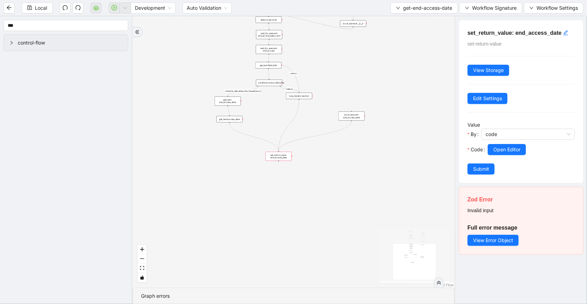
click at [270, 82] on div "conditions:check_field_title" at bounding box center [269, 83] width 26 height 7
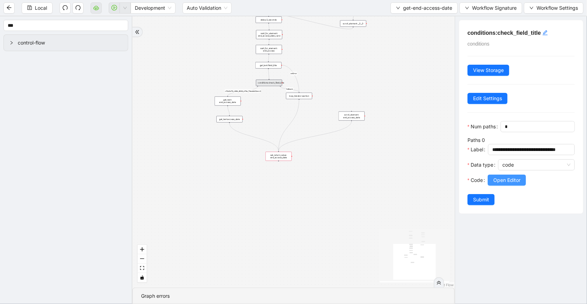
click at [505, 184] on span "Open Editor" at bounding box center [506, 181] width 27 height 8
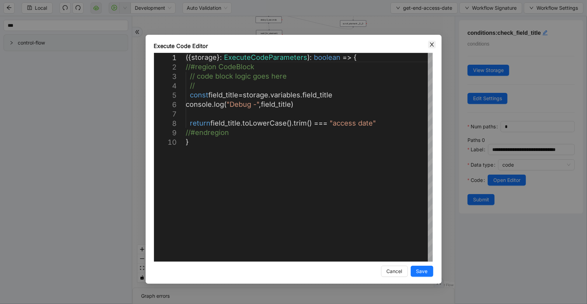
click at [430, 44] on icon "close" at bounding box center [432, 45] width 6 height 6
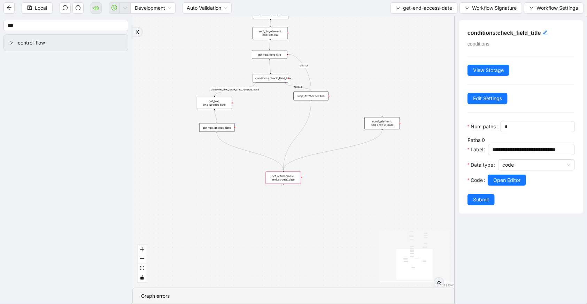
click at [285, 52] on div "get_text:field_title" at bounding box center [269, 54] width 35 height 9
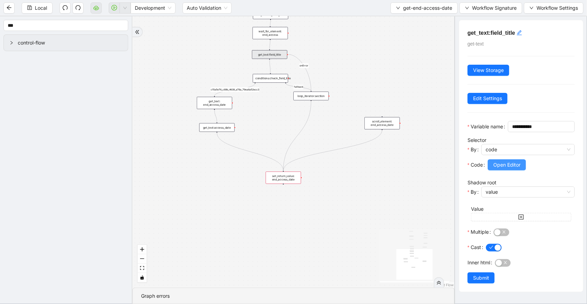
click at [516, 169] on span "Open Editor" at bounding box center [506, 165] width 27 height 8
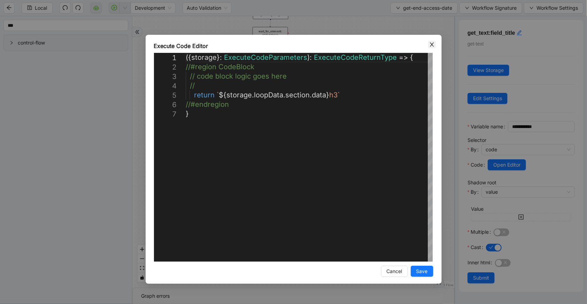
click at [430, 45] on icon "close" at bounding box center [432, 45] width 6 height 6
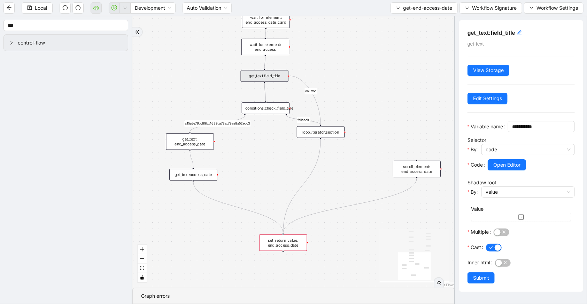
drag, startPoint x: 205, startPoint y: 60, endPoint x: 195, endPoint y: 92, distance: 33.6
click at [195, 92] on div "fallback c15a5e76_c89b_4639_a78a_79ea8a52ecc3 onError onError trigger wait_for_…" at bounding box center [293, 152] width 322 height 272
click at [306, 87] on icon "Edge from get_text:field_title to loop_iterator:section" at bounding box center [302, 103] width 31 height 49
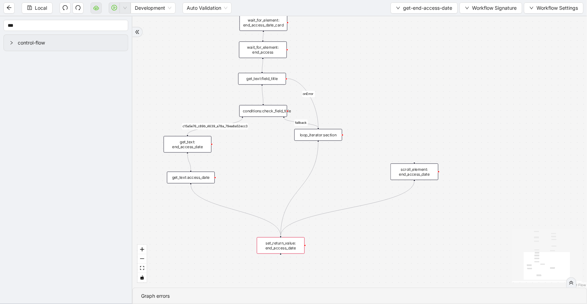
click at [274, 80] on div "get_text:field_title" at bounding box center [262, 79] width 48 height 12
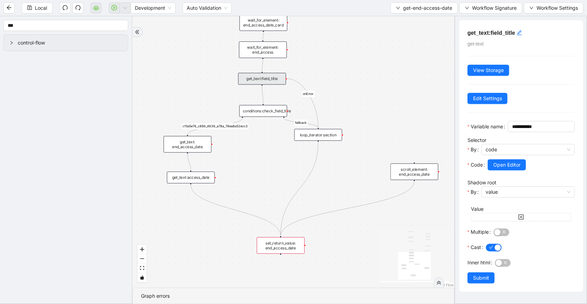
click at [272, 83] on div "get_text:field_title" at bounding box center [262, 79] width 48 height 12
click at [507, 169] on span "Open Editor" at bounding box center [506, 165] width 27 height 8
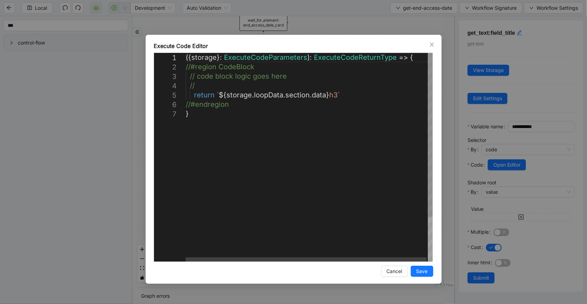
scroll to position [0, 3]
click at [219, 87] on div "({ storage }: ExecuteCodeParameters ): ExecuteCodeReturnType => { //#region Cod…" at bounding box center [310, 185] width 248 height 265
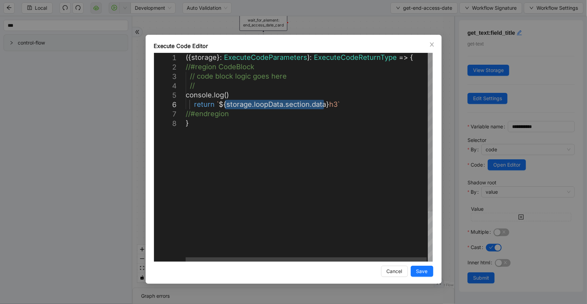
drag, startPoint x: 226, startPoint y: 104, endPoint x: 322, endPoint y: 104, distance: 96.4
drag, startPoint x: 334, startPoint y: 104, endPoint x: 219, endPoint y: 108, distance: 114.9
click at [229, 95] on div "({ storage }: ExecuteCodeParameters ): ExecuteCodeReturnType => { //#region Cod…" at bounding box center [310, 190] width 248 height 275
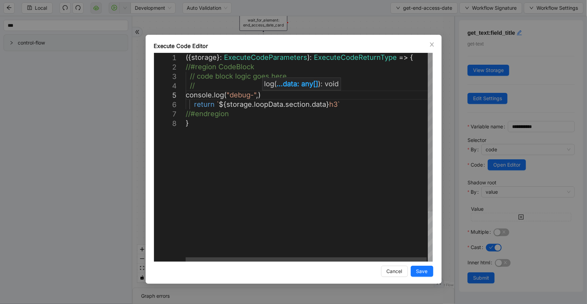
paste textarea "**********"
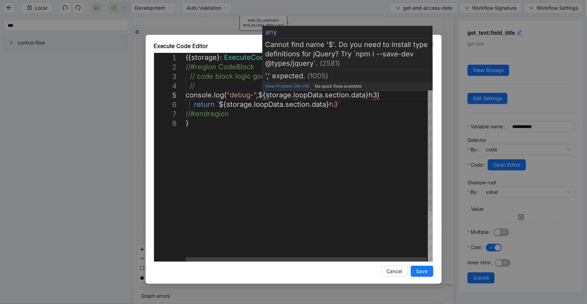
click at [264, 97] on div "({ storage }: ExecuteCodeParameters ): ExecuteCodeReturnType => { //#region Cod…" at bounding box center [310, 190] width 248 height 275
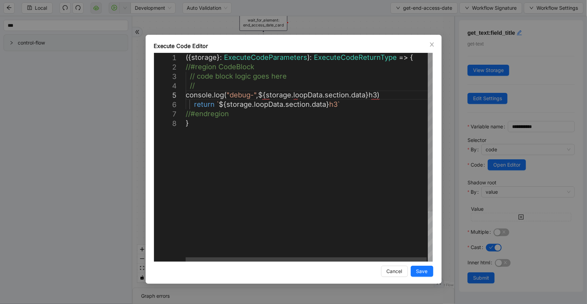
scroll to position [38, 100]
click at [381, 95] on div "({ storage }: ExecuteCodeParameters ): ExecuteCodeReturnType => { //#region Cod…" at bounding box center [310, 190] width 248 height 275
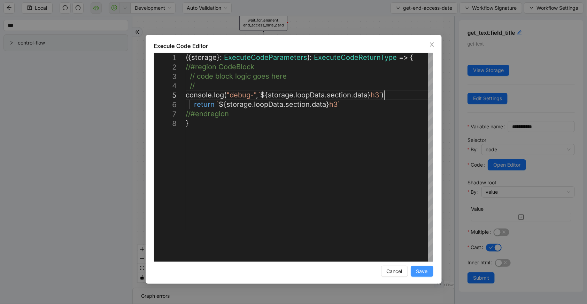
type textarea "**********"
click at [417, 271] on span "Save" at bounding box center [421, 272] width 11 height 8
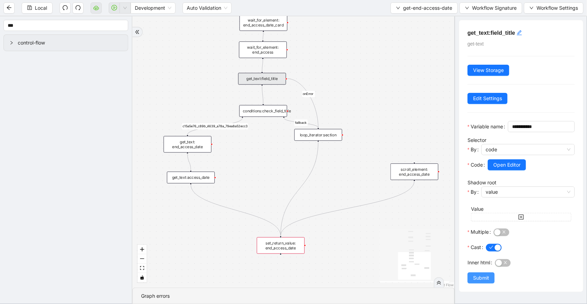
click at [485, 282] on span "Submit" at bounding box center [481, 278] width 16 height 8
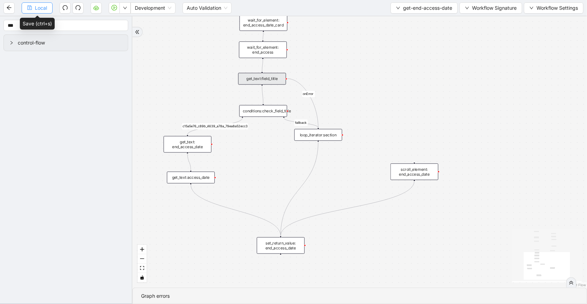
click at [31, 10] on button "Local" at bounding box center [37, 7] width 31 height 11
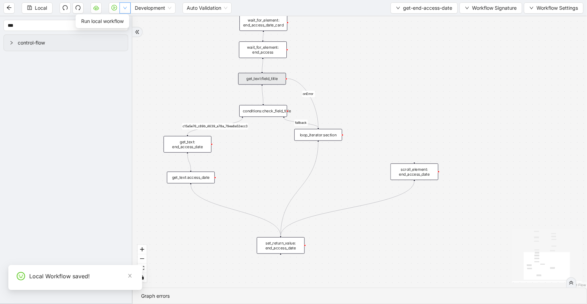
click at [123, 5] on button "button" at bounding box center [124, 7] width 11 height 11
click at [120, 24] on input "***" at bounding box center [65, 25] width 125 height 11
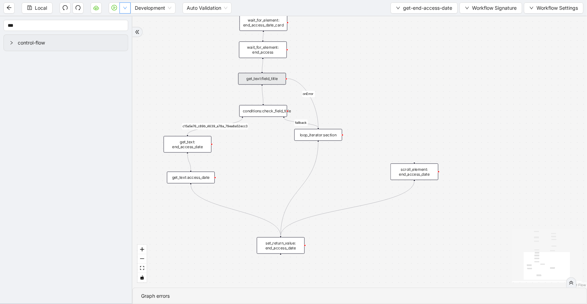
click at [123, 12] on button "button" at bounding box center [124, 7] width 11 height 11
click at [121, 22] on input "***" at bounding box center [65, 25] width 125 height 11
click at [125, 8] on icon "down" at bounding box center [125, 8] width 4 height 4
click at [125, 23] on li "Run local workflow" at bounding box center [102, 21] width 51 height 11
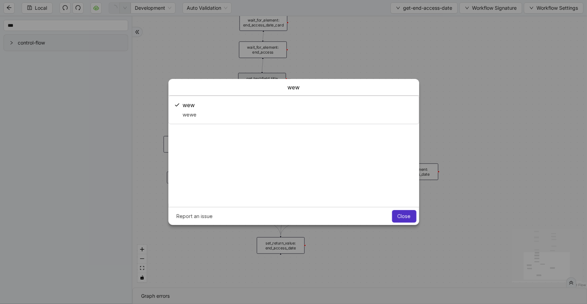
scroll to position [0, 0]
click at [396, 218] on button "Close" at bounding box center [404, 216] width 24 height 13
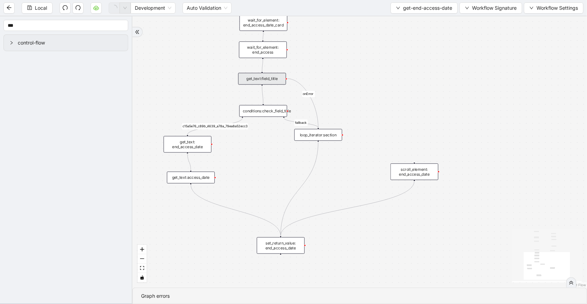
click at [272, 77] on div "get_text:field_title" at bounding box center [262, 79] width 48 height 12
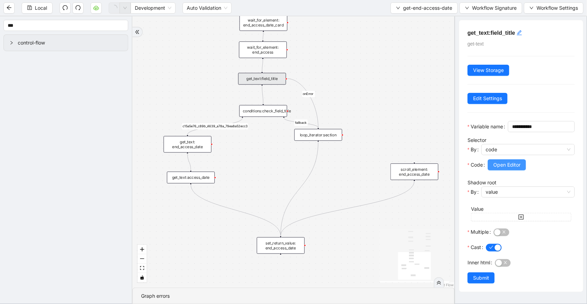
click at [498, 169] on span "Open Editor" at bounding box center [506, 165] width 27 height 8
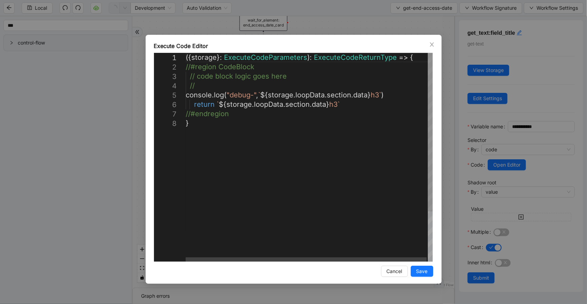
scroll to position [0, 3]
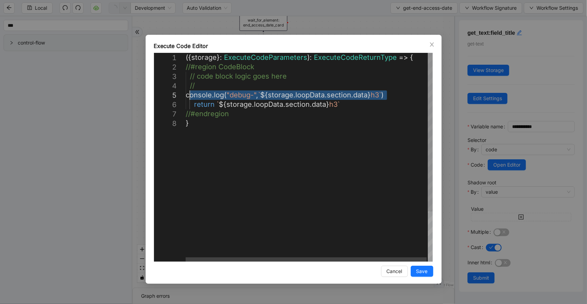
drag, startPoint x: 393, startPoint y: 95, endPoint x: 191, endPoint y: 95, distance: 201.9
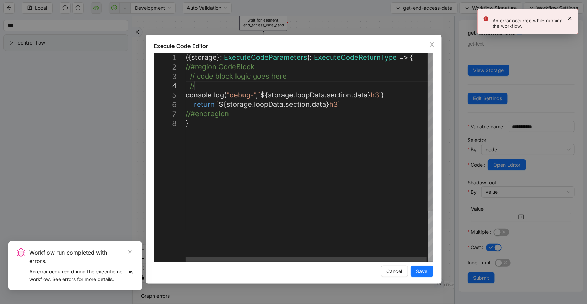
click at [206, 87] on div "({ storage }: ExecuteCodeParameters ): ExecuteCodeReturnType => { //#region Cod…" at bounding box center [310, 190] width 248 height 275
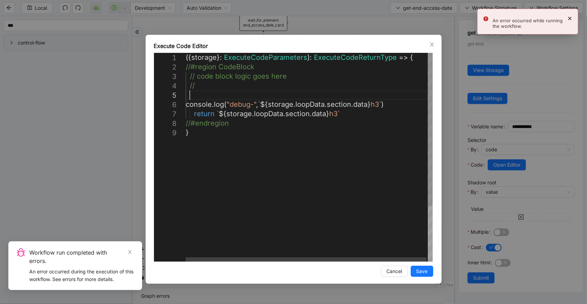
paste textarea "**********"
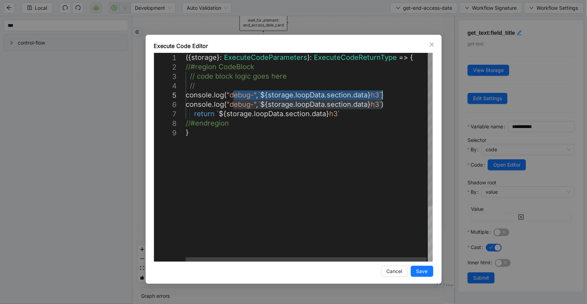
drag, startPoint x: 233, startPoint y: 94, endPoint x: 383, endPoint y: 95, distance: 149.4
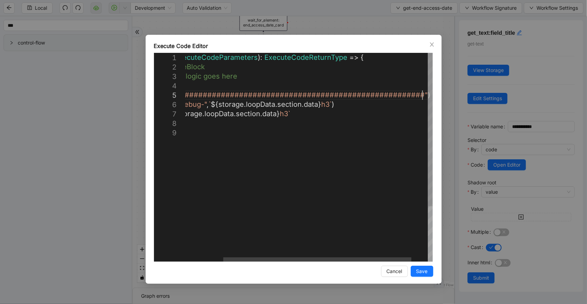
scroll to position [38, 289]
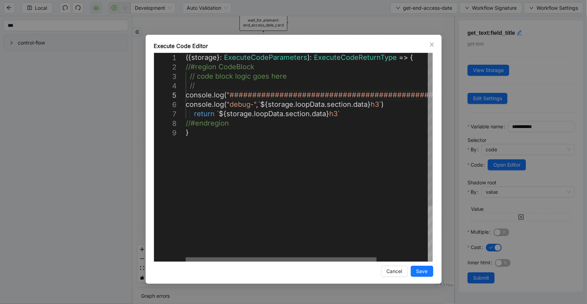
click at [186, 258] on div at bounding box center [281, 260] width 191 height 4
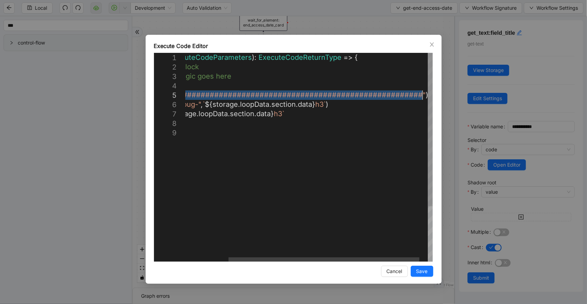
drag, startPoint x: 188, startPoint y: 94, endPoint x: 457, endPoint y: 95, distance: 269.5
click at [361, 106] on div "({ storage }: ExecuteCodeParameters ): ExecuteCodeReturnType => { //#region Cod…" at bounding box center [286, 195] width 313 height 284
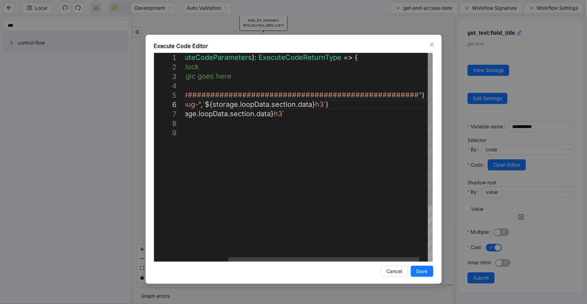
scroll to position [56, 8]
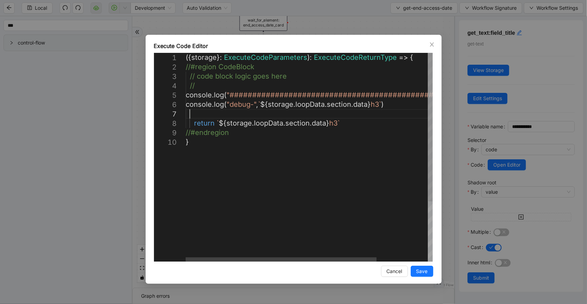
paste textarea "**********"
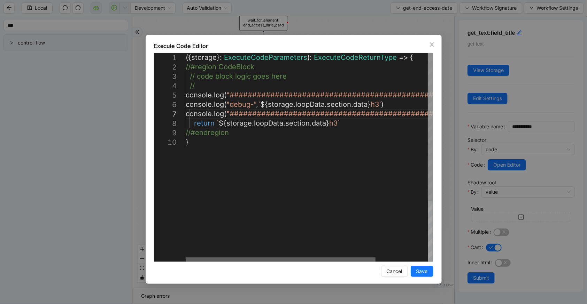
click at [189, 258] on div at bounding box center [281, 260] width 190 height 4
click at [192, 111] on div "({ storage }: ExecuteCodeParameters ): ExecuteCodeReturnType => { //#region Cod…" at bounding box center [343, 199] width 315 height 293
type textarea "**********"
click at [419, 272] on span "Save" at bounding box center [421, 272] width 11 height 8
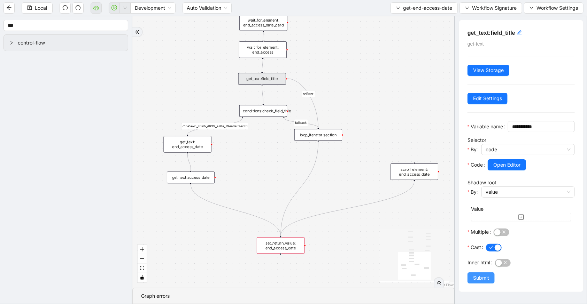
click at [477, 282] on span "Submit" at bounding box center [481, 278] width 16 height 8
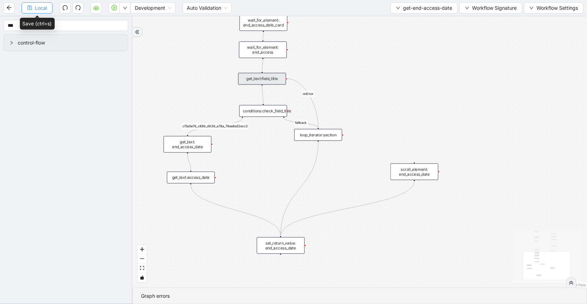
click at [47, 7] on span "Local" at bounding box center [41, 8] width 12 height 8
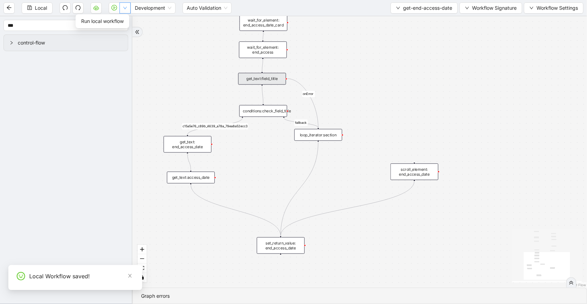
click at [121, 10] on button "button" at bounding box center [124, 7] width 11 height 11
click at [115, 24] on span "Run local workflow" at bounding box center [102, 21] width 42 height 8
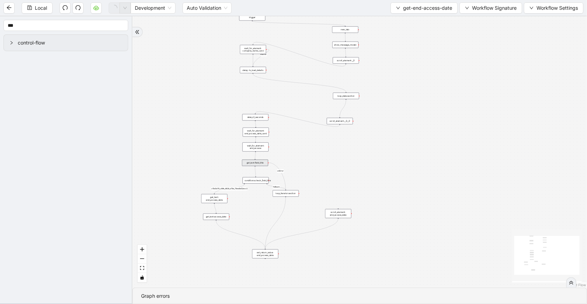
drag, startPoint x: 348, startPoint y: 108, endPoint x: 351, endPoint y: 186, distance: 78.4
click at [351, 186] on div "fallback c15a5e76_c89b_4639_a78a_79ea8a52ecc3 onError onError trigger wait_for_…" at bounding box center [359, 152] width 454 height 272
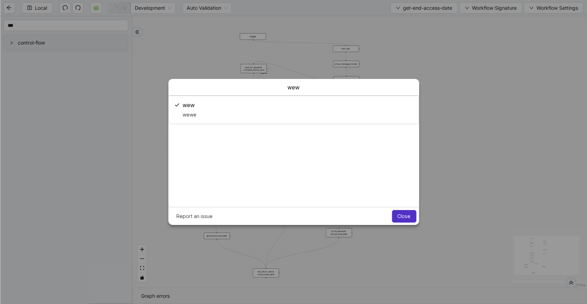
scroll to position [0, 0]
click at [407, 217] on span "Close" at bounding box center [403, 217] width 13 height 6
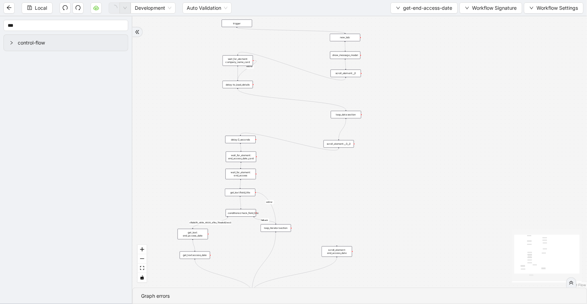
click at [351, 118] on div "loop_data:section" at bounding box center [346, 115] width 30 height 8
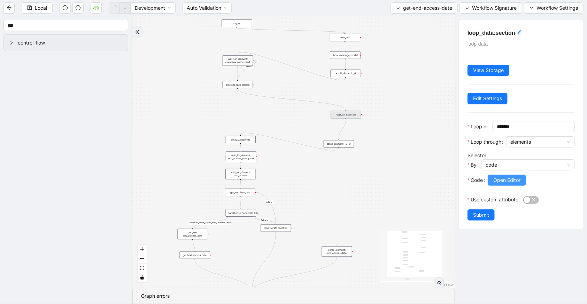
click at [505, 178] on span "Open Editor" at bounding box center [506, 181] width 27 height 8
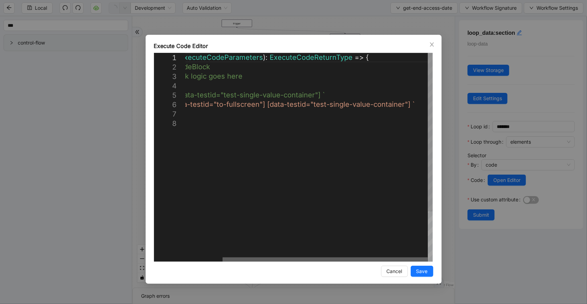
click at [400, 258] on div at bounding box center [324, 260] width 205 height 4
drag, startPoint x: 408, startPoint y: 103, endPoint x: 428, endPoint y: 125, distance: 28.9
click at [409, 103] on div "( { storage } : ExecuteCodeParameters ): ExecuteCodeReturnType => { //#region C…" at bounding box center [286, 190] width 291 height 275
click at [431, 42] on icon "close" at bounding box center [432, 45] width 6 height 6
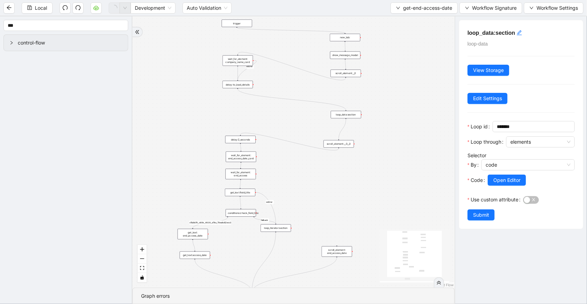
click at [243, 138] on div "delay:2_seconds" at bounding box center [240, 140] width 30 height 8
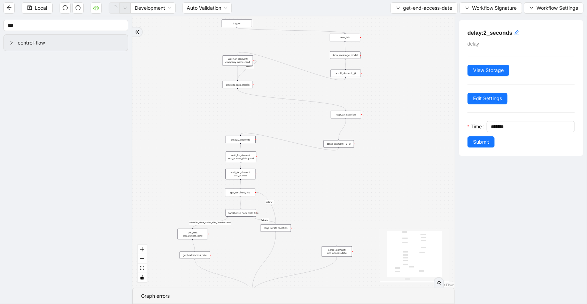
click at [243, 161] on div "wait_for_element: end_access_date_card" at bounding box center [241, 157] width 30 height 10
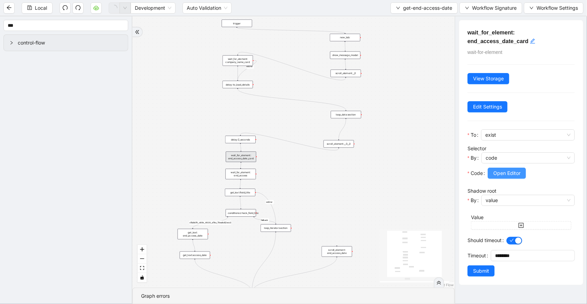
click at [513, 171] on span "Open Editor" at bounding box center [506, 174] width 27 height 8
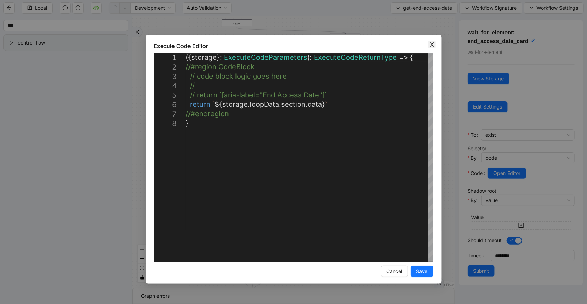
click at [430, 47] on span "Close" at bounding box center [432, 45] width 8 height 8
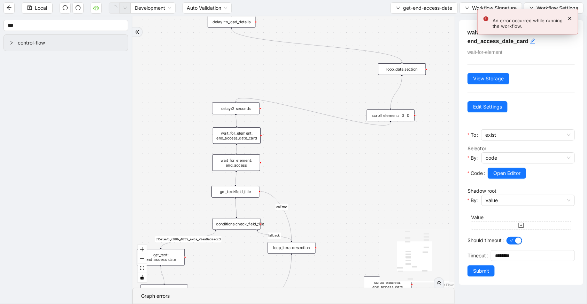
click at [248, 194] on div "get_text:field_title" at bounding box center [235, 192] width 48 height 12
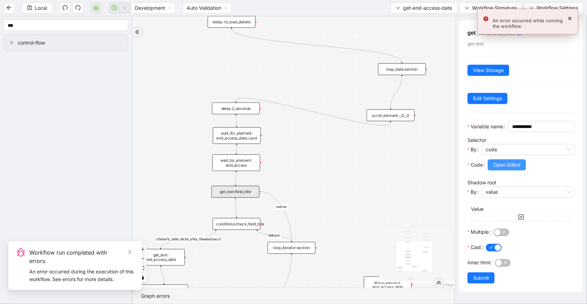
click at [513, 169] on span "Open Editor" at bounding box center [506, 165] width 27 height 8
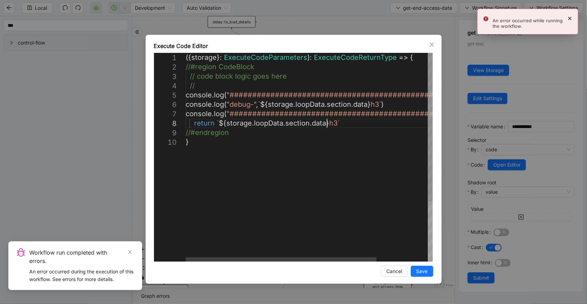
click at [327, 122] on div "({ storage }: ExecuteCodeParameters ): ExecuteCodeReturnType => { //#region Cod…" at bounding box center [342, 199] width 313 height 293
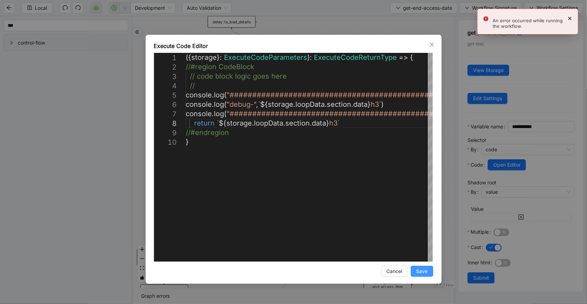
click at [430, 276] on button "Save" at bounding box center [421, 271] width 23 height 11
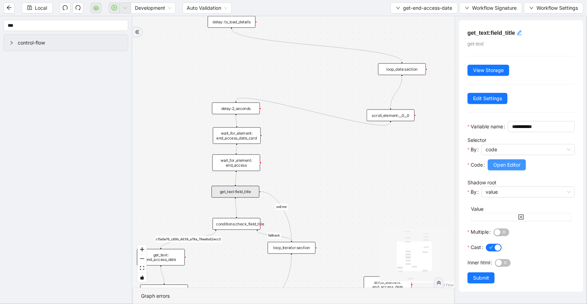
click at [501, 169] on span "Open Editor" at bounding box center [506, 165] width 27 height 8
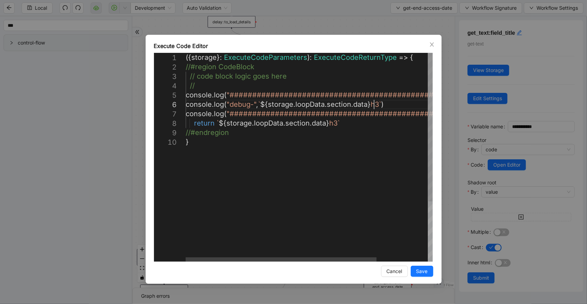
click at [375, 104] on div "({ storage }: ExecuteCodeParameters ): ExecuteCodeReturnType => { //#region Cod…" at bounding box center [342, 199] width 313 height 293
type textarea "**********"
click at [417, 275] on span "Save" at bounding box center [421, 272] width 11 height 8
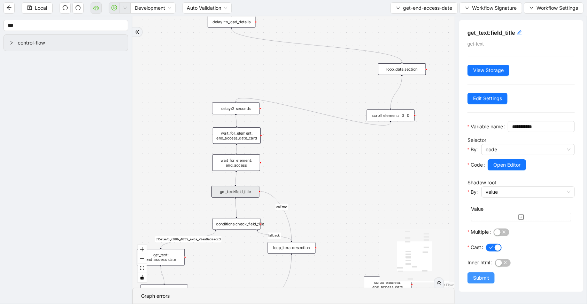
click at [483, 282] on span "Submit" at bounding box center [481, 278] width 16 height 8
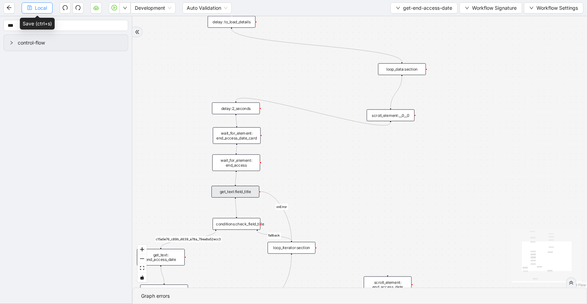
click at [46, 7] on span "Local" at bounding box center [41, 8] width 12 height 8
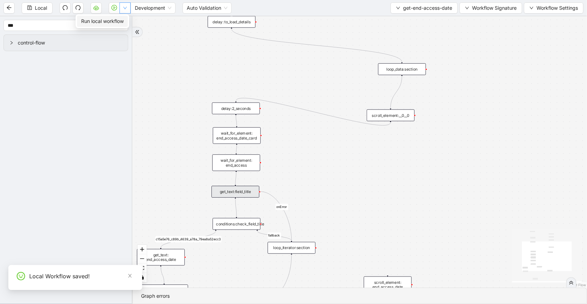
click at [123, 6] on icon "down" at bounding box center [125, 8] width 4 height 4
click at [116, 19] on span "Run local workflow" at bounding box center [102, 21] width 42 height 8
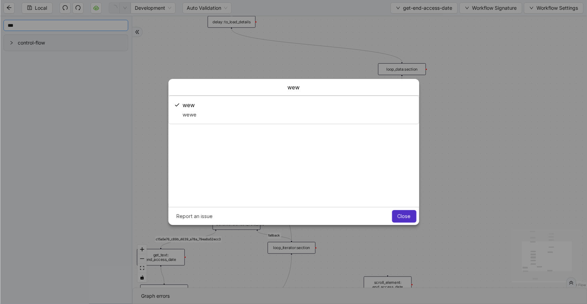
scroll to position [0, 0]
click at [399, 213] on button "Close" at bounding box center [404, 216] width 24 height 13
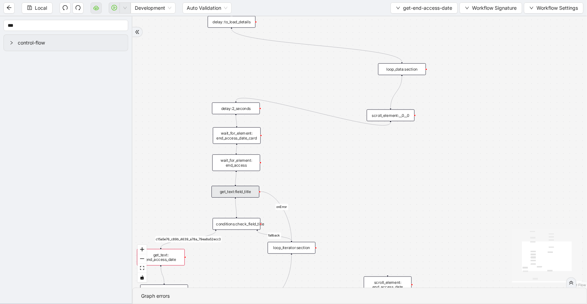
click at [252, 191] on div "get_text:field_title" at bounding box center [235, 192] width 48 height 12
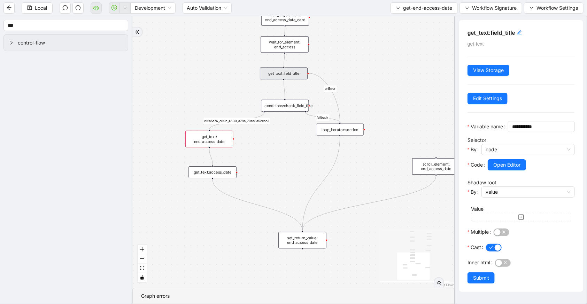
drag, startPoint x: 358, startPoint y: 197, endPoint x: 405, endPoint y: 80, distance: 126.5
click at [405, 80] on div "fallback c15a5e76_c89b_4639_a78a_79ea8a52ecc3 onError onError trigger wait_for_…" at bounding box center [293, 152] width 322 height 272
click at [223, 136] on div "get_text: end_access_date" at bounding box center [209, 139] width 48 height 17
click at [291, 78] on div "get_text:field_title" at bounding box center [284, 74] width 48 height 12
click at [217, 140] on div "get_text: end_access_date" at bounding box center [209, 139] width 48 height 17
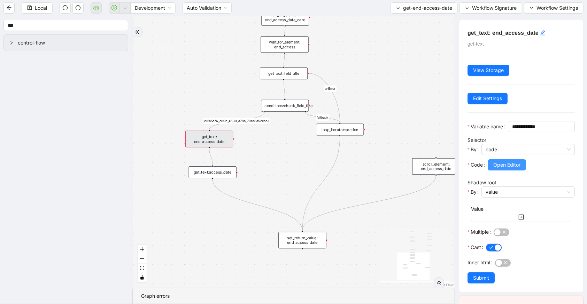
click at [515, 169] on span "Open Editor" at bounding box center [506, 165] width 27 height 8
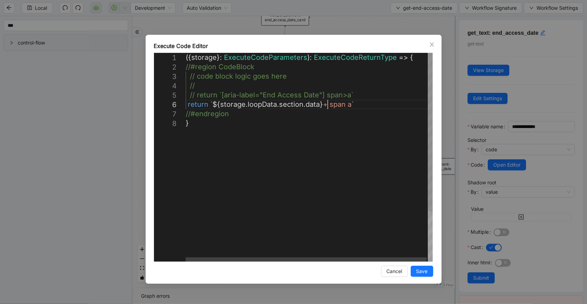
scroll to position [0, 3]
click at [326, 107] on div "({ storage }: ExecuteCodeParameters ): ExecuteCodeReturnType => { //#region Cod…" at bounding box center [310, 190] width 248 height 275
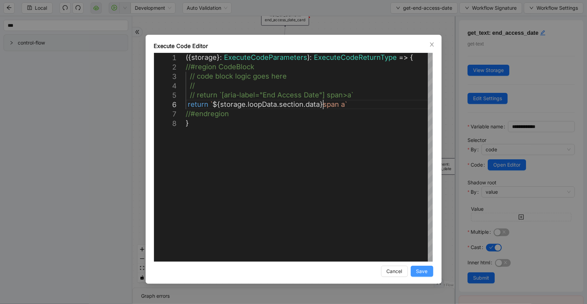
type textarea "**********"
click at [417, 270] on span "Save" at bounding box center [421, 272] width 11 height 8
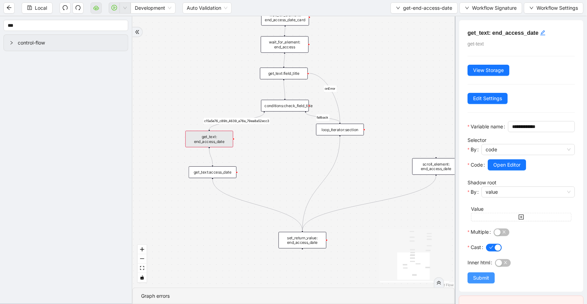
click at [473, 282] on span "Submit" at bounding box center [481, 278] width 16 height 8
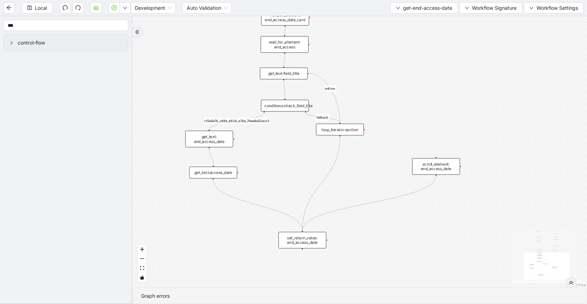
click at [214, 176] on div "get_text:access_date" at bounding box center [213, 173] width 48 height 12
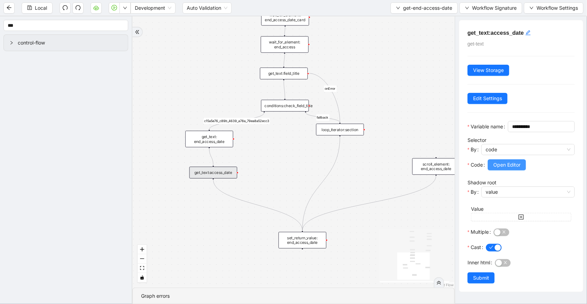
click at [494, 169] on span "Open Editor" at bounding box center [506, 165] width 27 height 8
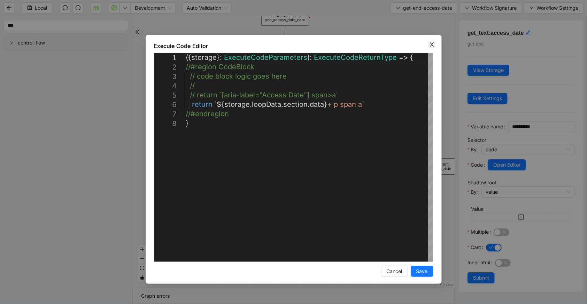
click at [433, 44] on icon "close" at bounding box center [432, 45] width 6 height 6
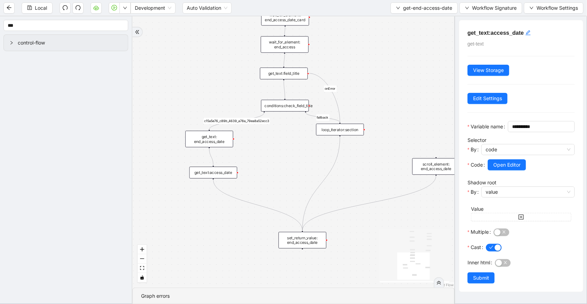
click at [208, 132] on div "get_text: end_access_date" at bounding box center [209, 139] width 48 height 17
click at [500, 169] on span "Open Editor" at bounding box center [506, 165] width 27 height 8
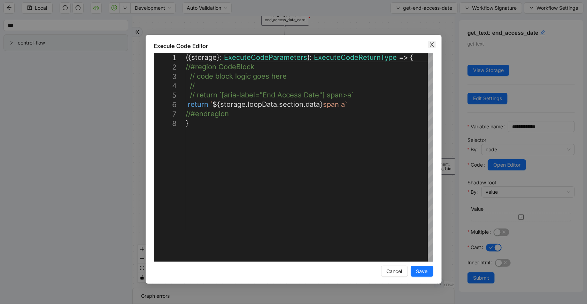
click at [430, 45] on icon "close" at bounding box center [432, 45] width 6 height 6
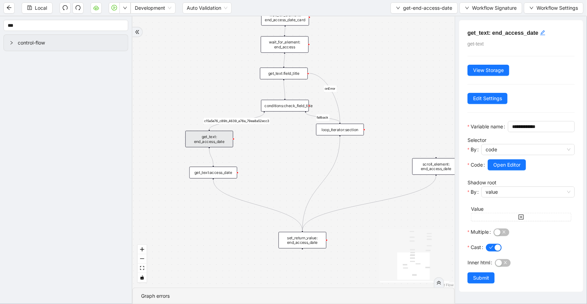
click at [214, 142] on div "get_text: end_access_date" at bounding box center [209, 139] width 48 height 17
click at [503, 169] on span "Open Editor" at bounding box center [506, 165] width 27 height 8
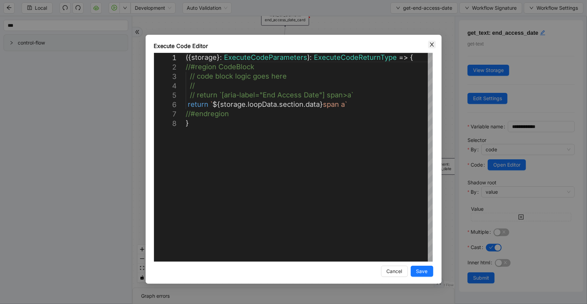
click at [430, 46] on icon "close" at bounding box center [432, 44] width 4 height 4
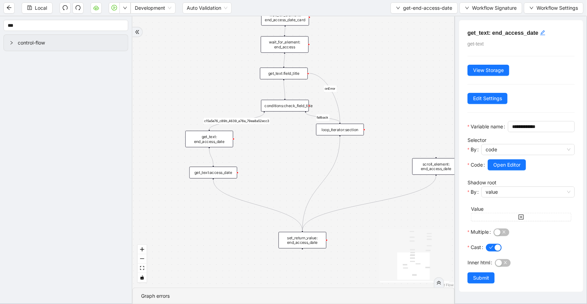
click at [213, 176] on div "get_text:access_date" at bounding box center [213, 173] width 48 height 12
click at [519, 169] on span "Open Editor" at bounding box center [506, 165] width 27 height 8
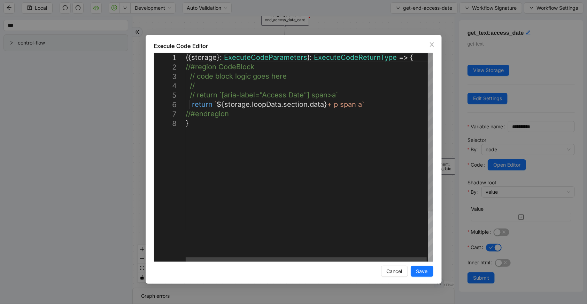
scroll to position [0, 3]
click at [329, 104] on div "({ storage }: ExecuteCodeParameters ): ExecuteCodeReturnType => { //#region Cod…" at bounding box center [310, 190] width 248 height 275
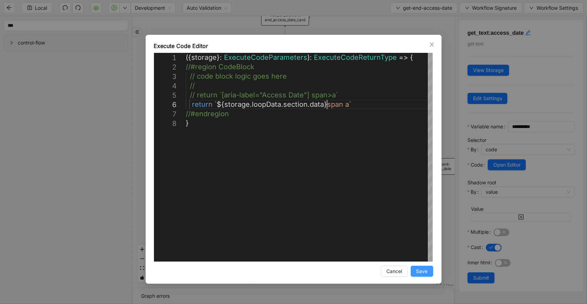
scroll to position [47, 184]
type textarea "**********"
click at [422, 272] on span "Save" at bounding box center [421, 272] width 11 height 8
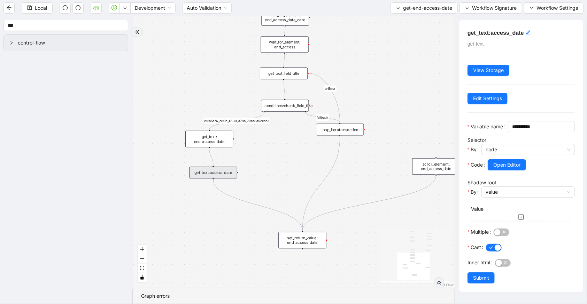
click at [478, 282] on span "Submit" at bounding box center [481, 278] width 16 height 8
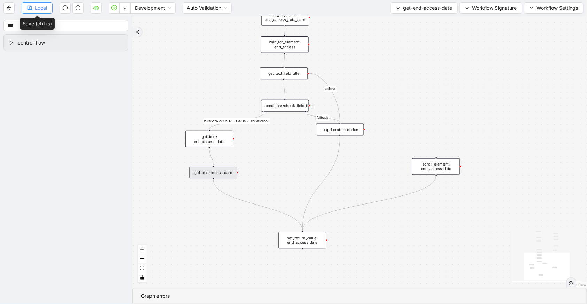
click at [46, 8] on span "Local" at bounding box center [41, 8] width 12 height 8
click at [124, 11] on button "button" at bounding box center [124, 7] width 11 height 11
click at [122, 23] on span "Run local workflow" at bounding box center [102, 21] width 42 height 8
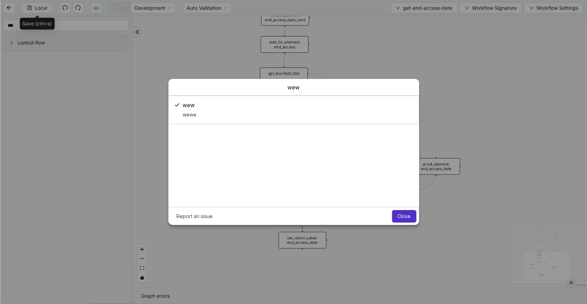
scroll to position [0, 0]
click at [414, 218] on button "Close" at bounding box center [404, 216] width 24 height 13
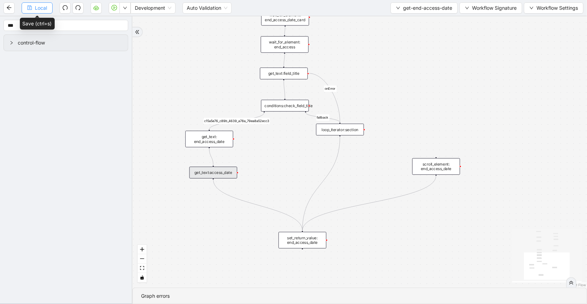
click at [43, 5] on span "Local" at bounding box center [41, 8] width 12 height 8
click at [214, 135] on div "get_text: end_access_date" at bounding box center [209, 139] width 48 height 17
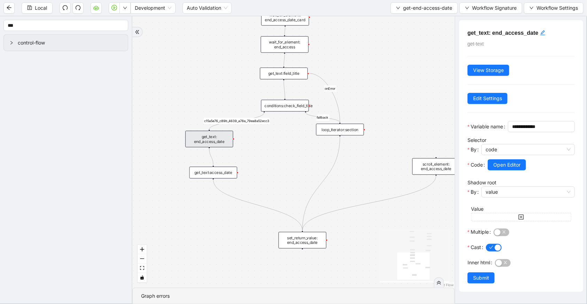
click at [279, 111] on div "conditions:check_field_title" at bounding box center [285, 106] width 48 height 12
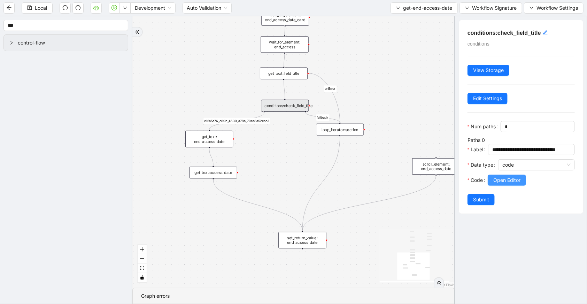
click at [495, 184] on span "Open Editor" at bounding box center [506, 181] width 27 height 8
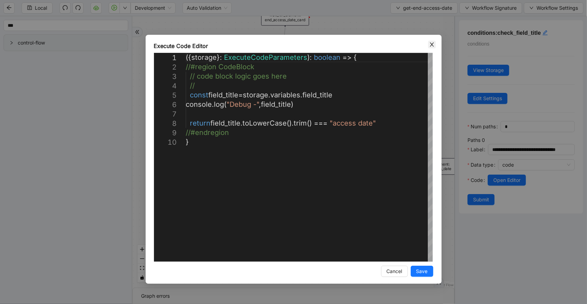
click at [432, 42] on icon "close" at bounding box center [432, 45] width 6 height 6
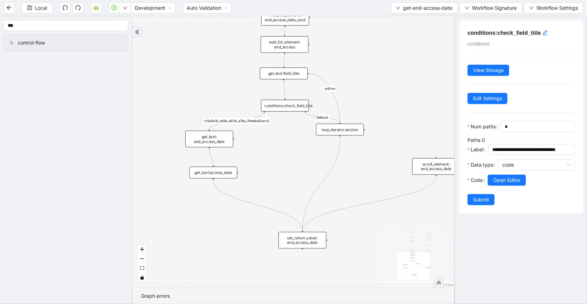
click at [212, 142] on div "get_text: end_access_date" at bounding box center [209, 139] width 48 height 17
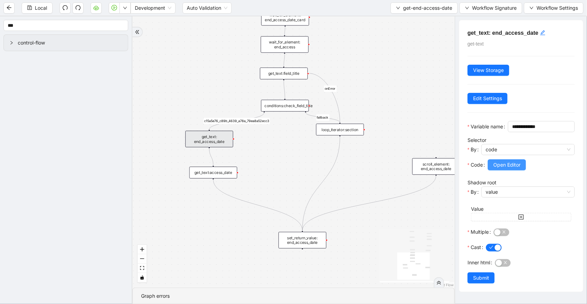
click at [515, 169] on span "Open Editor" at bounding box center [506, 165] width 27 height 8
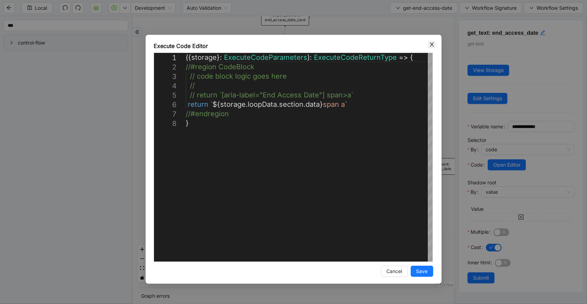
click at [431, 45] on icon "close" at bounding box center [432, 44] width 4 height 4
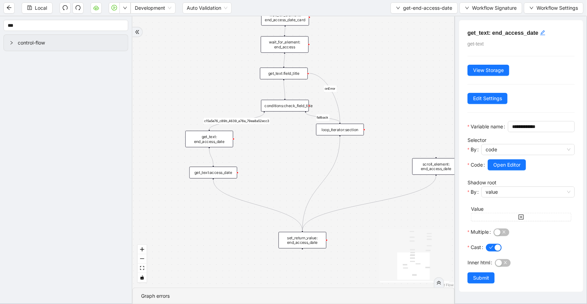
click at [299, 71] on div "get_text:field_title" at bounding box center [284, 74] width 48 height 12
click at [496, 169] on span "Open Editor" at bounding box center [506, 165] width 27 height 8
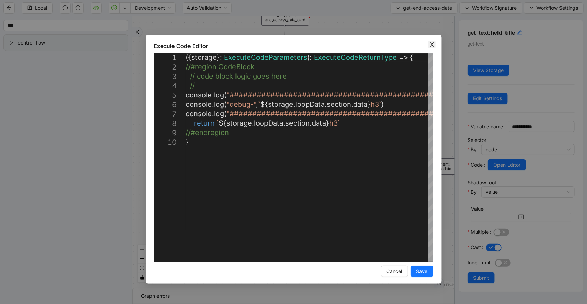
click at [432, 41] on span "Close" at bounding box center [432, 45] width 8 height 8
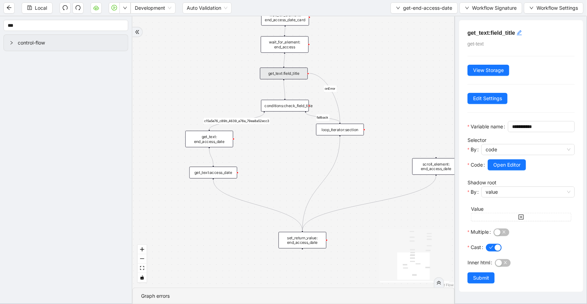
click at [221, 172] on div "get_text:access_date" at bounding box center [213, 173] width 48 height 12
click at [219, 139] on div "get_text: end_access_date" at bounding box center [209, 139] width 48 height 17
click at [499, 169] on span "Open Editor" at bounding box center [506, 165] width 27 height 8
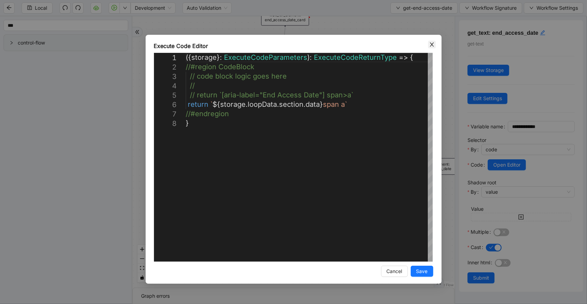
click at [428, 45] on span "Close" at bounding box center [432, 45] width 8 height 8
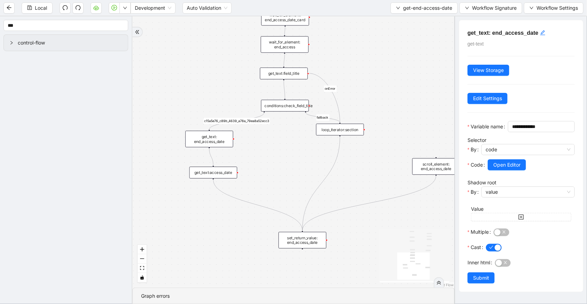
click at [280, 72] on div "get_text:field_title" at bounding box center [284, 74] width 48 height 12
click at [510, 169] on span "Open Editor" at bounding box center [506, 165] width 27 height 8
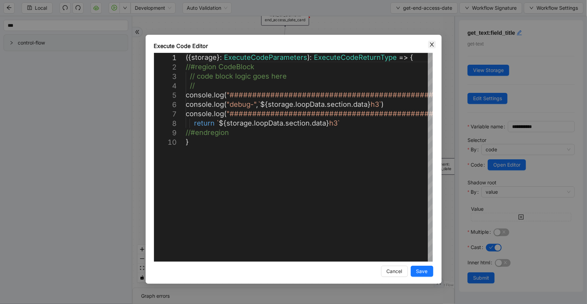
click at [431, 42] on icon "close" at bounding box center [432, 45] width 6 height 6
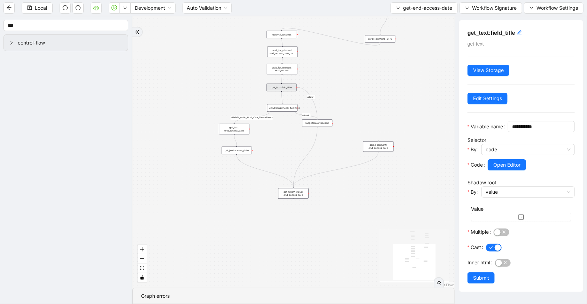
click at [292, 91] on div "get_text:field_title" at bounding box center [281, 88] width 30 height 8
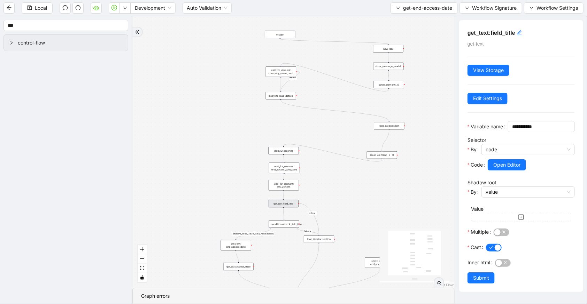
drag, startPoint x: 382, startPoint y: 75, endPoint x: 379, endPoint y: 193, distance: 118.0
click at [379, 210] on div "fallback c15a5e76_c89b_4639_a78a_79ea8a52ecc3 onError onError trigger wait_for_…" at bounding box center [293, 152] width 322 height 272
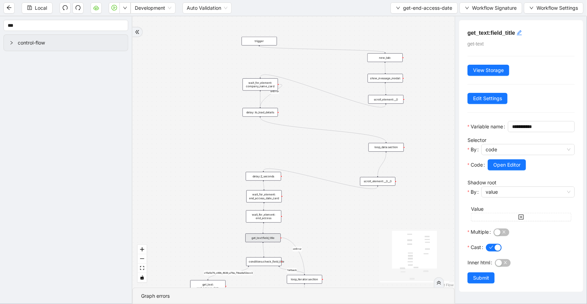
click at [386, 148] on div "loop_data:section" at bounding box center [385, 147] width 35 height 9
click at [396, 146] on div "loop_data:section" at bounding box center [386, 147] width 35 height 9
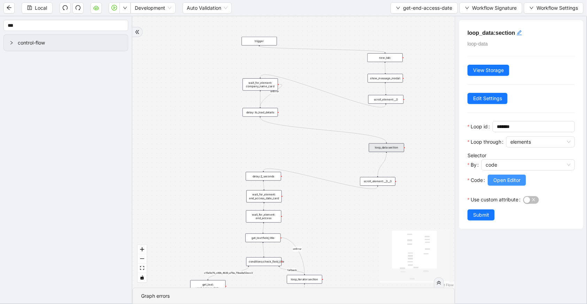
click at [499, 178] on span "Open Editor" at bounding box center [506, 181] width 27 height 8
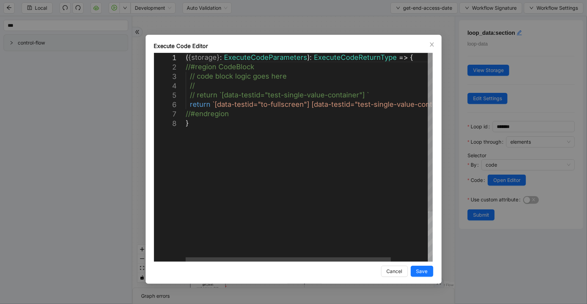
scroll to position [0, 3]
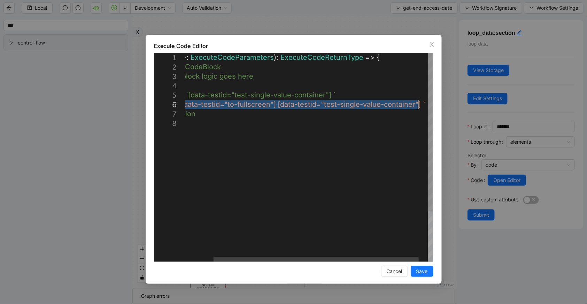
drag, startPoint x: 213, startPoint y: 104, endPoint x: 418, endPoint y: 105, distance: 204.7
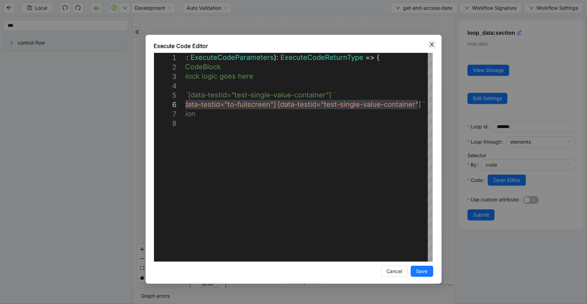
click at [433, 46] on icon "close" at bounding box center [432, 45] width 6 height 6
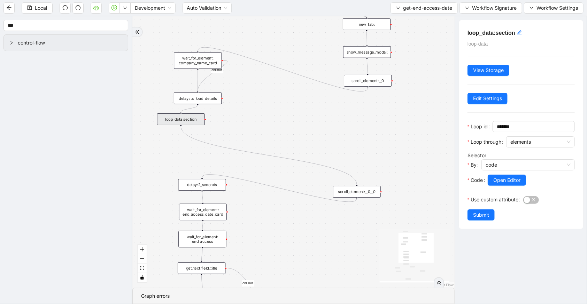
drag, startPoint x: 374, startPoint y: 149, endPoint x: 186, endPoint y: 122, distance: 189.5
click at [186, 122] on div "loop_data:section" at bounding box center [181, 119] width 48 height 12
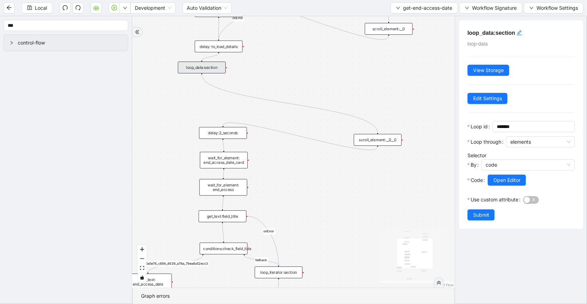
drag, startPoint x: 285, startPoint y: 219, endPoint x: 306, endPoint y: 167, distance: 55.9
click at [306, 167] on div "fallback c15a5e76_c89b_4639_a78a_79ea8a52ecc3 onError onError trigger wait_for_…" at bounding box center [293, 152] width 322 height 272
drag, startPoint x: 212, startPoint y: 68, endPoint x: 232, endPoint y: 66, distance: 19.9
click at [232, 66] on div "loop_data:section" at bounding box center [222, 66] width 48 height 12
click at [49, 26] on input "***" at bounding box center [65, 25] width 125 height 11
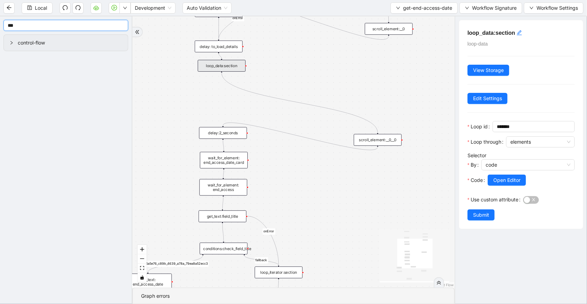
drag, startPoint x: 47, startPoint y: 26, endPoint x: 7, endPoint y: 21, distance: 40.0
click at [7, 21] on input "***" at bounding box center [65, 25] width 125 height 11
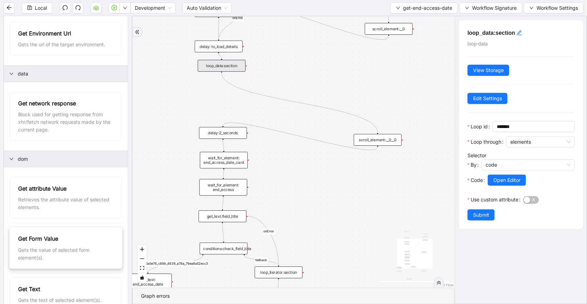
scroll to position [76, 0]
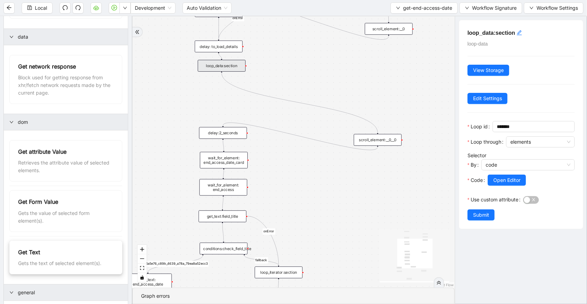
type input "***"
drag, startPoint x: 251, startPoint y: 90, endPoint x: 212, endPoint y: 83, distance: 39.3
click at [212, 83] on div "get_text:" at bounding box center [225, 85] width 48 height 12
drag, startPoint x: 220, startPoint y: 71, endPoint x: 225, endPoint y: 79, distance: 8.9
click at [225, 79] on div "trigger wait_for_element: company_name_card scroll_element: end_access_date wai…" at bounding box center [321, 67] width 295 height 249
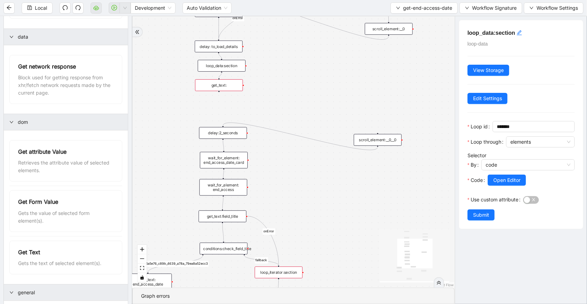
drag, startPoint x: 225, startPoint y: 84, endPoint x: 219, endPoint y: 84, distance: 5.9
click at [219, 84] on div "get_text:" at bounding box center [219, 85] width 48 height 12
click at [405, 13] on button "get-end-access-date" at bounding box center [423, 7] width 67 height 11
click at [408, 20] on span "Select" at bounding box center [423, 21] width 56 height 8
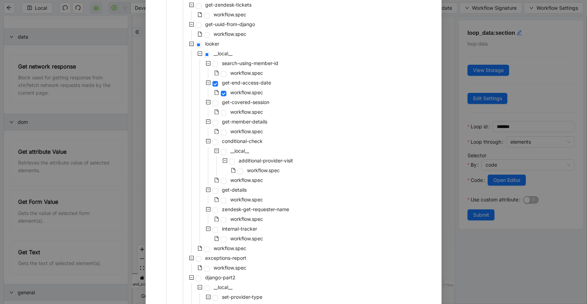
scroll to position [114, 0]
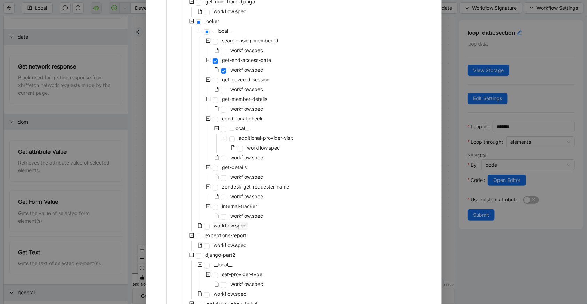
click at [217, 227] on span "workflow.spec" at bounding box center [230, 226] width 33 height 6
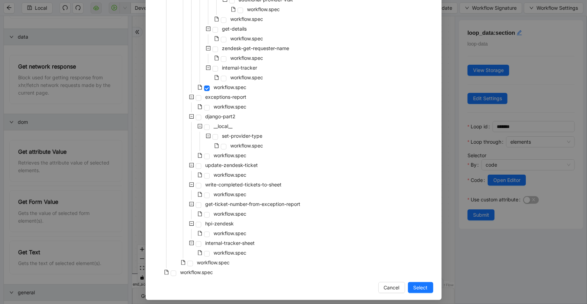
scroll to position [257, 0]
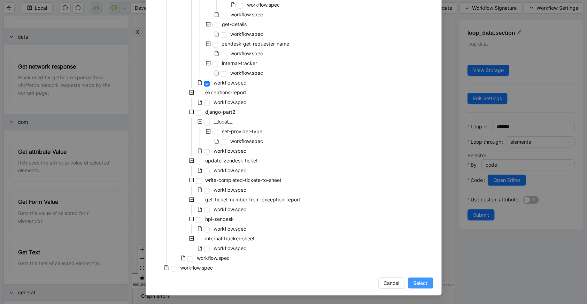
click at [414, 288] on button "Select" at bounding box center [420, 283] width 25 height 11
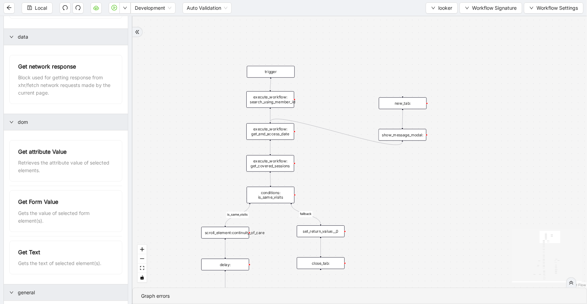
drag, startPoint x: 276, startPoint y: 171, endPoint x: 293, endPoint y: 214, distance: 46.4
click at [288, 258] on div "fallback is_same_visits 3e13ccc2_230e_41ff_b0ca_9cb496d9165b fallback onError o…" at bounding box center [359, 152] width 454 height 272
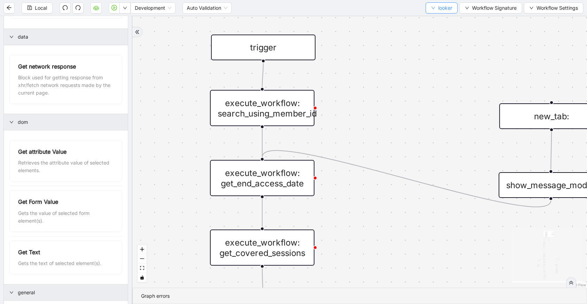
click at [434, 13] on button "looker" at bounding box center [441, 7] width 32 height 11
click at [435, 21] on span "Select" at bounding box center [440, 21] width 21 height 8
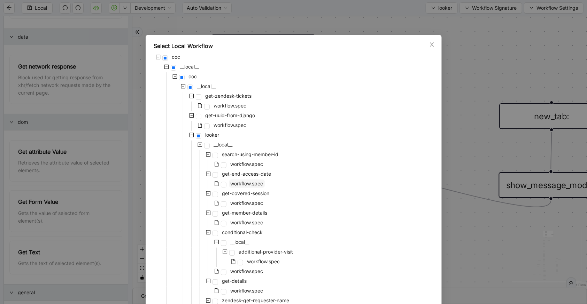
click at [233, 185] on span "workflow.spec" at bounding box center [246, 184] width 33 height 6
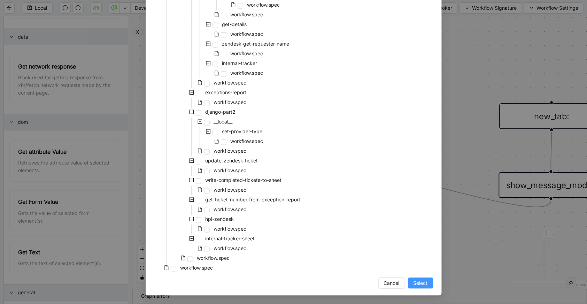
click at [420, 283] on span "Select" at bounding box center [420, 284] width 14 height 8
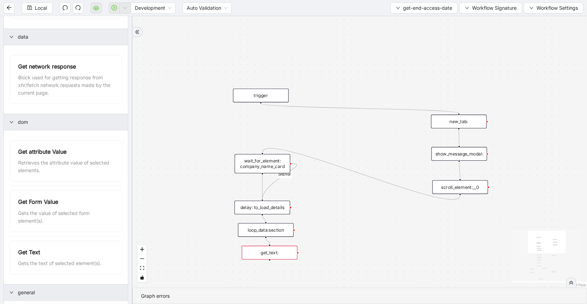
drag, startPoint x: 275, startPoint y: 71, endPoint x: 407, endPoint y: 48, distance: 133.9
click at [407, 48] on div "fallback c15a5e76_c89b_4639_a78a_79ea8a52ecc3 onError onError trigger wait_for_…" at bounding box center [359, 152] width 454 height 272
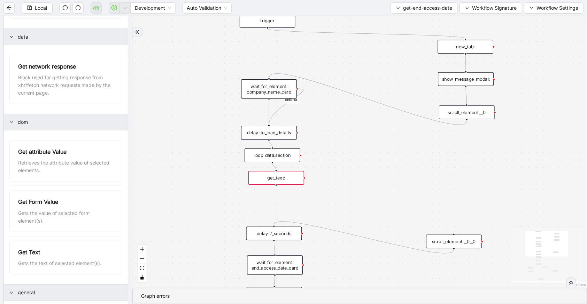
drag, startPoint x: 378, startPoint y: 240, endPoint x: 354, endPoint y: 184, distance: 60.9
click at [373, 175] on div "fallback c15a5e76_c89b_4639_a78a_79ea8a52ecc3 onError onError trigger wait_for_…" at bounding box center [359, 152] width 454 height 272
click at [272, 193] on icon "plus-circle" at bounding box center [273, 194] width 9 height 9
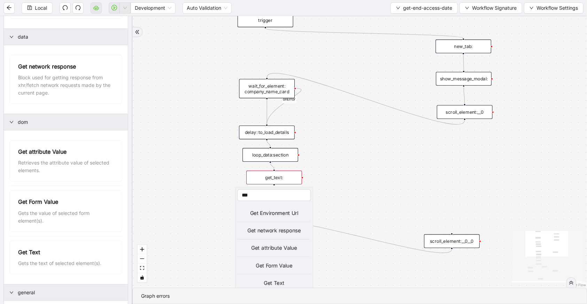
type input "***"
click at [282, 283] on div "Get Text" at bounding box center [273, 283] width 73 height 8
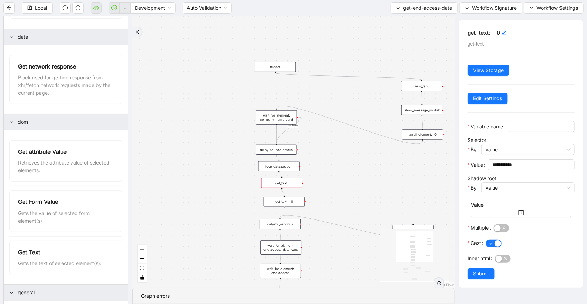
drag, startPoint x: 293, startPoint y: 209, endPoint x: 296, endPoint y: 200, distance: 9.0
click at [296, 200] on div "get_text:__0" at bounding box center [284, 202] width 41 height 10
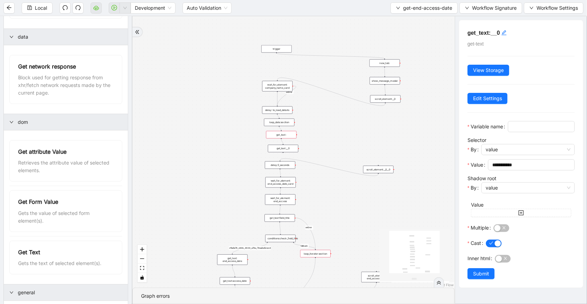
drag, startPoint x: 313, startPoint y: 74, endPoint x: 299, endPoint y: 21, distance: 55.0
click at [299, 21] on div "fallback c15a5e76_c89b_4639_a78a_79ea8a52ecc3 onError onError trigger wait_for_…" at bounding box center [293, 152] width 322 height 272
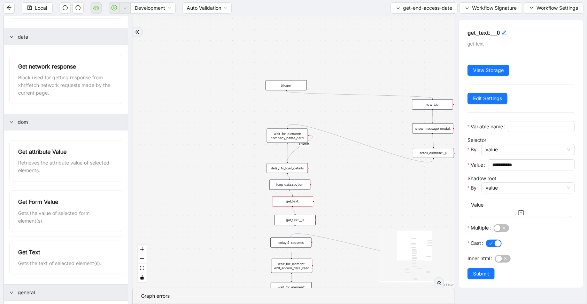
drag, startPoint x: 308, startPoint y: 70, endPoint x: 310, endPoint y: 100, distance: 30.0
click at [317, 109] on div "fallback c15a5e76_c89b_4639_a78a_79ea8a52ecc3 onError onError trigger wait_for_…" at bounding box center [293, 152] width 322 height 272
drag, startPoint x: 287, startPoint y: 83, endPoint x: 295, endPoint y: 92, distance: 11.6
click at [284, 44] on div "trigger" at bounding box center [282, 45] width 41 height 10
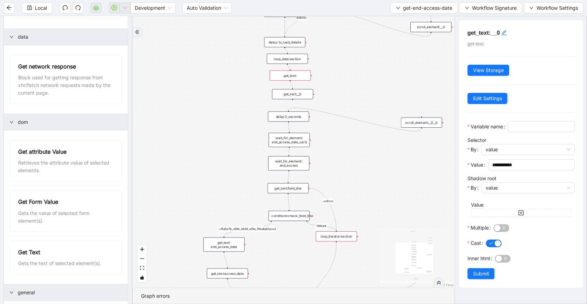
drag, startPoint x: 336, startPoint y: 143, endPoint x: 336, endPoint y: 38, distance: 105.1
click at [336, 38] on div "fallback c15a5e76_c89b_4639_a78a_79ea8a52ecc3 onError onError trigger wait_for_…" at bounding box center [293, 152] width 322 height 272
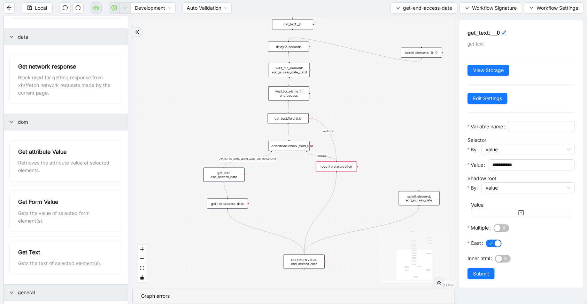
drag, startPoint x: 376, startPoint y: 165, endPoint x: 376, endPoint y: 117, distance: 48.4
click at [376, 117] on div "fallback c15a5e76_c89b_4639_a78a_79ea8a52ecc3 onError onError trigger wait_for_…" at bounding box center [293, 152] width 322 height 272
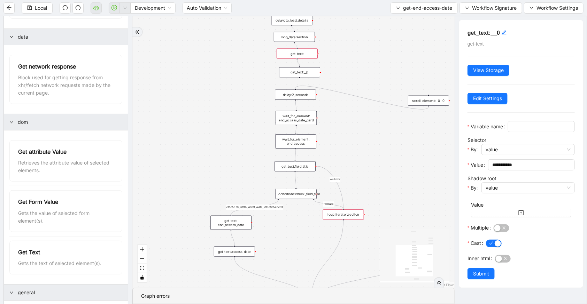
drag, startPoint x: 367, startPoint y: 96, endPoint x: 374, endPoint y: 144, distance: 48.5
click at [374, 144] on div "fallback c15a5e76_c89b_4639_a78a_79ea8a52ecc3 onError onError trigger wait_for_…" at bounding box center [293, 152] width 322 height 272
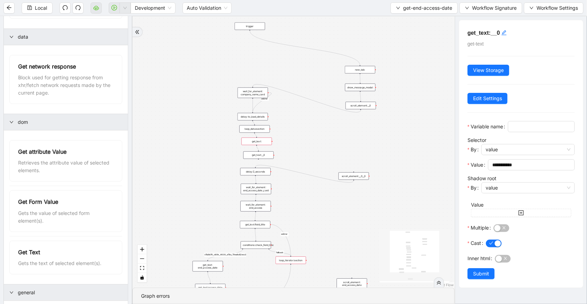
drag, startPoint x: 322, startPoint y: 148, endPoint x: 276, endPoint y: 193, distance: 64.5
click at [276, 193] on div "fallback c15a5e76_c89b_4639_a78a_79ea8a52ecc3 onError onError trigger wait_for_…" at bounding box center [293, 152] width 322 height 272
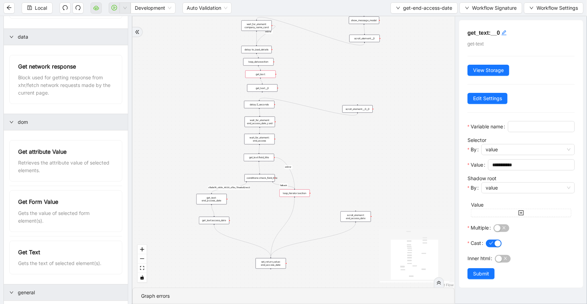
drag, startPoint x: 344, startPoint y: 191, endPoint x: 347, endPoint y: 108, distance: 83.6
click at [348, 109] on div "fallback c15a5e76_c89b_4639_a78a_79ea8a52ecc3 onError onError trigger wait_for_…" at bounding box center [293, 152] width 322 height 272
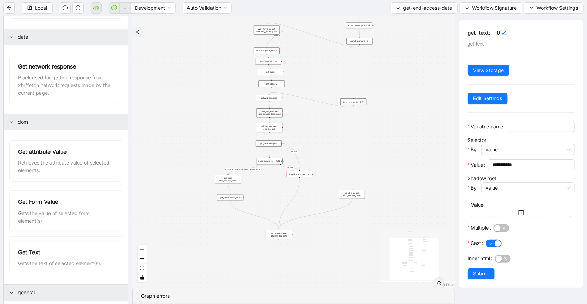
click at [175, 83] on div "fallback c15a5e76_c89b_4639_a78a_79ea8a52ecc3 onError onError trigger wait_for_…" at bounding box center [293, 152] width 322 height 272
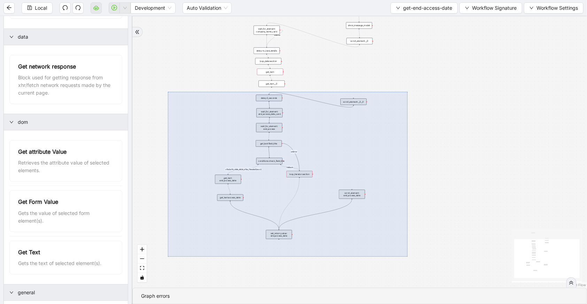
drag, startPoint x: 168, startPoint y: 92, endPoint x: 407, endPoint y: 257, distance: 290.9
click at [407, 257] on div "fallback c15a5e76_c89b_4639_a78a_79ea8a52ecc3 onError onError trigger wait_for_…" at bounding box center [359, 152] width 454 height 272
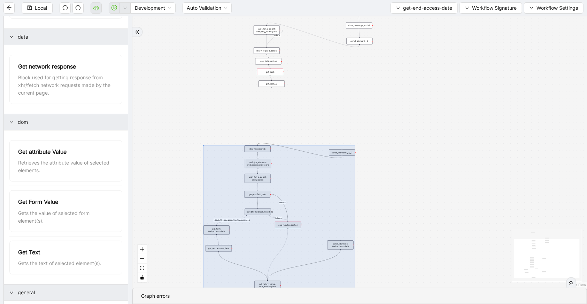
drag, startPoint x: 330, startPoint y: 179, endPoint x: 320, endPoint y: 221, distance: 42.8
click at [320, 231] on div at bounding box center [278, 218] width 151 height 144
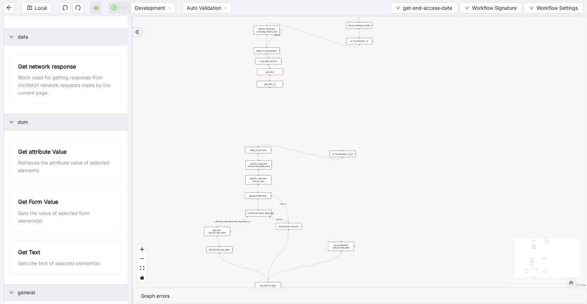
click at [276, 84] on div "get_text:__0" at bounding box center [270, 84] width 26 height 7
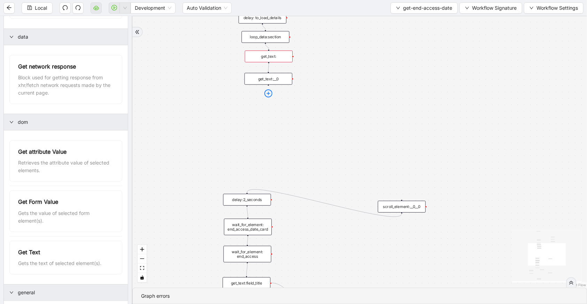
click at [271, 95] on icon "plus-circle" at bounding box center [268, 93] width 8 height 8
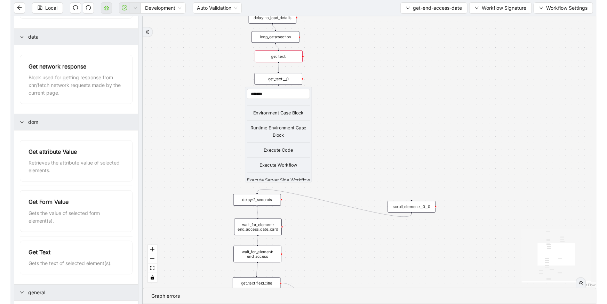
scroll to position [27, 0]
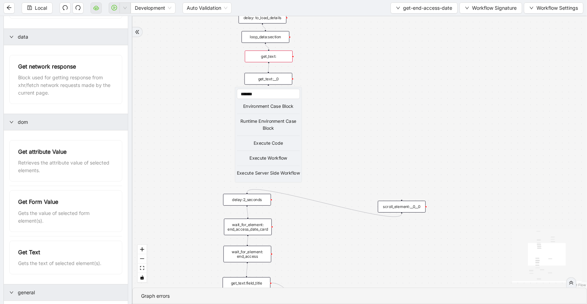
type input "*******"
click at [278, 140] on div "Execute Code" at bounding box center [268, 143] width 63 height 7
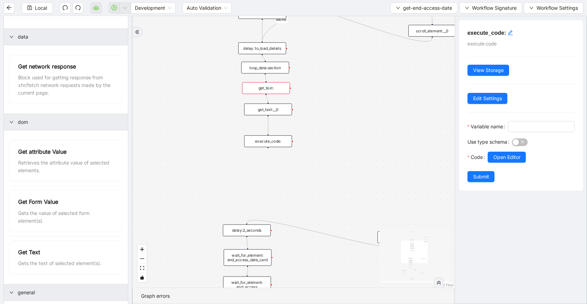
click at [281, 84] on div "get_text:" at bounding box center [266, 88] width 48 height 12
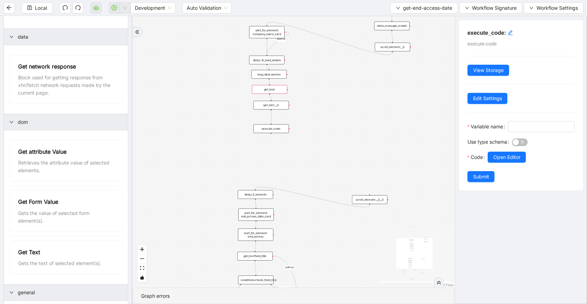
click at [275, 93] on div "get_text:" at bounding box center [269, 89] width 35 height 9
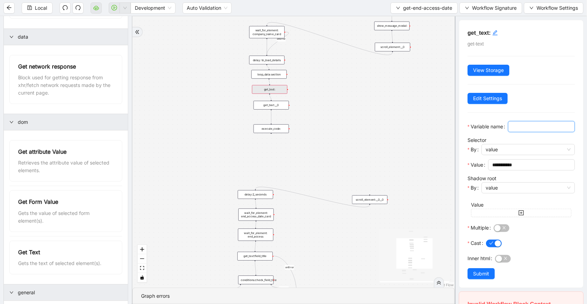
click at [512, 131] on input "Variable name" at bounding box center [540, 127] width 57 height 8
type input "********"
click at [40, 13] on button "Local" at bounding box center [37, 7] width 31 height 11
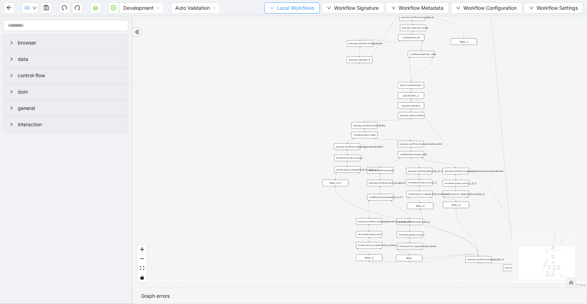
click at [303, 11] on span "Local Workflows" at bounding box center [295, 8] width 37 height 8
click at [303, 19] on span "Select" at bounding box center [289, 21] width 45 height 8
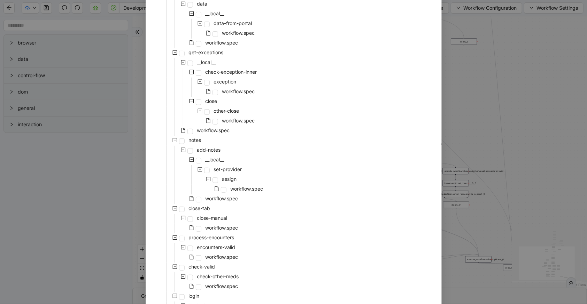
scroll to position [76, 0]
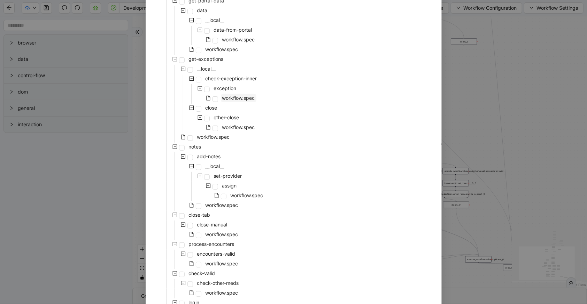
click at [235, 97] on span "workflow.spec" at bounding box center [238, 98] width 33 height 6
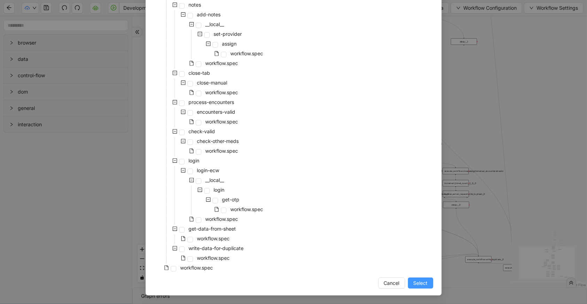
click at [415, 282] on span "Select" at bounding box center [420, 284] width 14 height 8
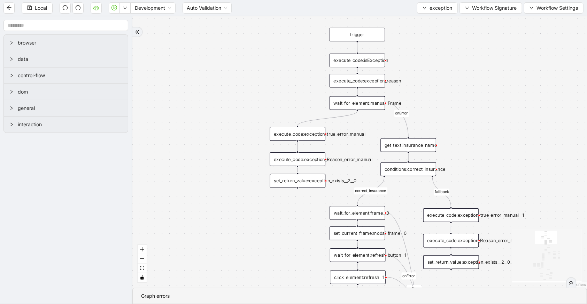
drag, startPoint x: 218, startPoint y: 176, endPoint x: 222, endPoint y: 73, distance: 103.1
click at [225, 84] on div "no_warning_text fallback fallback table_exists fallback whole_exception fallbac…" at bounding box center [359, 152] width 454 height 272
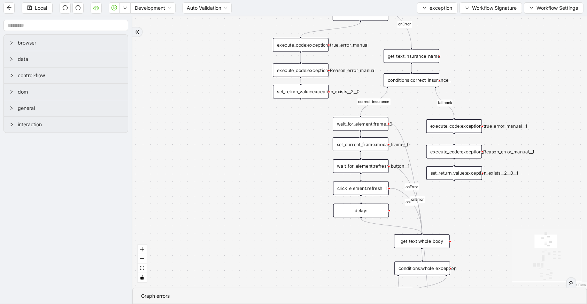
drag, startPoint x: 465, startPoint y: 216, endPoint x: 462, endPoint y: 219, distance: 4.2
click at [463, 215] on div "no_warning_text fallback fallback table_exists fallback whole_exception fallbac…" at bounding box center [359, 152] width 454 height 272
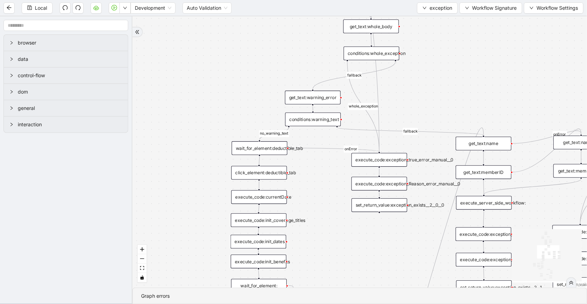
drag, startPoint x: 300, startPoint y: 253, endPoint x: 251, endPoint y: 39, distance: 220.1
click at [251, 39] on div "no_warning_text fallback fallback table_exists fallback whole_exception fallbac…" at bounding box center [359, 152] width 454 height 272
click at [260, 170] on div "click_element:deductible_tab" at bounding box center [259, 173] width 56 height 14
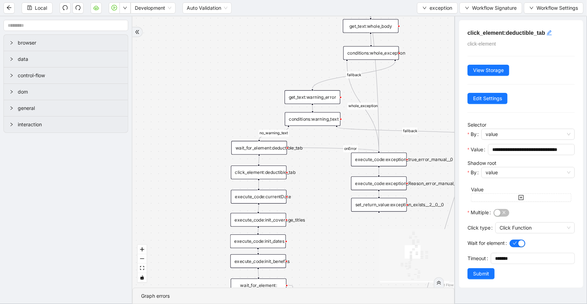
click at [268, 146] on div "wait_for_element:deductible_tab" at bounding box center [259, 148] width 56 height 14
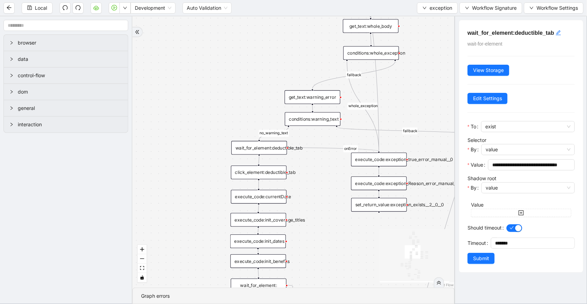
click at [263, 170] on div "click_element:deductible_tab" at bounding box center [259, 173] width 56 height 14
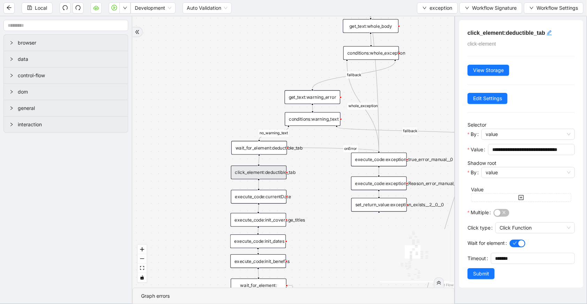
click at [278, 174] on div "click_element:deductible_tab" at bounding box center [259, 173] width 56 height 14
click at [258, 149] on div "wait_for_element:deductible_tab" at bounding box center [259, 148] width 56 height 14
